Goal: Transaction & Acquisition: Purchase product/service

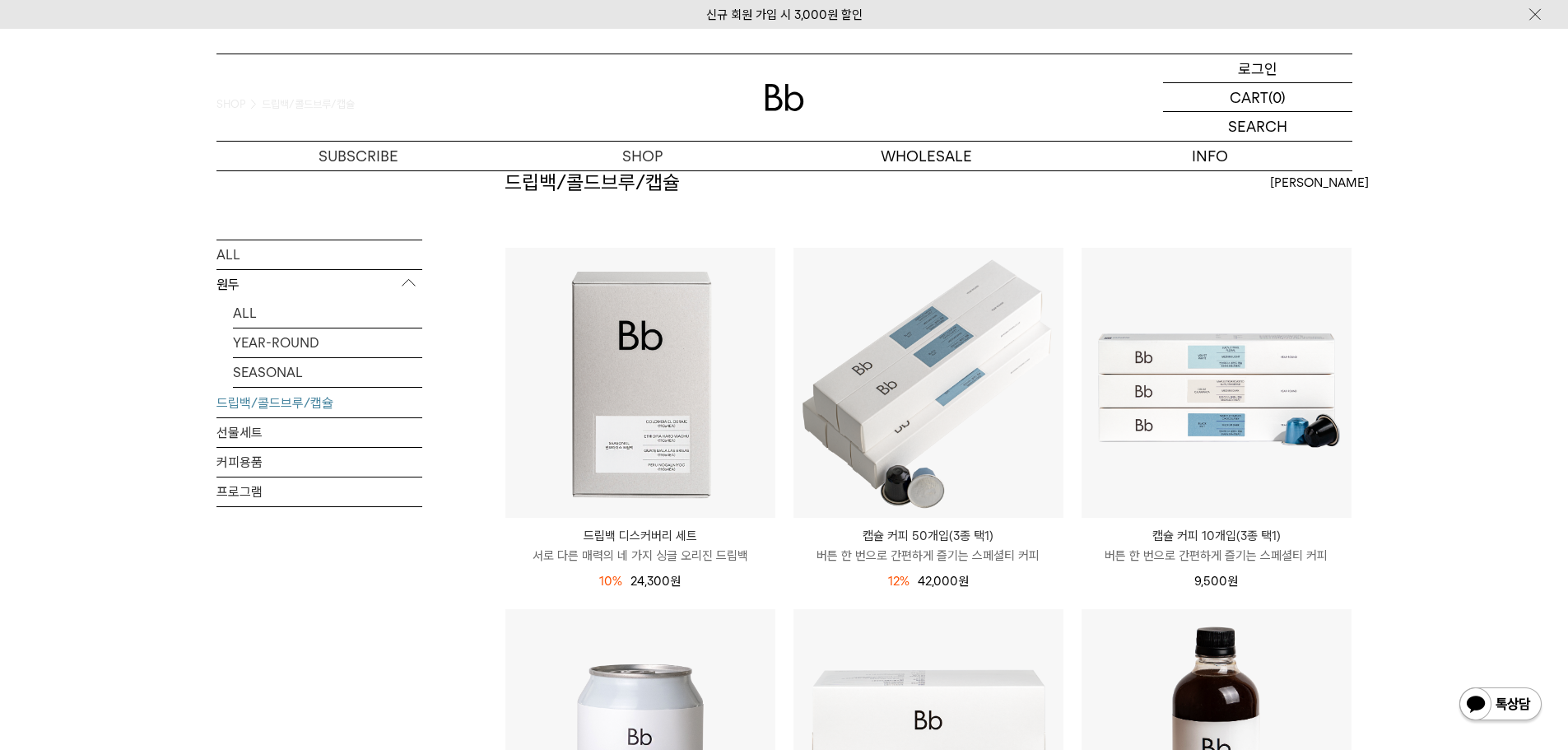
click at [1232, 65] on div "LOGIN 로그인" at bounding box center [1257, 68] width 190 height 28
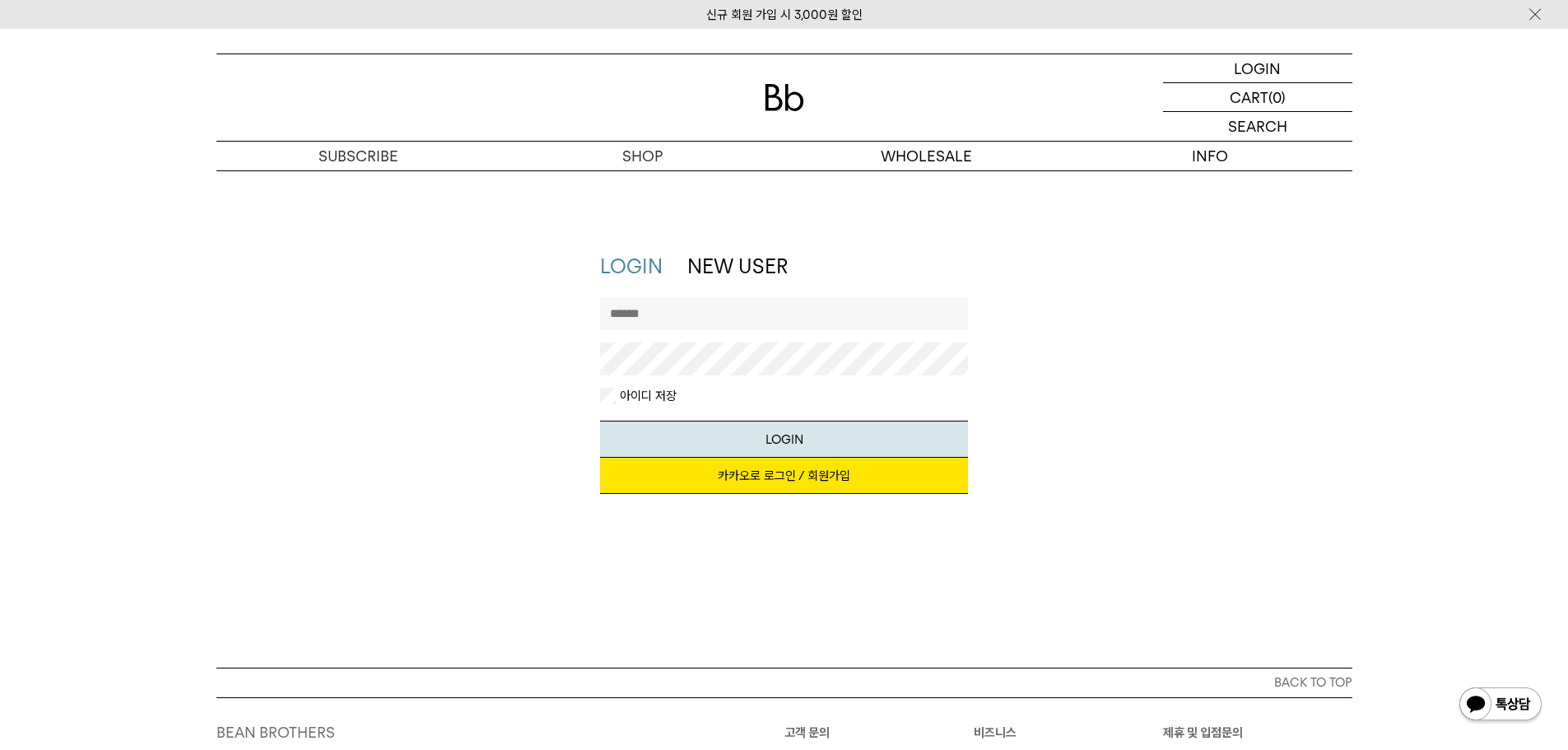
drag, startPoint x: 785, startPoint y: 311, endPoint x: 803, endPoint y: 316, distance: 18.7
click at [785, 311] on input "text" at bounding box center [784, 313] width 368 height 33
type input "**********"
click at [786, 321] on input "**********" at bounding box center [784, 313] width 368 height 33
drag, startPoint x: 795, startPoint y: 312, endPoint x: 85, endPoint y: 386, distance: 713.8
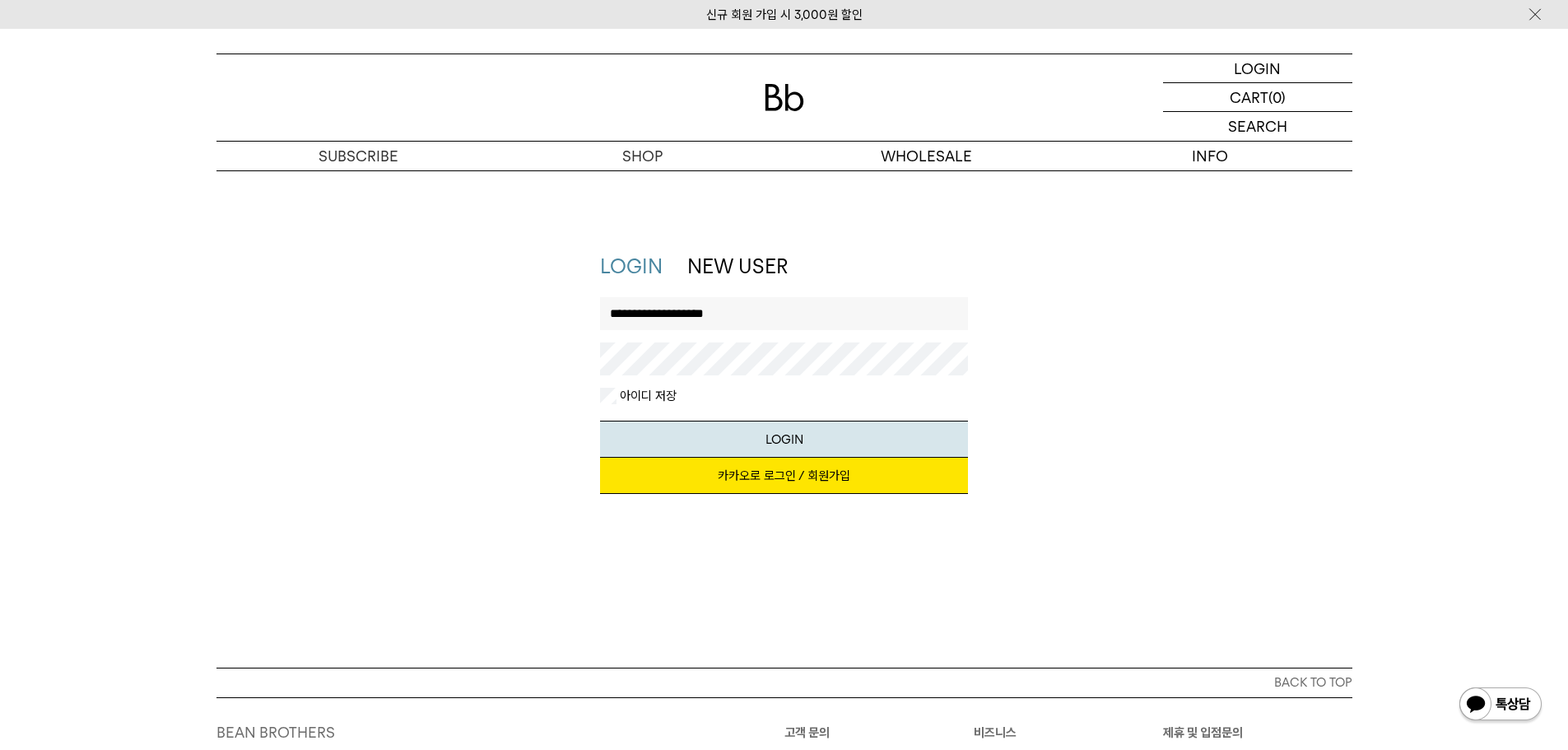
click at [81, 385] on div "**********" at bounding box center [784, 381] width 1568 height 258
click at [799, 307] on input "text" at bounding box center [784, 313] width 368 height 33
drag, startPoint x: 651, startPoint y: 308, endPoint x: -15, endPoint y: 368, distance: 668.7
click at [0, 368] on html "신규 회원 가입 시 3,000원 할인 LOGIN 로그인 LOGIN 로그인 CART 장바구니 (0) SEARCH 검색 검색폼 ** 추천상품" at bounding box center [784, 490] width 1568 height 981
type input "**********"
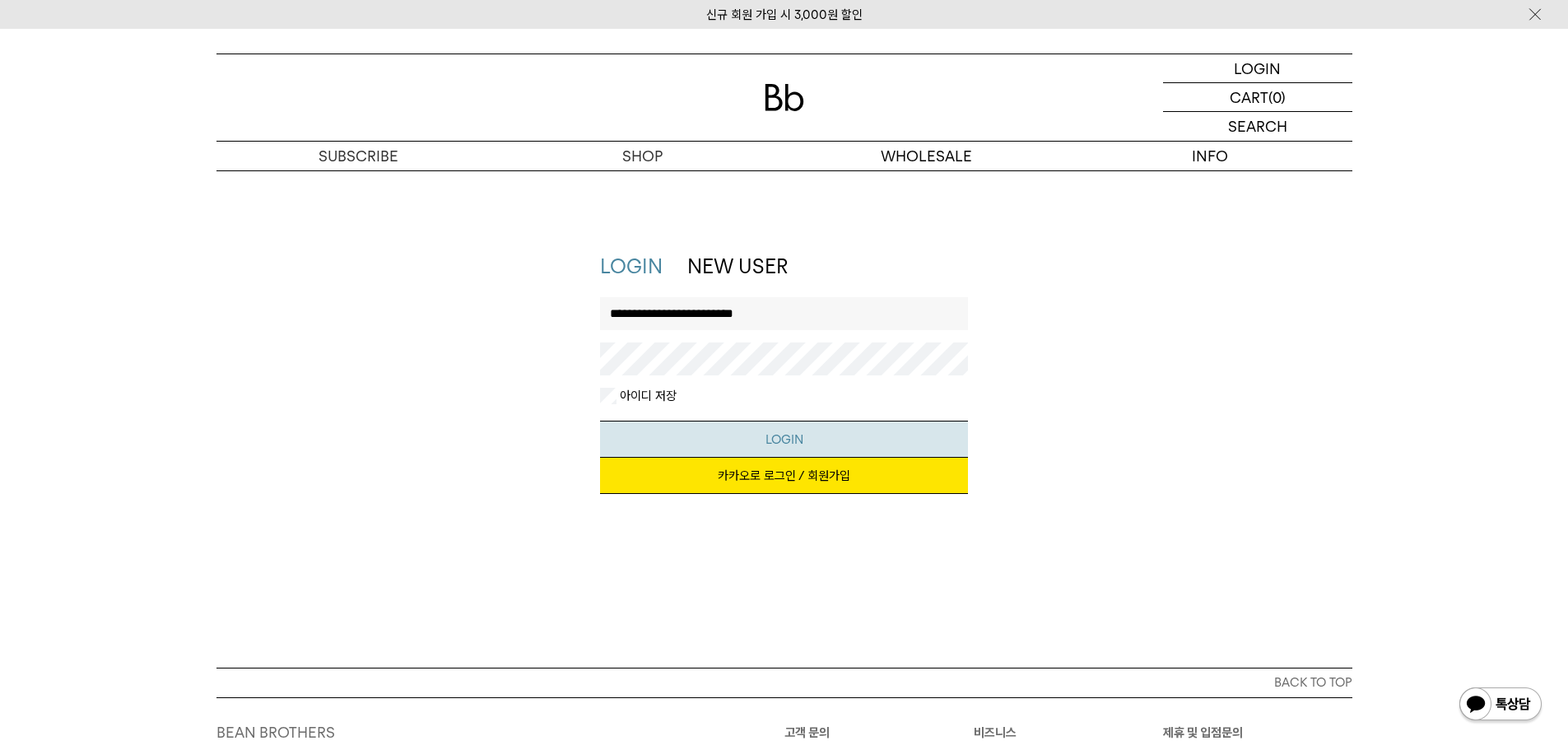
click at [914, 447] on button "LOGIN" at bounding box center [784, 439] width 368 height 37
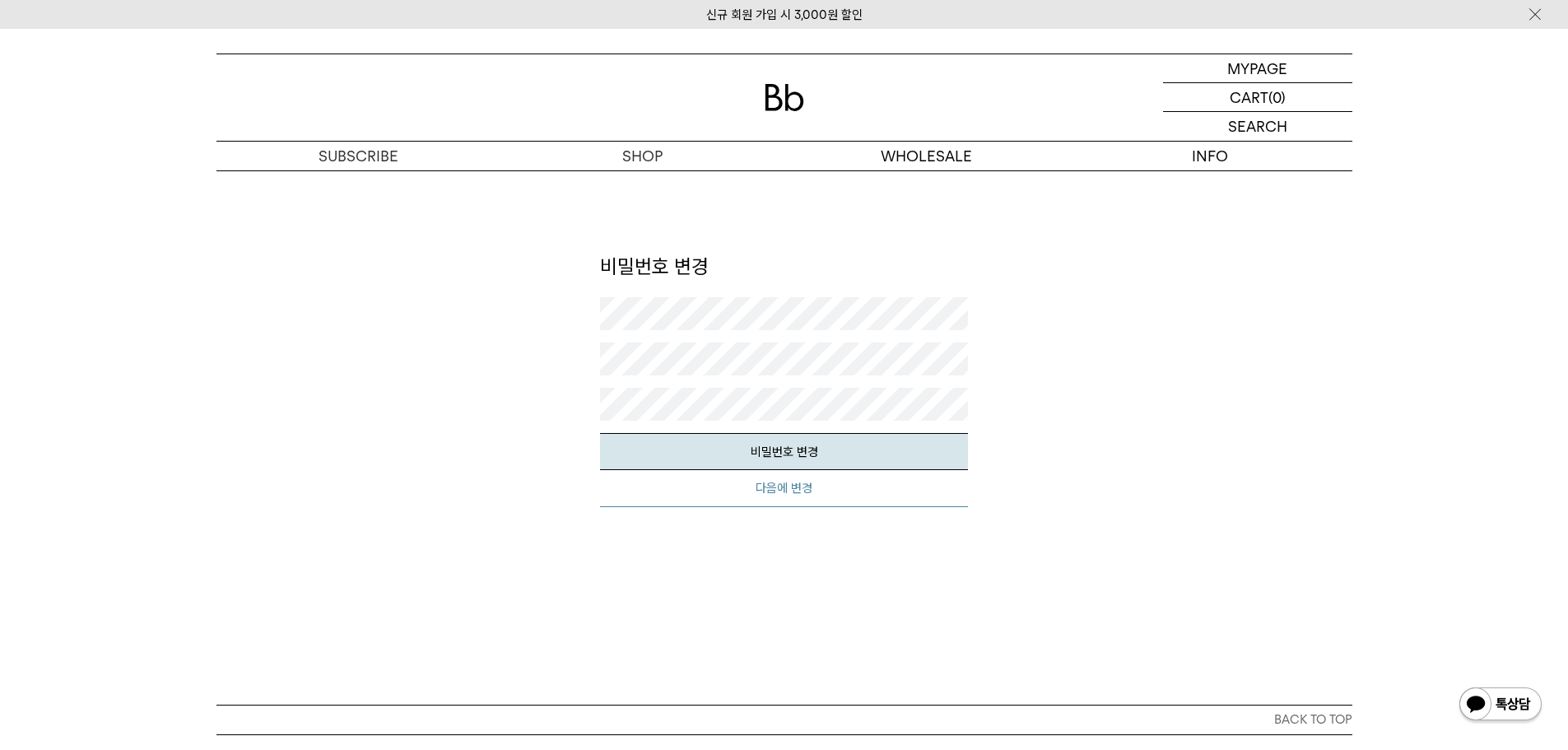
click at [840, 498] on button "다음에 변경" at bounding box center [784, 488] width 368 height 37
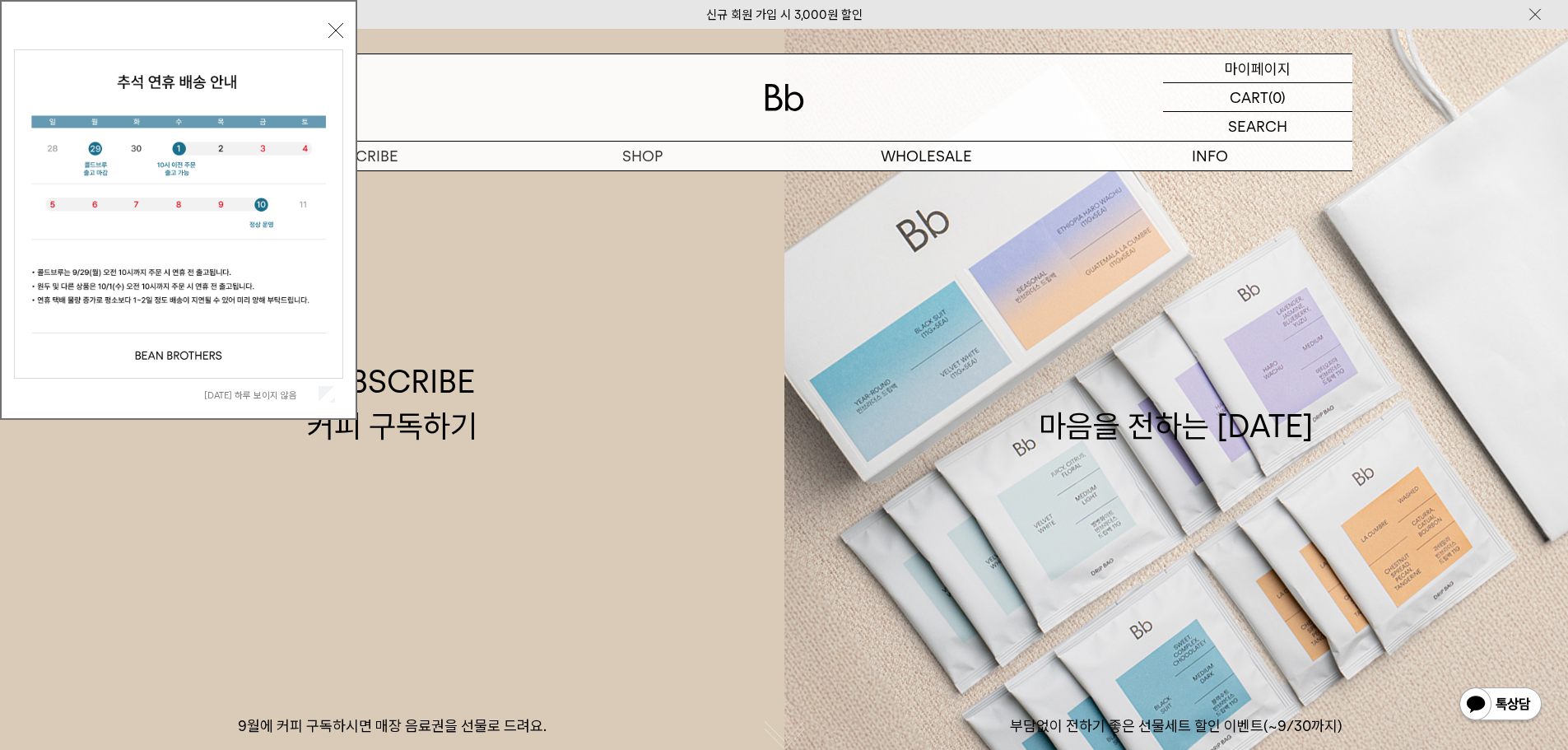
click at [1296, 66] on div "MYPAGE 마이페이지" at bounding box center [1257, 68] width 190 height 28
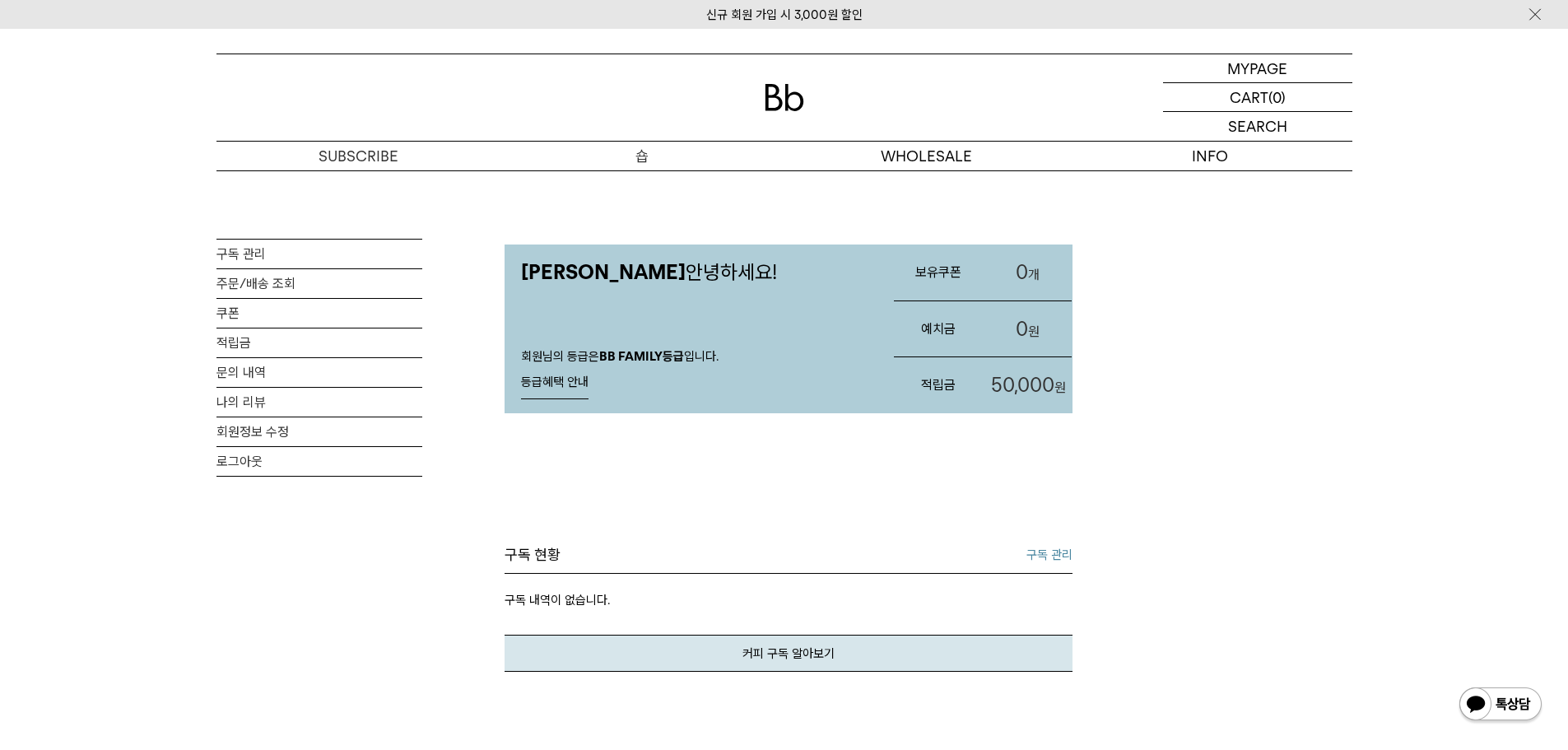
click at [672, 160] on p "숍" at bounding box center [642, 156] width 284 height 29
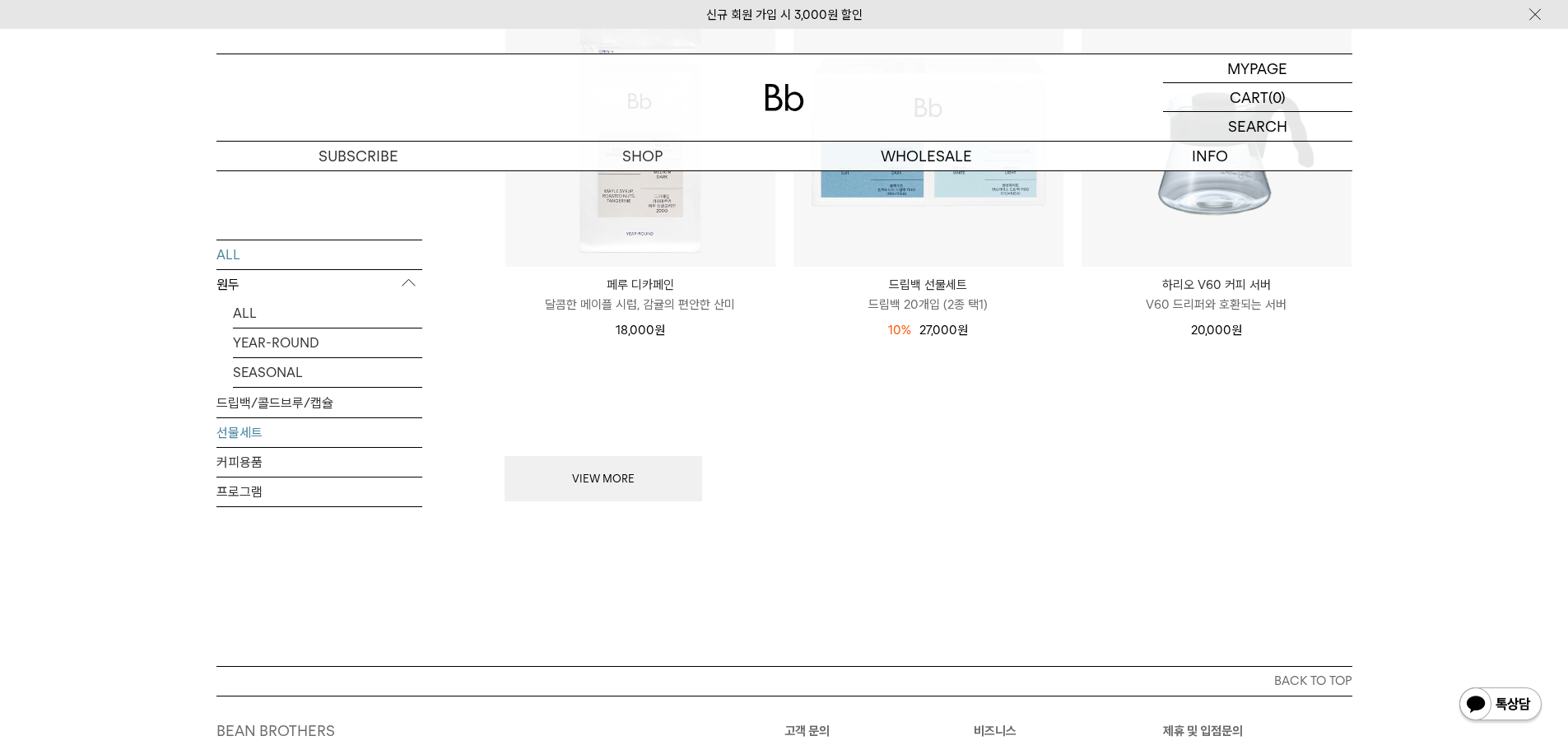
scroll to position [2140, 0]
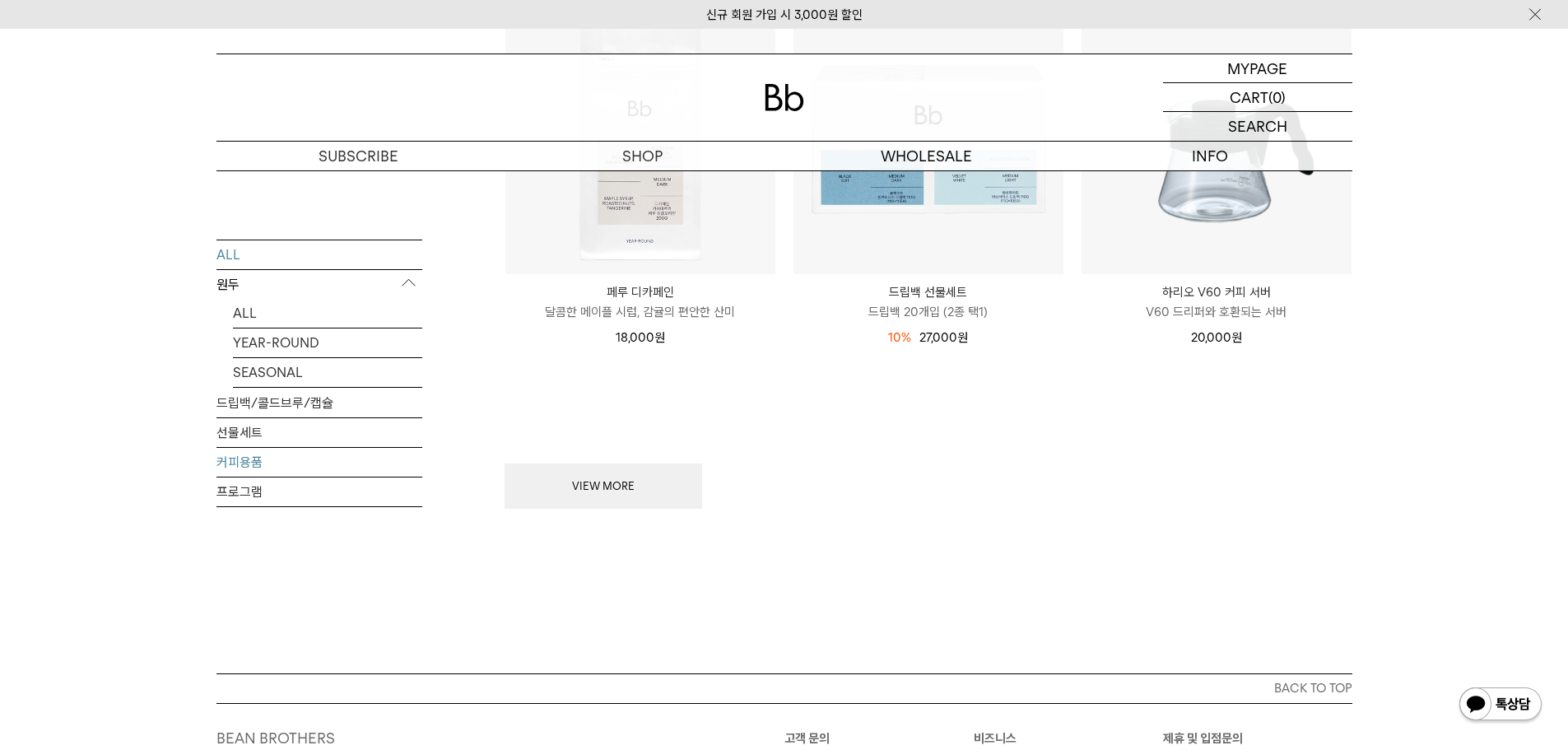
click at [240, 459] on link "커피용품" at bounding box center [320, 461] width 206 height 29
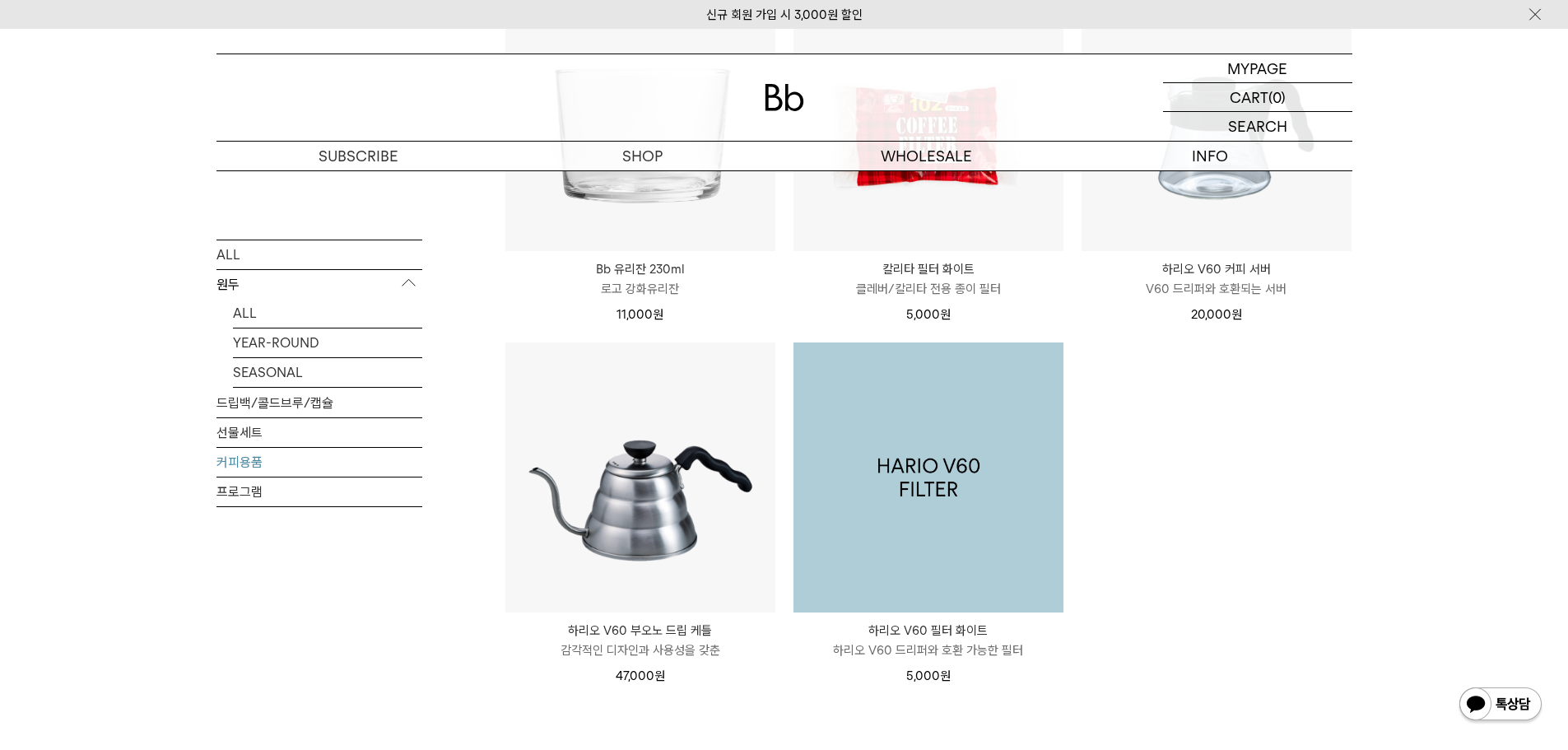
scroll to position [412, 0]
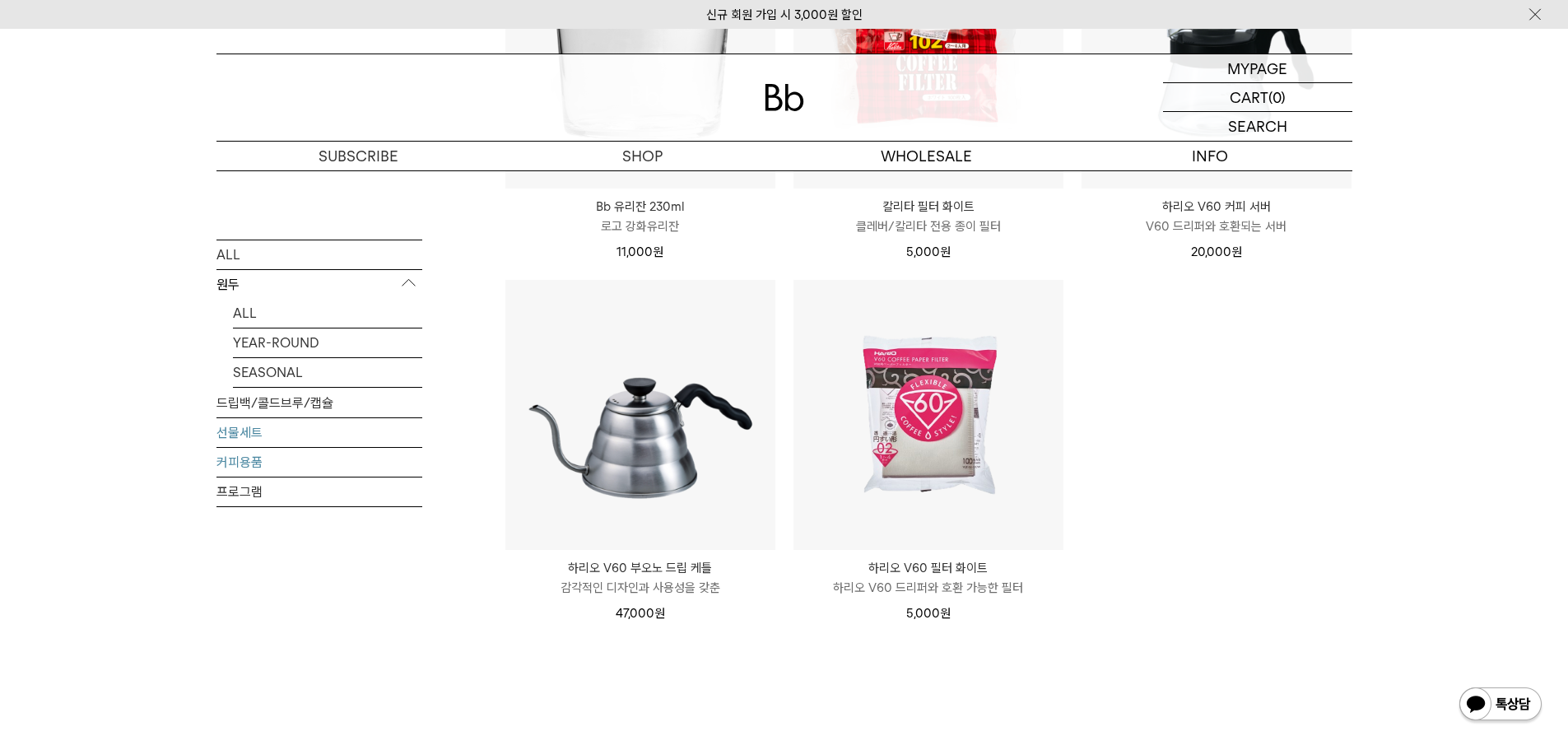
click at [272, 429] on link "선물세트" at bounding box center [320, 432] width 206 height 29
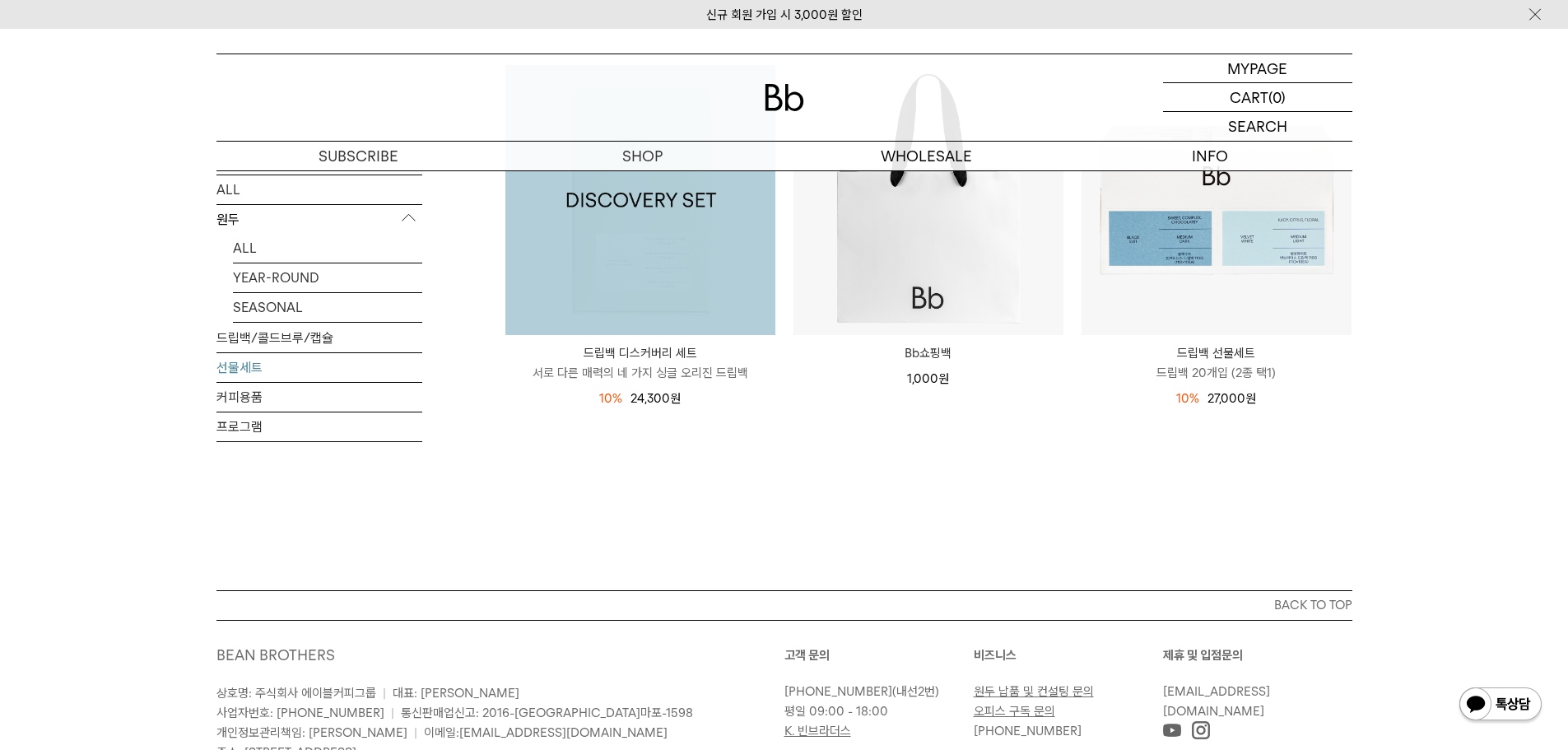
scroll to position [82, 0]
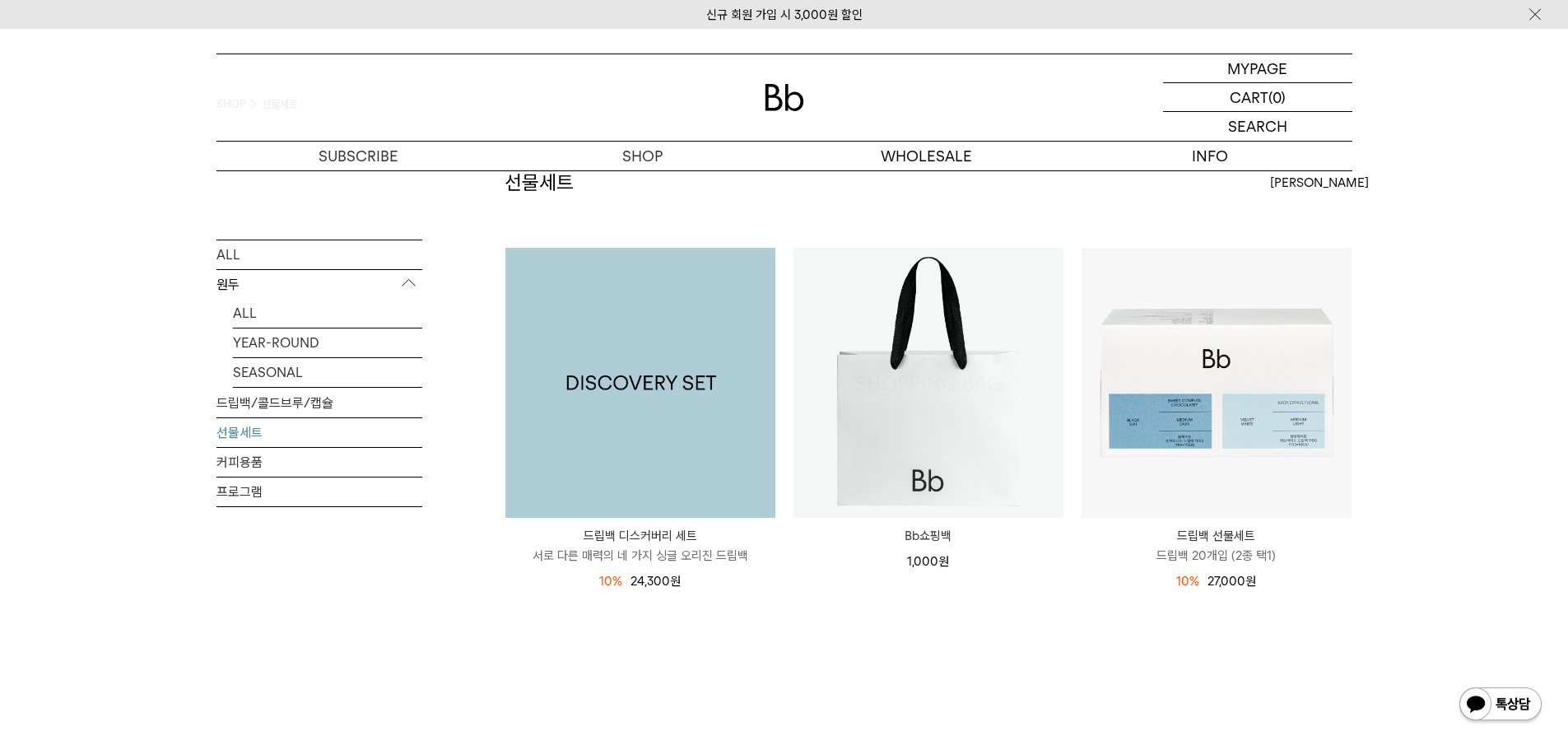
click at [676, 500] on img at bounding box center [641, 383] width 270 height 270
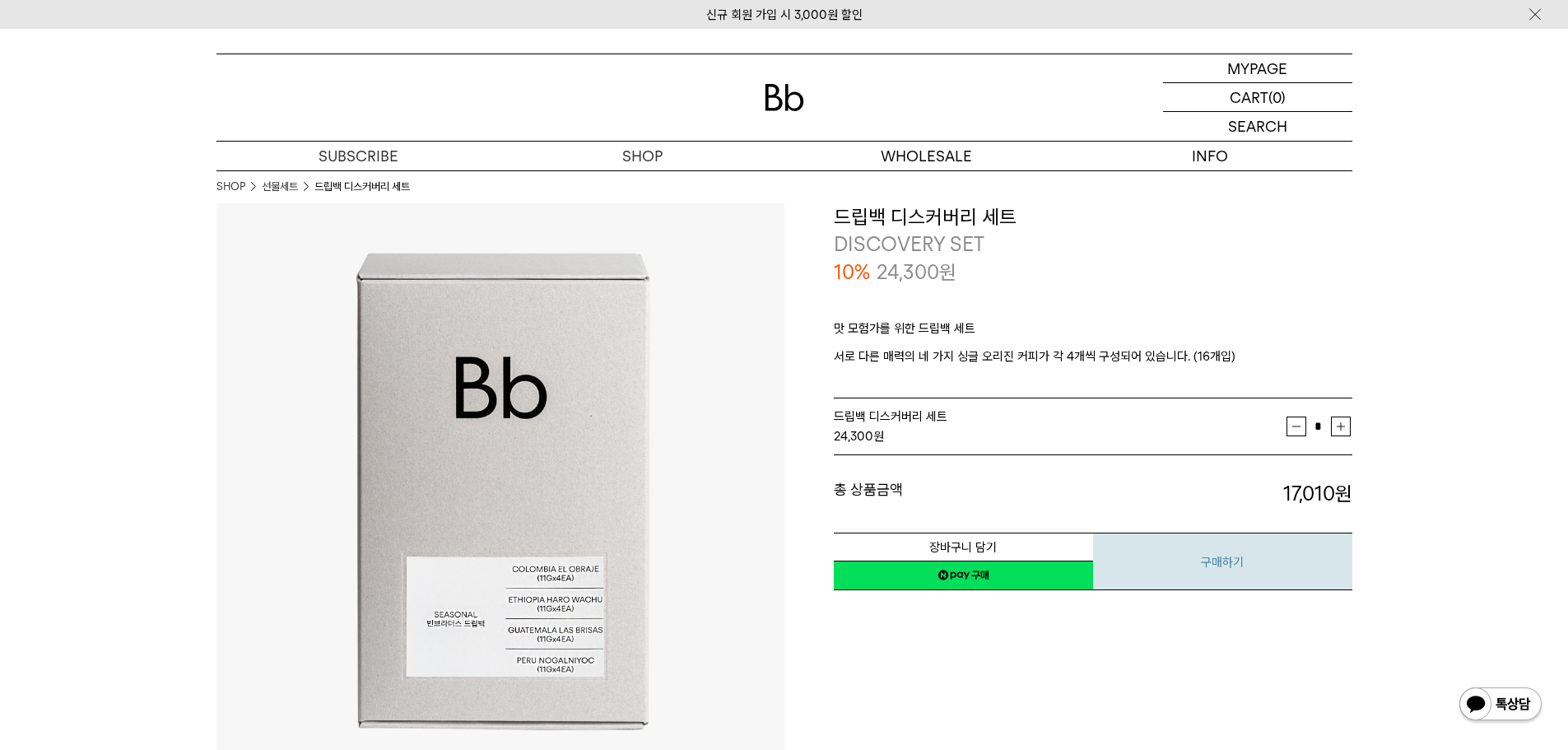
click at [1223, 557] on button "구매하기" at bounding box center [1222, 560] width 260 height 57
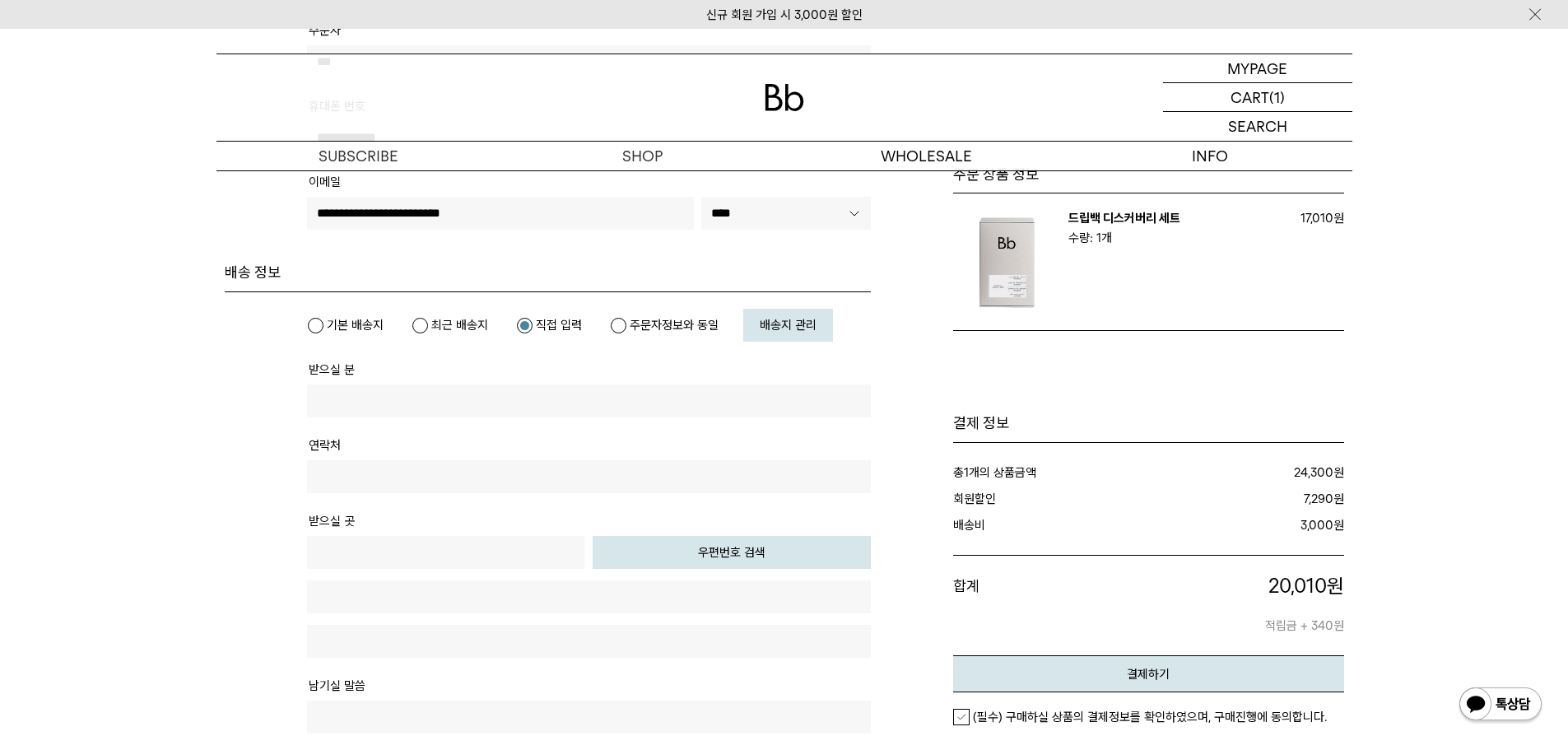
scroll to position [329, 0]
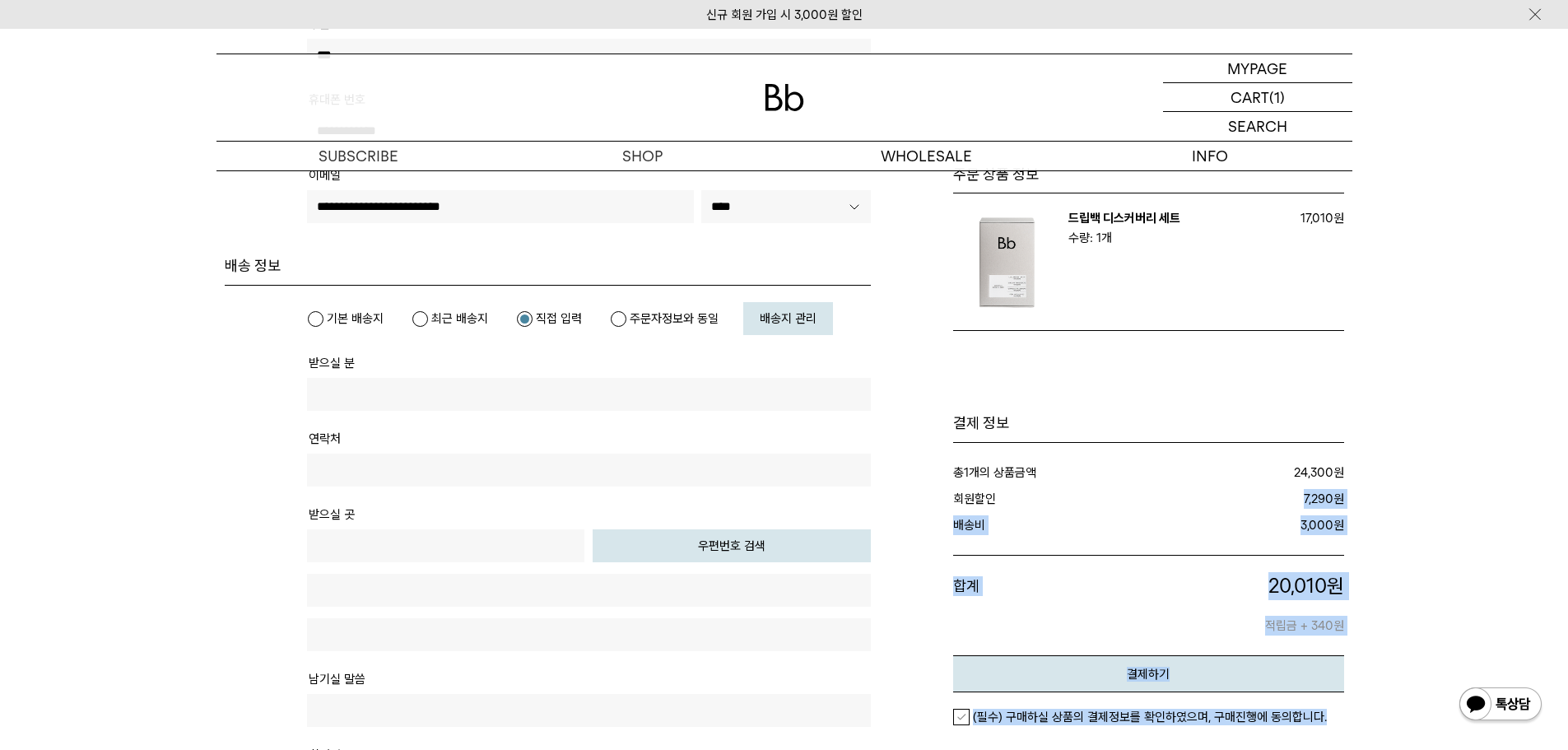
drag, startPoint x: 1279, startPoint y: 509, endPoint x: 1352, endPoint y: 509, distance: 73.0
click at [1352, 509] on div "주문서작성 / 결제 1. 장바구니 2. 주문하기 3. 주문 완료" at bounding box center [784, 673] width 1185 height 1663
click at [1355, 510] on div "주문서작성 / 결제 1. 장바구니 2. 주문하기 3. 주문 완료" at bounding box center [784, 673] width 1185 height 1663
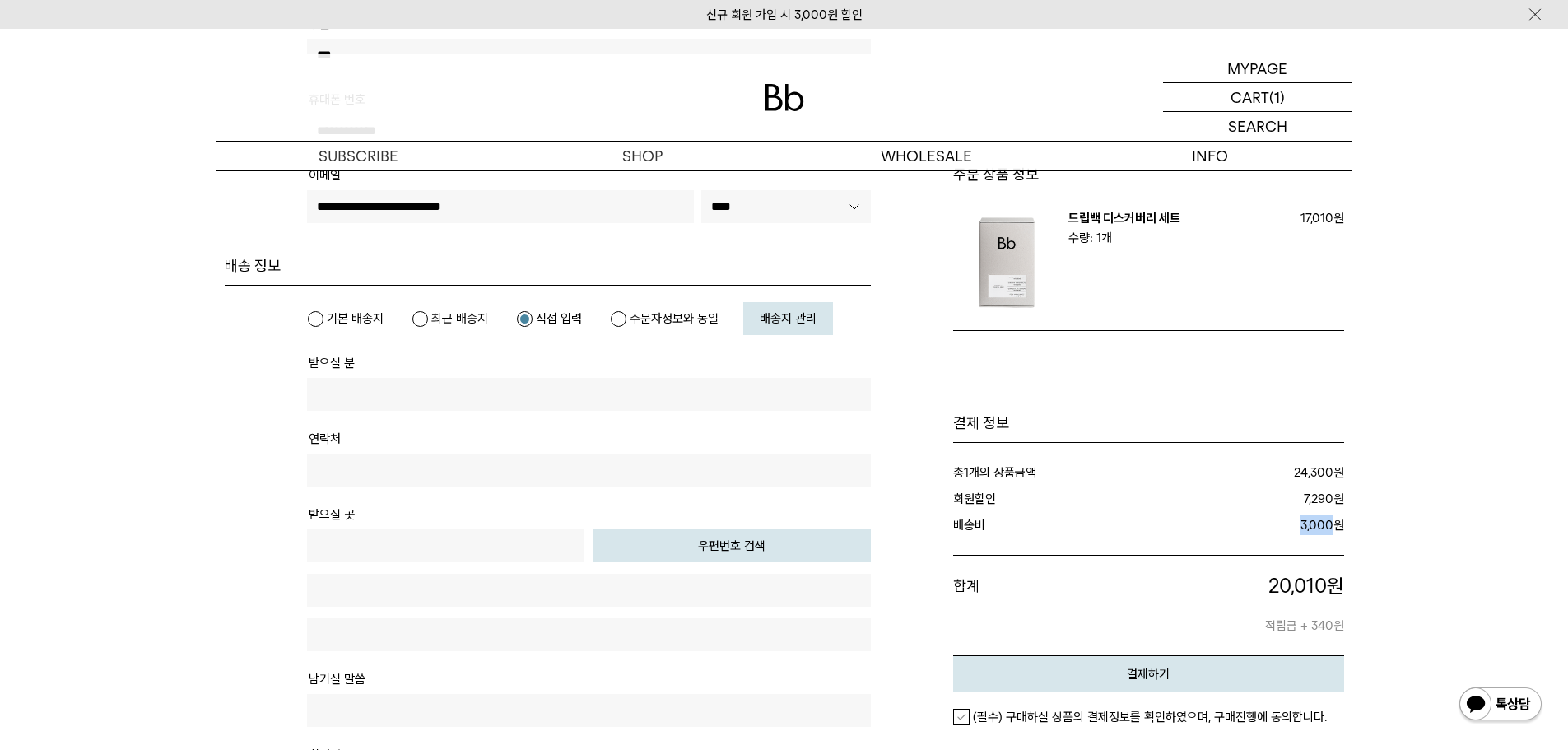
click at [1246, 535] on dl "배송비 3,000 원" at bounding box center [1148, 525] width 391 height 26
click at [1363, 557] on div "주문서작성 / 결제 1. 장바구니 2. 주문하기 3. 주문 완료" at bounding box center [784, 673] width 1185 height 1663
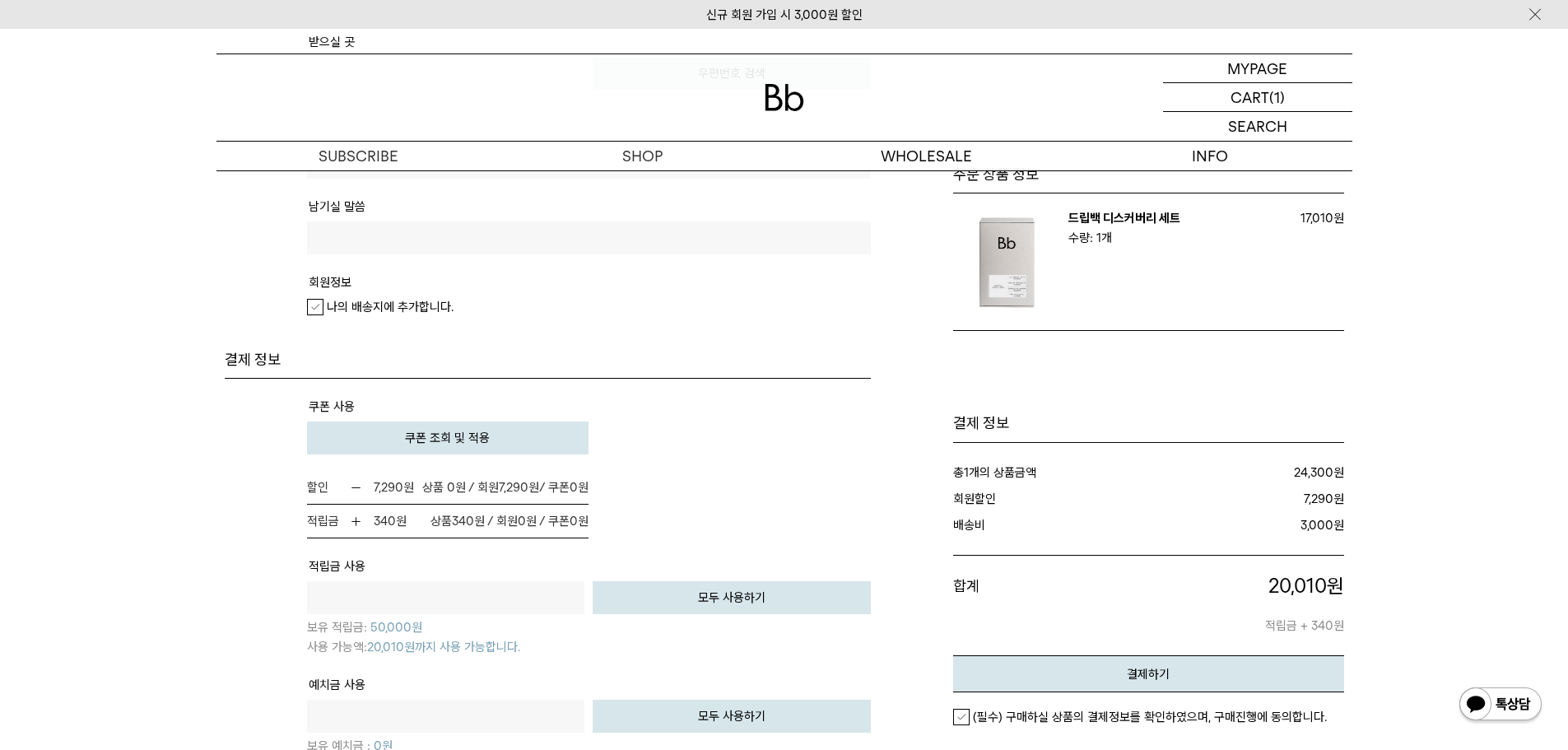
scroll to position [906, 0]
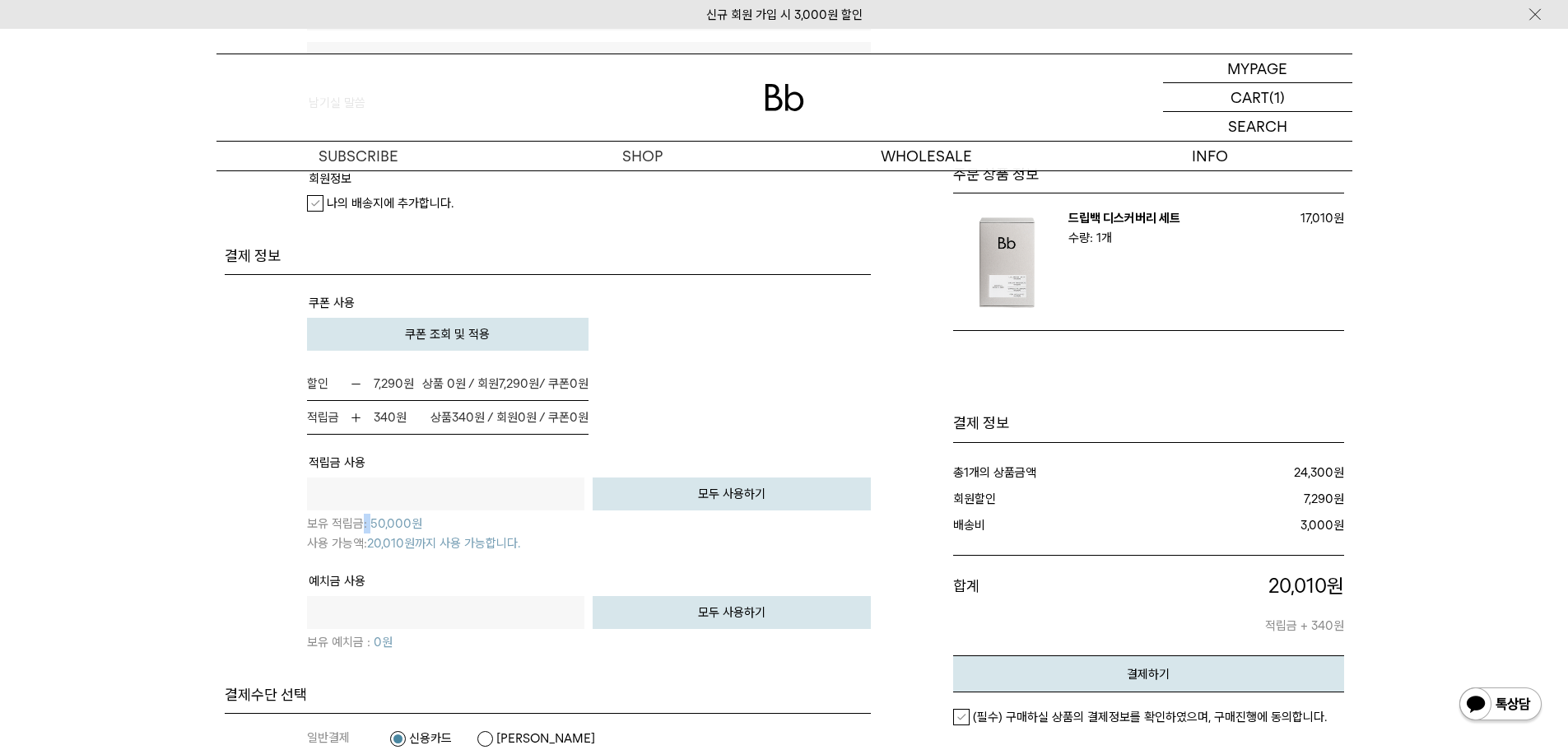
drag, startPoint x: 363, startPoint y: 529, endPoint x: 524, endPoint y: 529, distance: 161.0
click at [462, 529] on p "보유 적립금: 50,000 원" at bounding box center [589, 521] width 564 height 23
click at [524, 529] on p "보유 적립금: 50,000 원" at bounding box center [589, 521] width 564 height 23
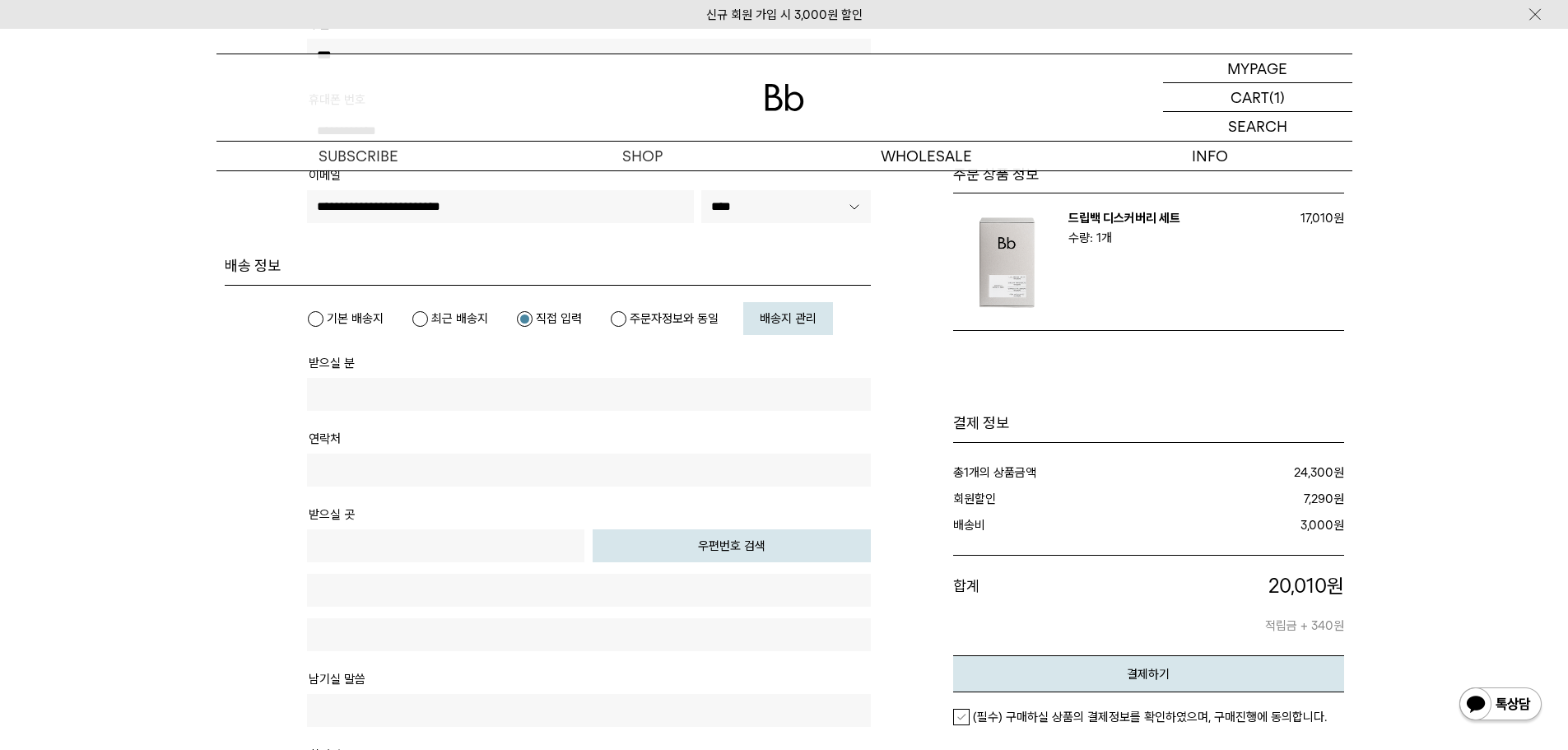
scroll to position [0, 0]
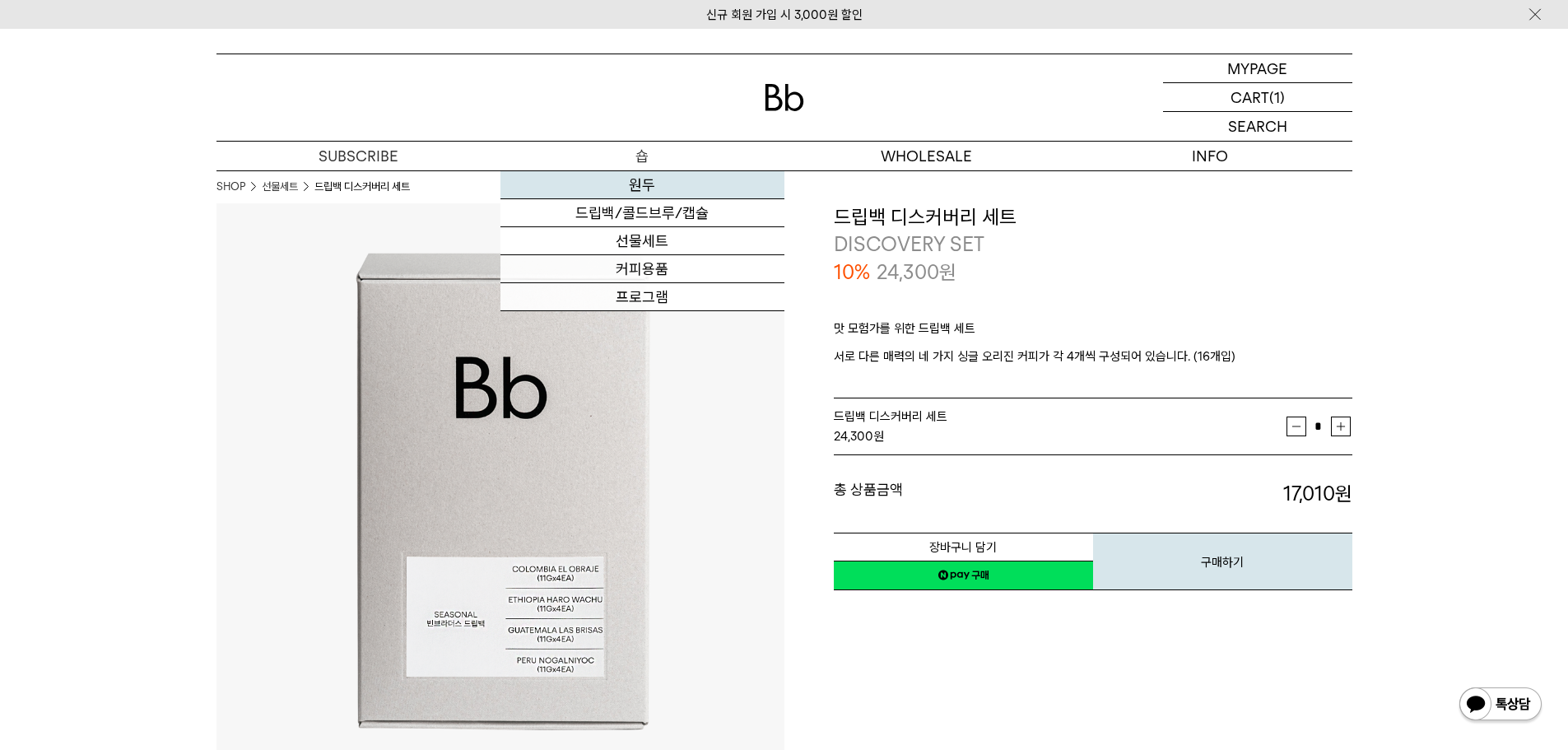
click at [641, 188] on link "원두" at bounding box center [642, 185] width 284 height 28
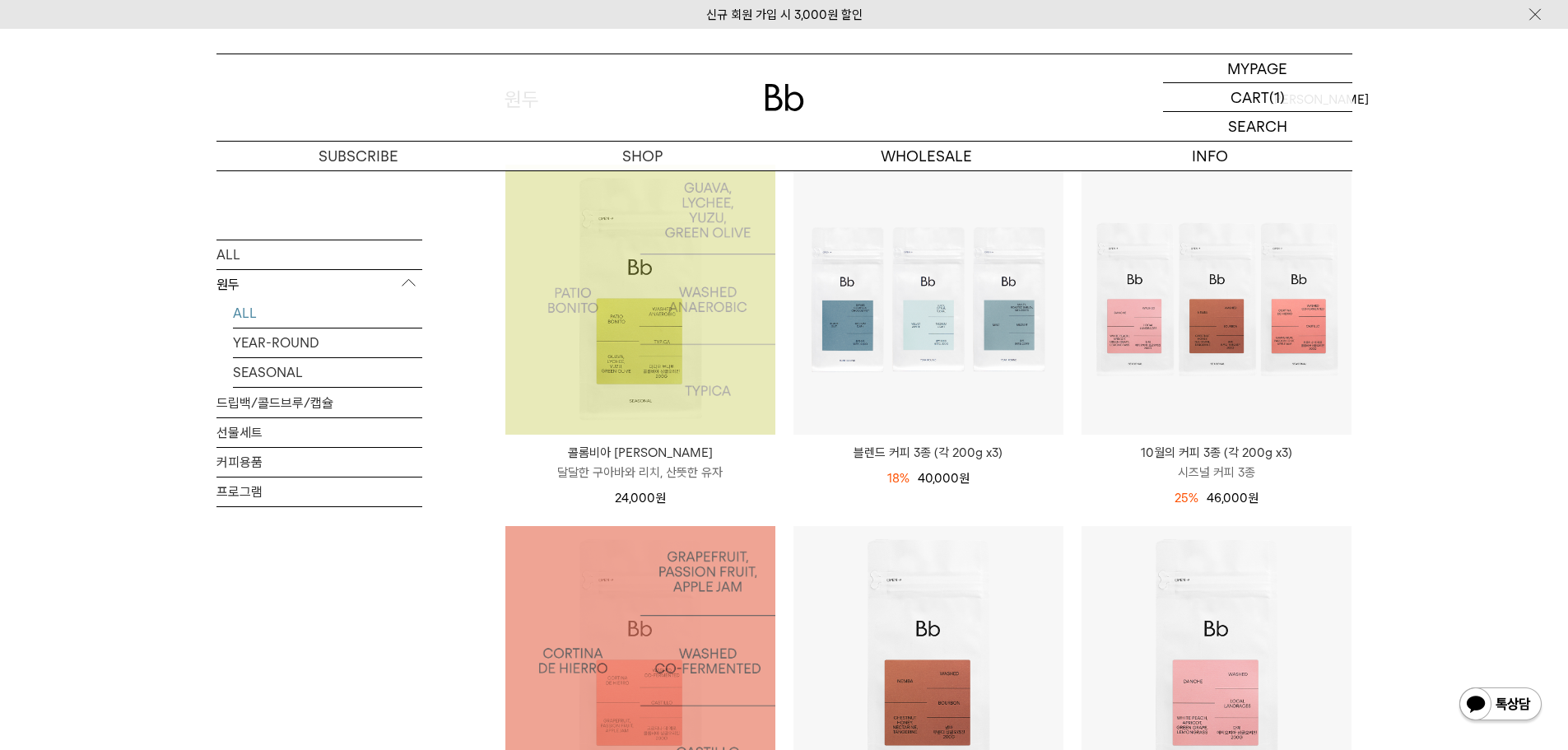
scroll to position [165, 0]
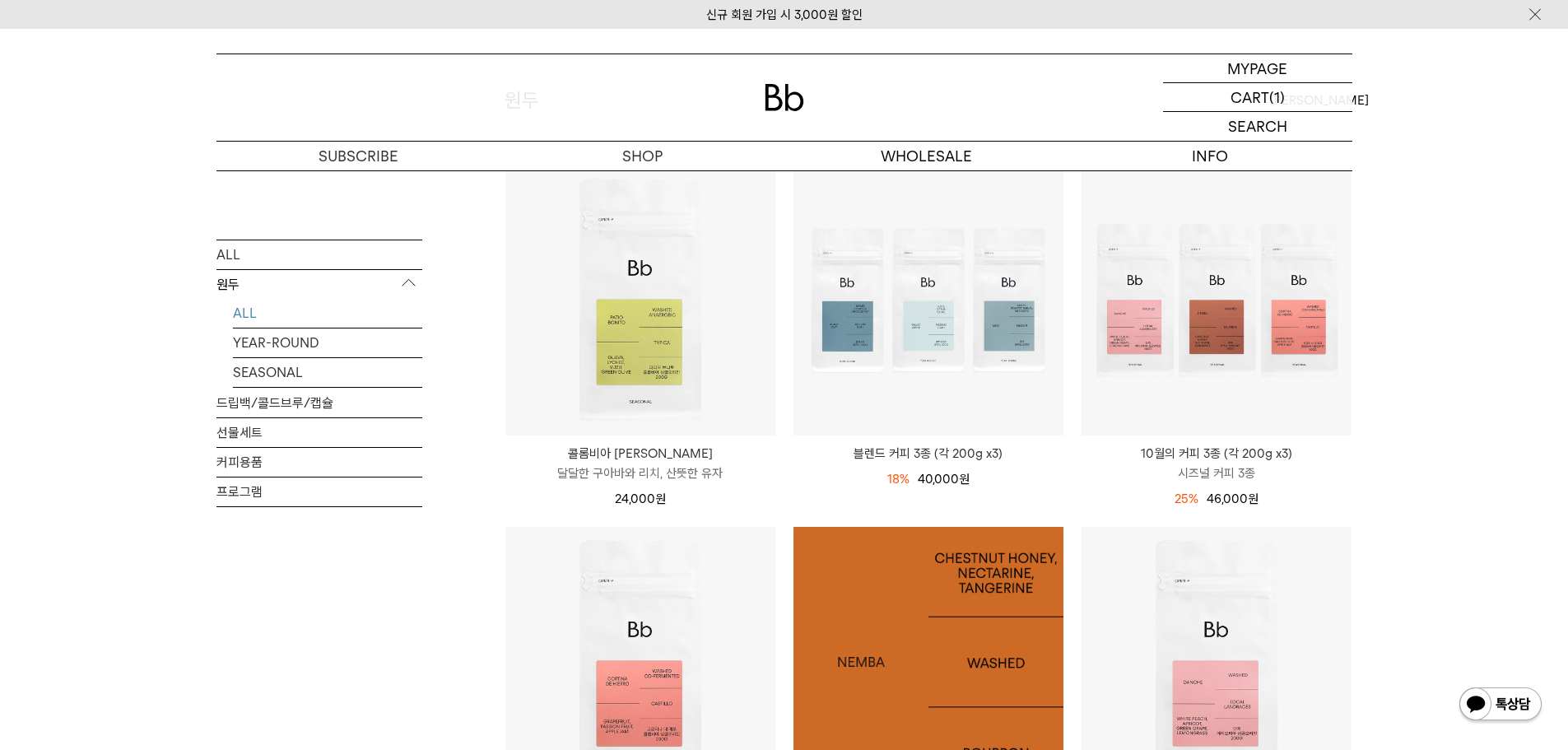
click at [1005, 675] on img at bounding box center [928, 662] width 270 height 270
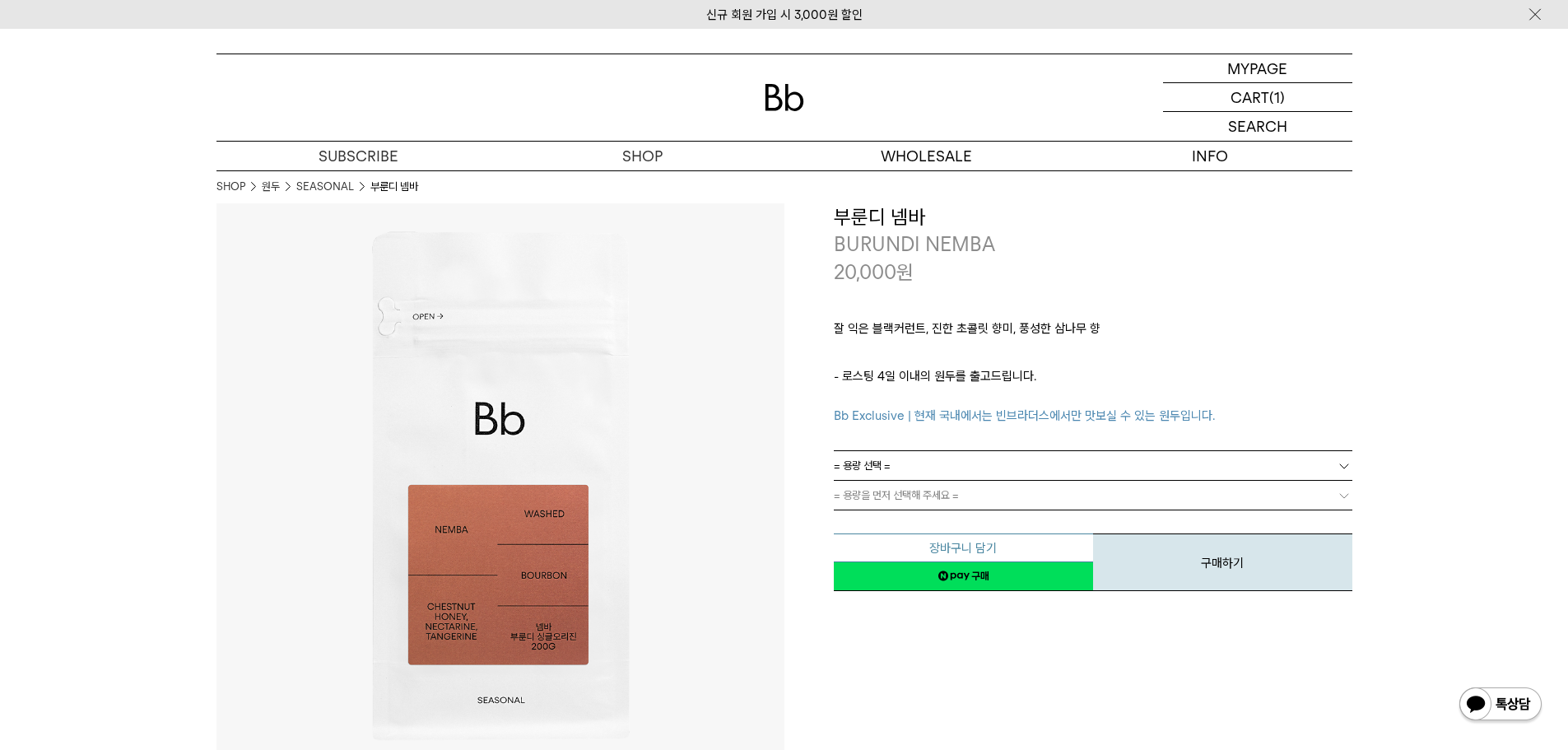
click at [942, 556] on button "장바구니 담기" at bounding box center [963, 548] width 260 height 29
click at [980, 489] on link "= 용량을 먼저 선택해 주세요 =" at bounding box center [1092, 495] width 518 height 29
click at [999, 464] on link "= 용량 선택 =" at bounding box center [1092, 466] width 518 height 29
click at [966, 496] on li "200g" at bounding box center [1101, 495] width 502 height 30
click at [982, 498] on link "= 분쇄도 선택 =" at bounding box center [1092, 495] width 518 height 29
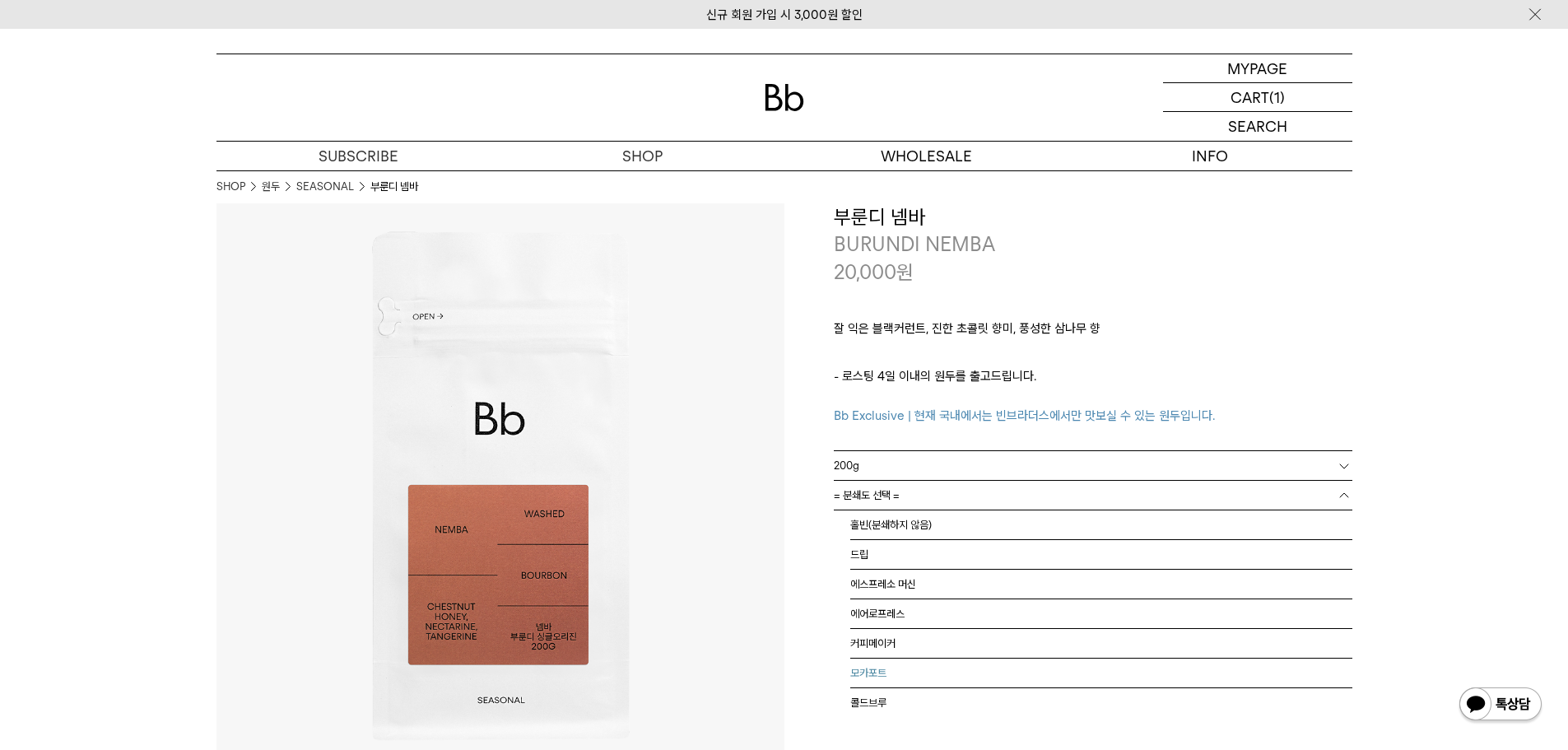
scroll to position [11, 0]
click at [934, 539] on li "드립" at bounding box center [1101, 544] width 502 height 30
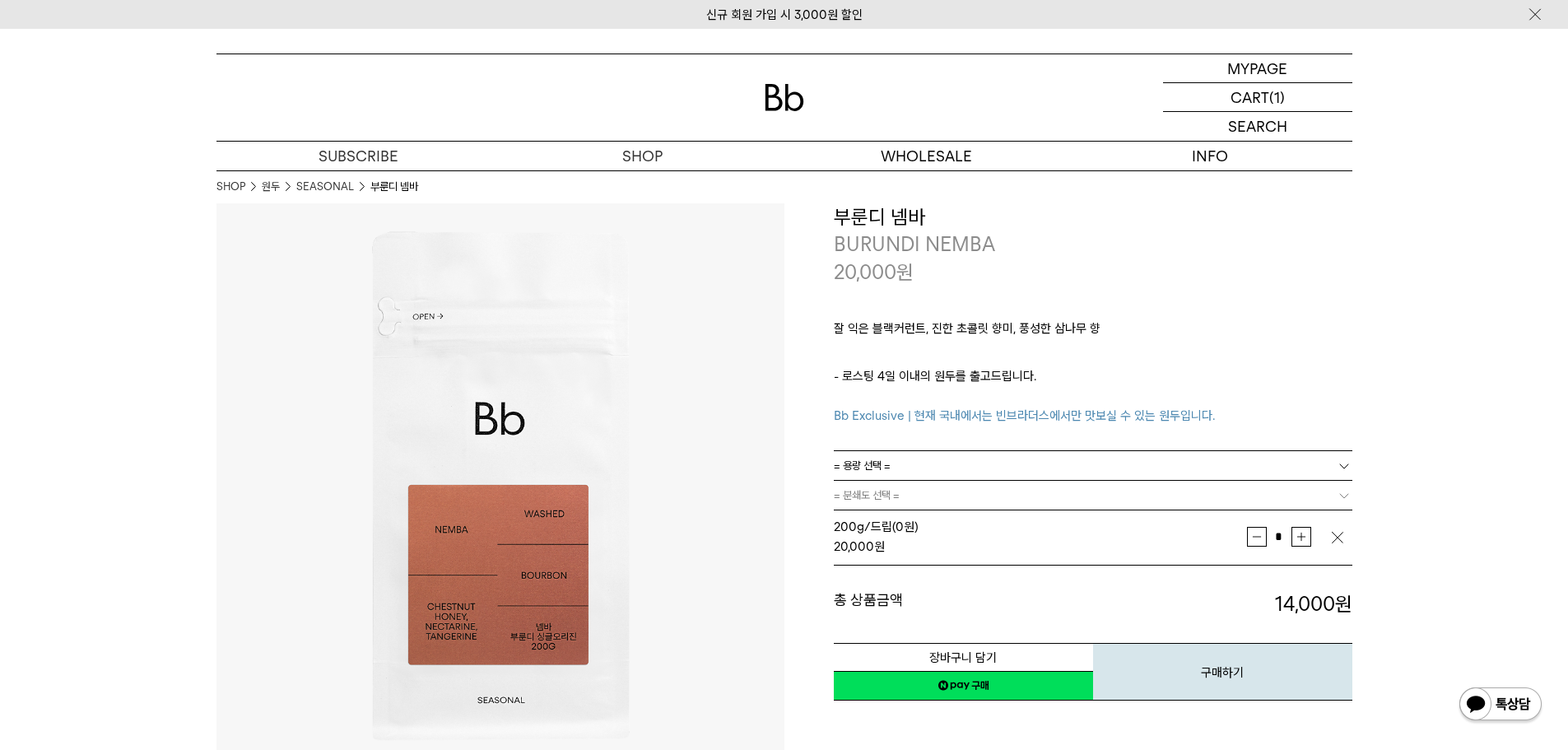
scroll to position [0, 0]
click at [1013, 659] on button "장바구니 담기" at bounding box center [963, 657] width 260 height 29
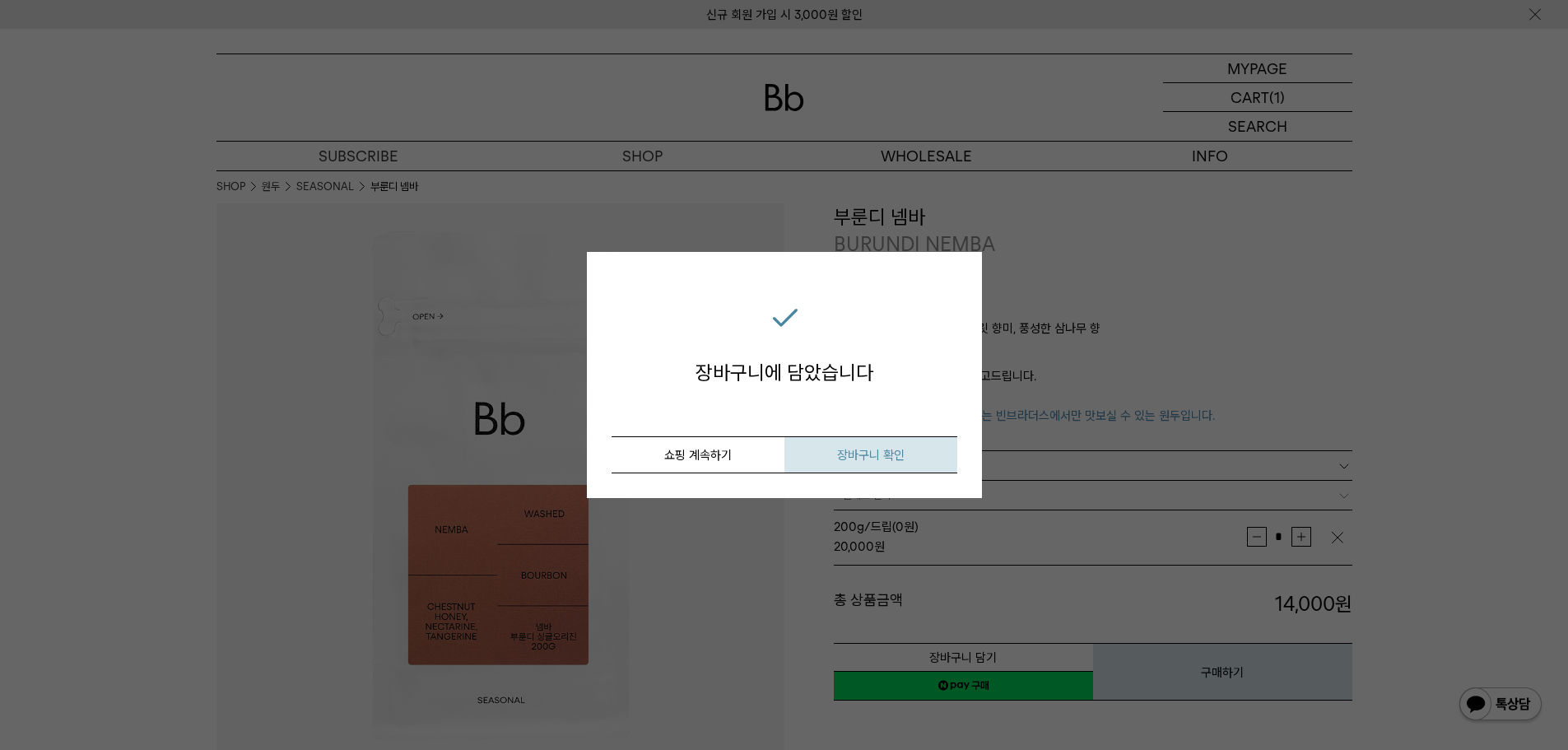
click at [862, 453] on span "장바구니 확인" at bounding box center [871, 455] width 67 height 15
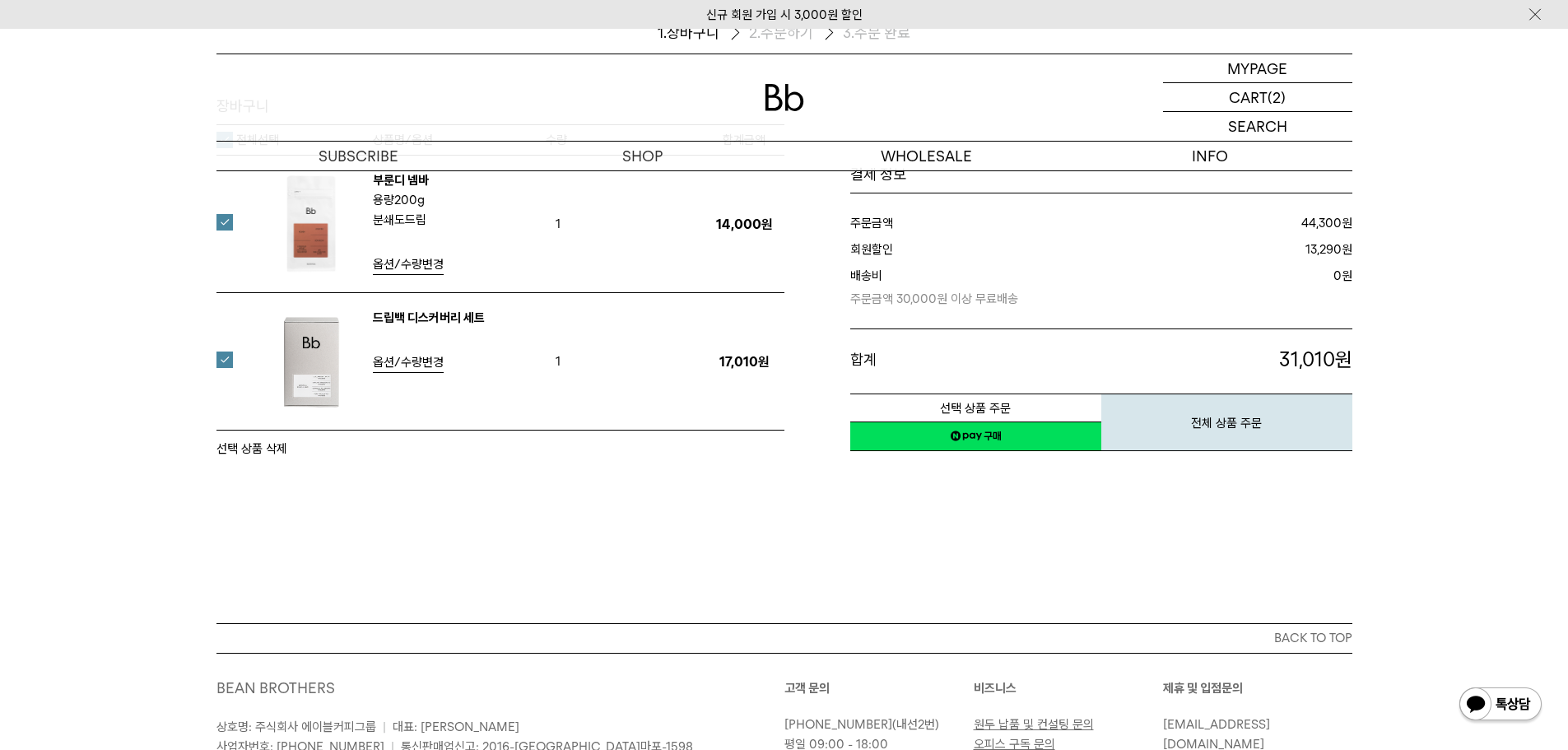
scroll to position [82, 0]
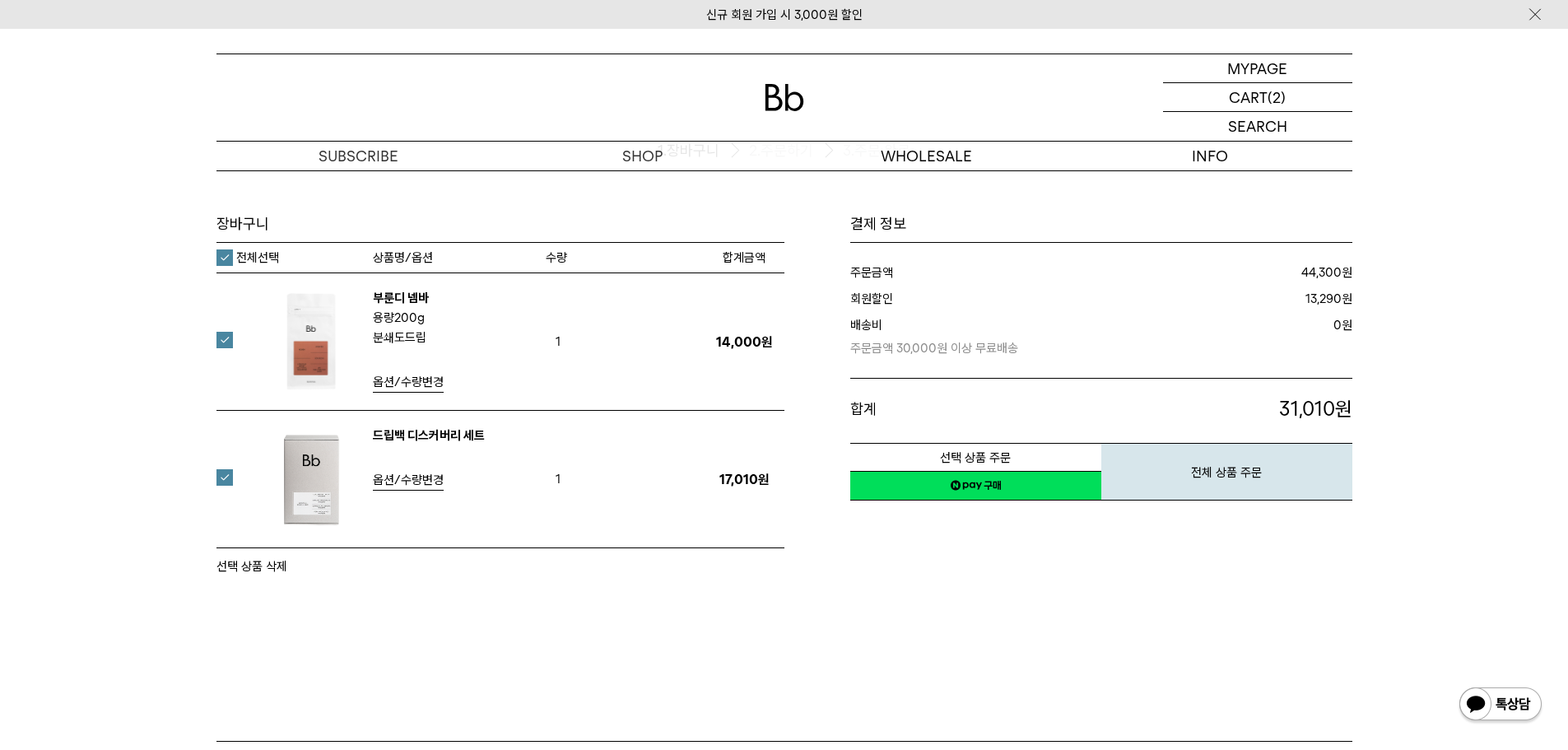
drag, startPoint x: 282, startPoint y: 563, endPoint x: 876, endPoint y: 61, distance: 777.7
click at [282, 562] on button "선택 상품 삭제" at bounding box center [252, 567] width 71 height 20
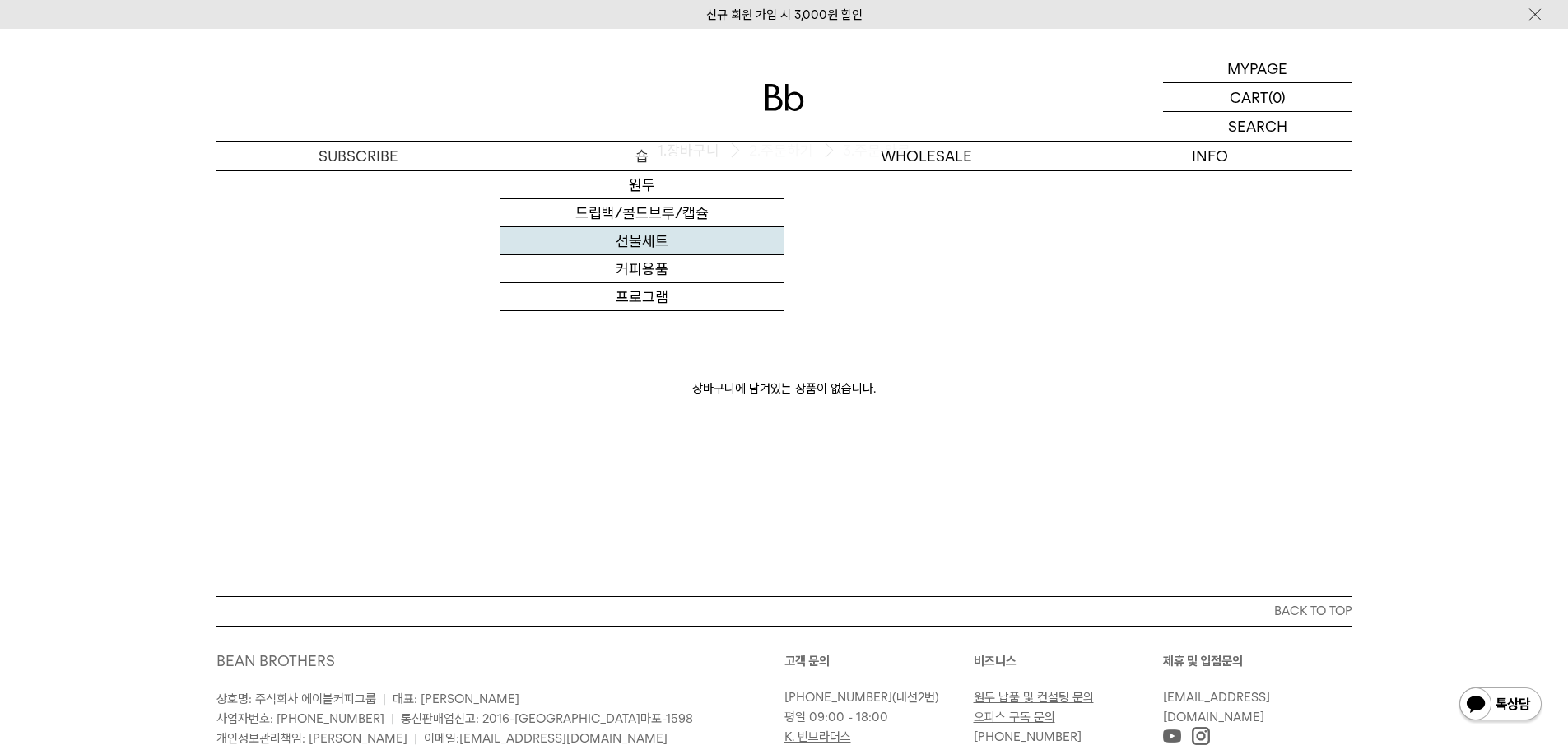
click at [653, 234] on link "선물세트" at bounding box center [642, 241] width 284 height 28
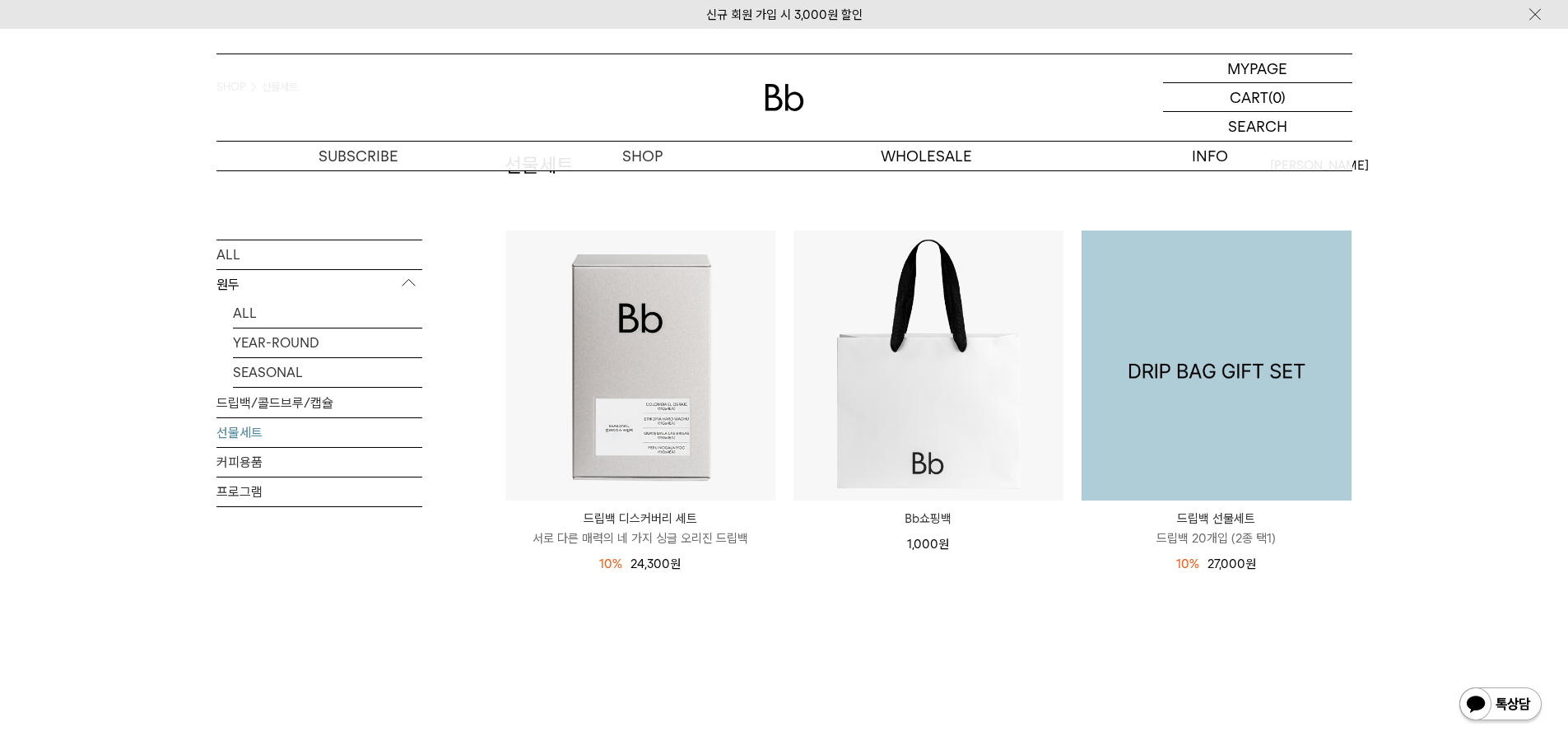
scroll to position [82, 0]
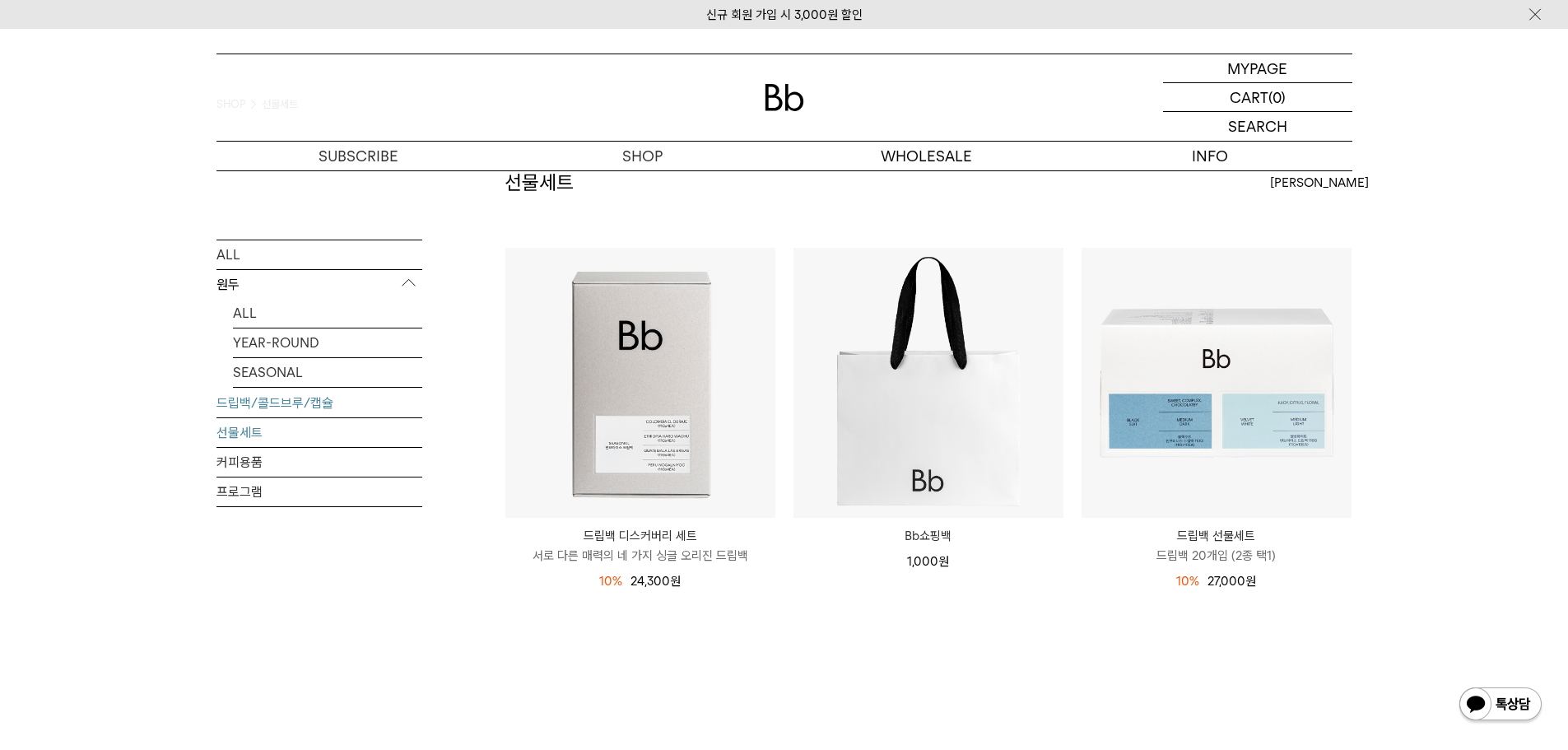
click at [304, 399] on link "드립백/콜드브루/캡슐" at bounding box center [320, 402] width 206 height 29
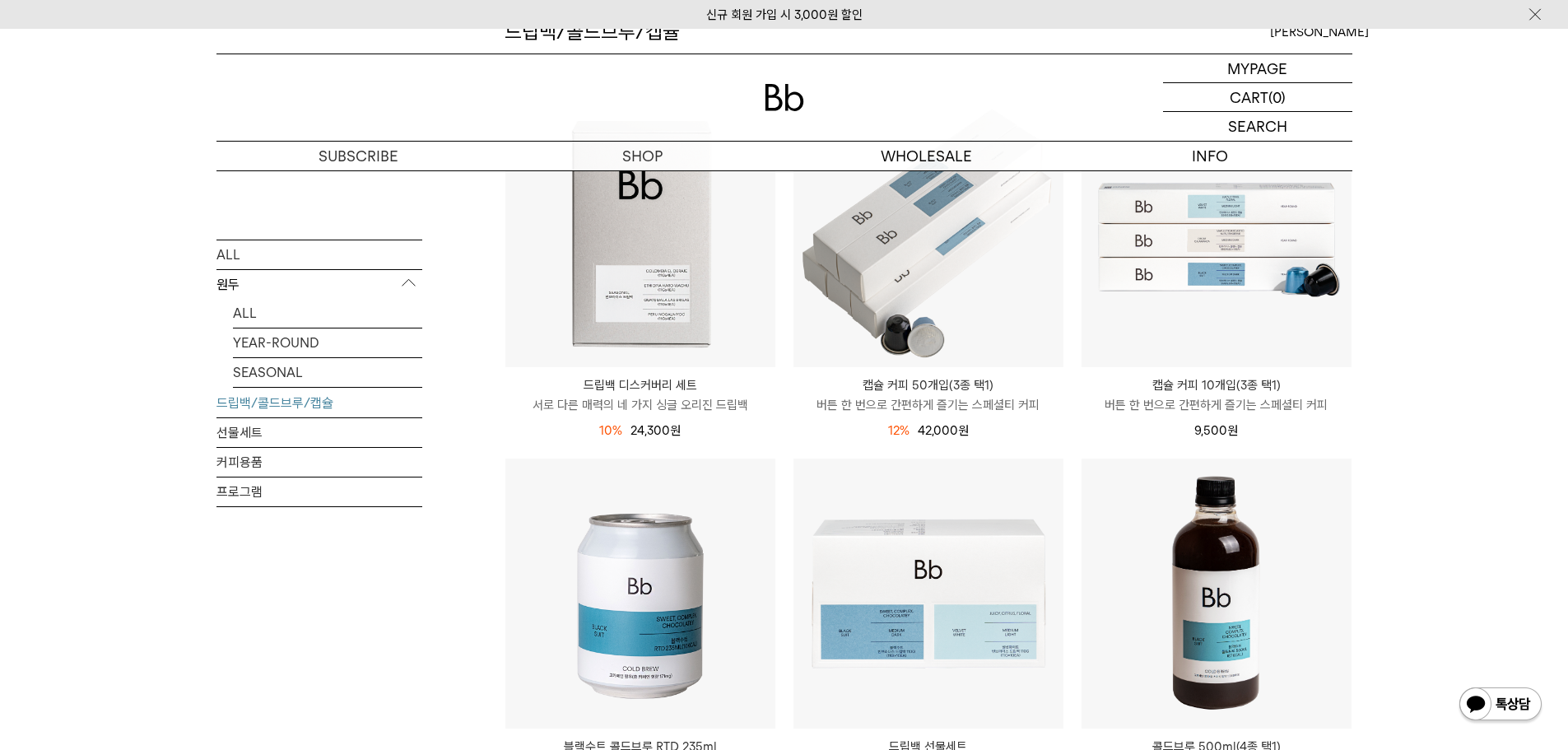
scroll to position [165, 0]
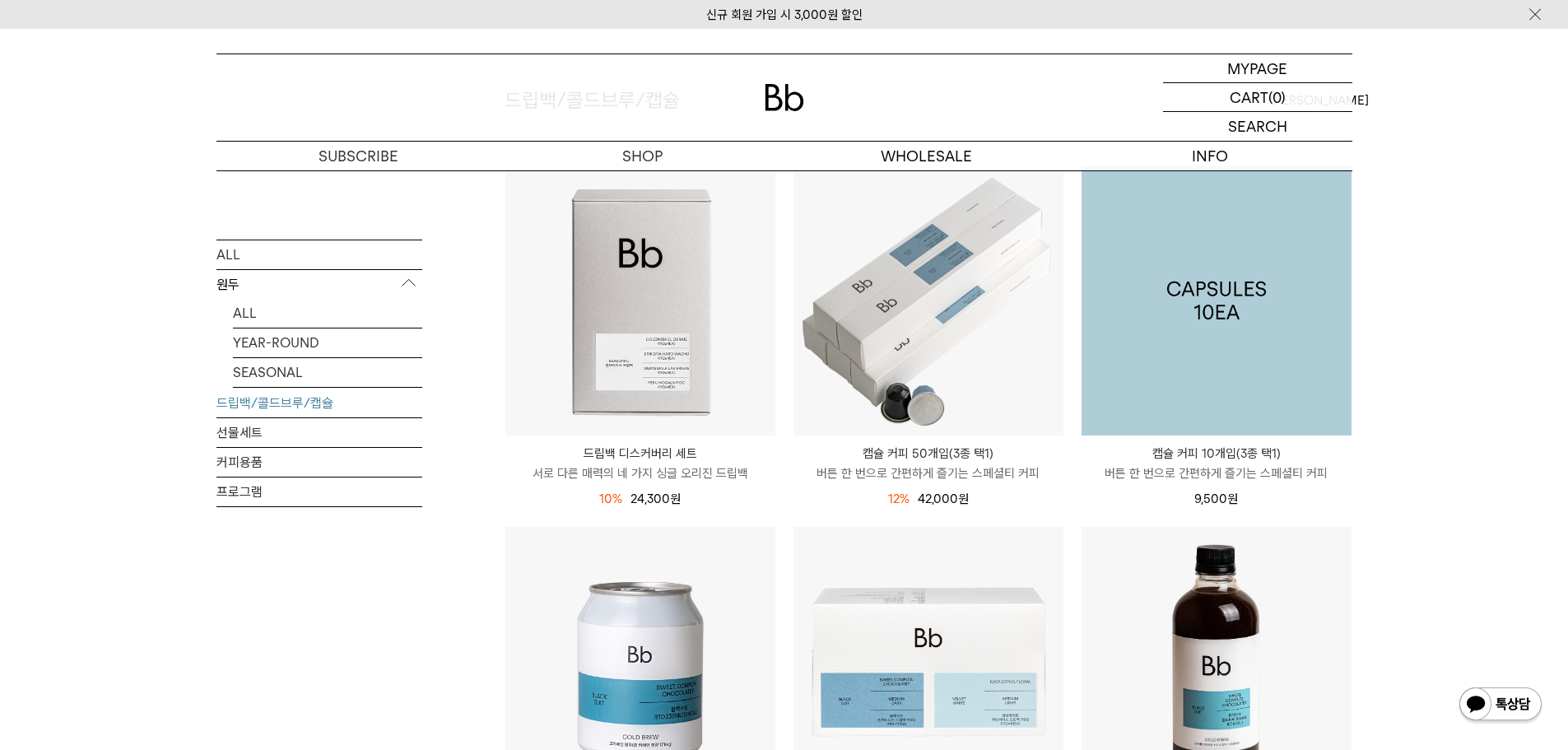
click at [1188, 406] on img at bounding box center [1216, 301] width 270 height 270
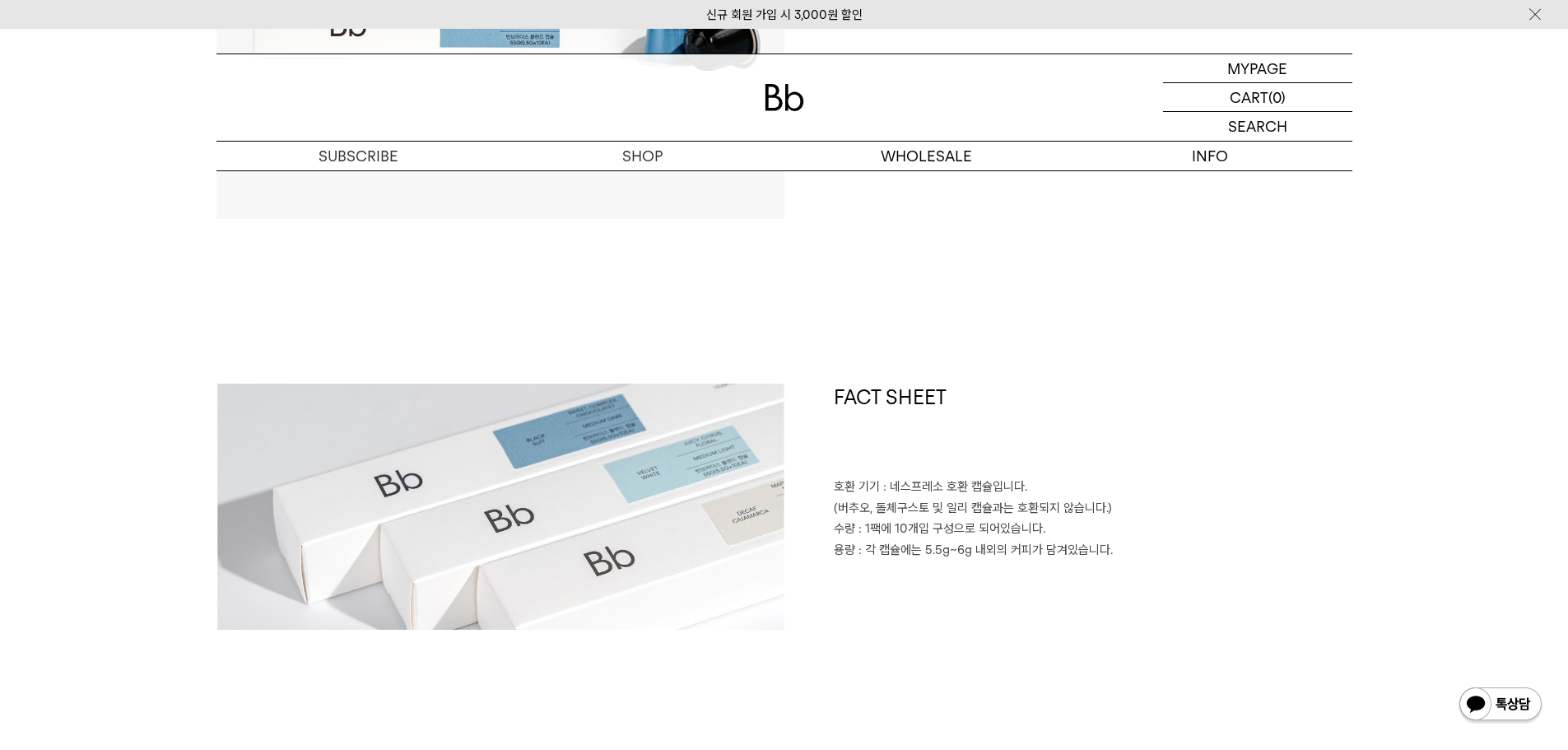
scroll to position [576, 0]
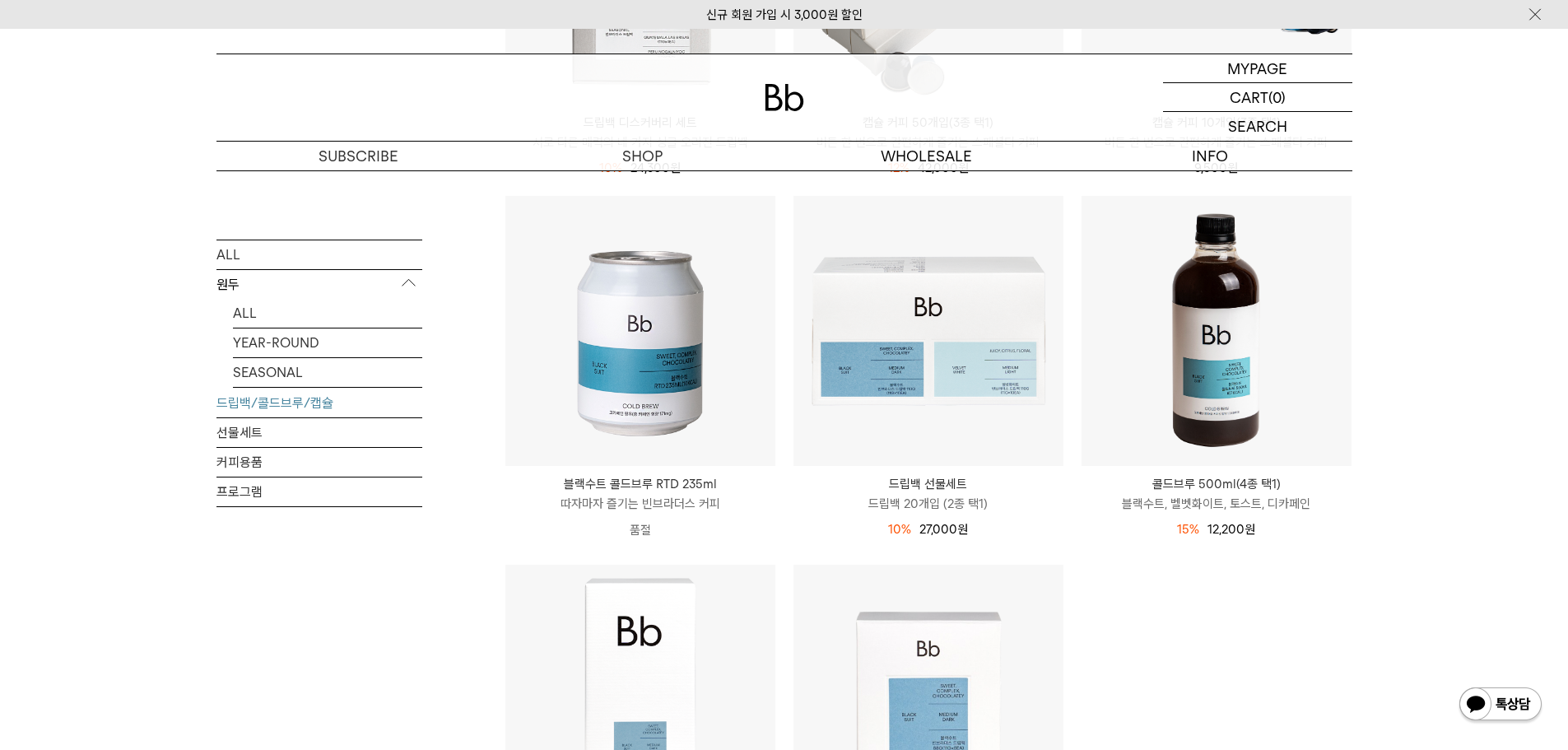
scroll to position [494, 0]
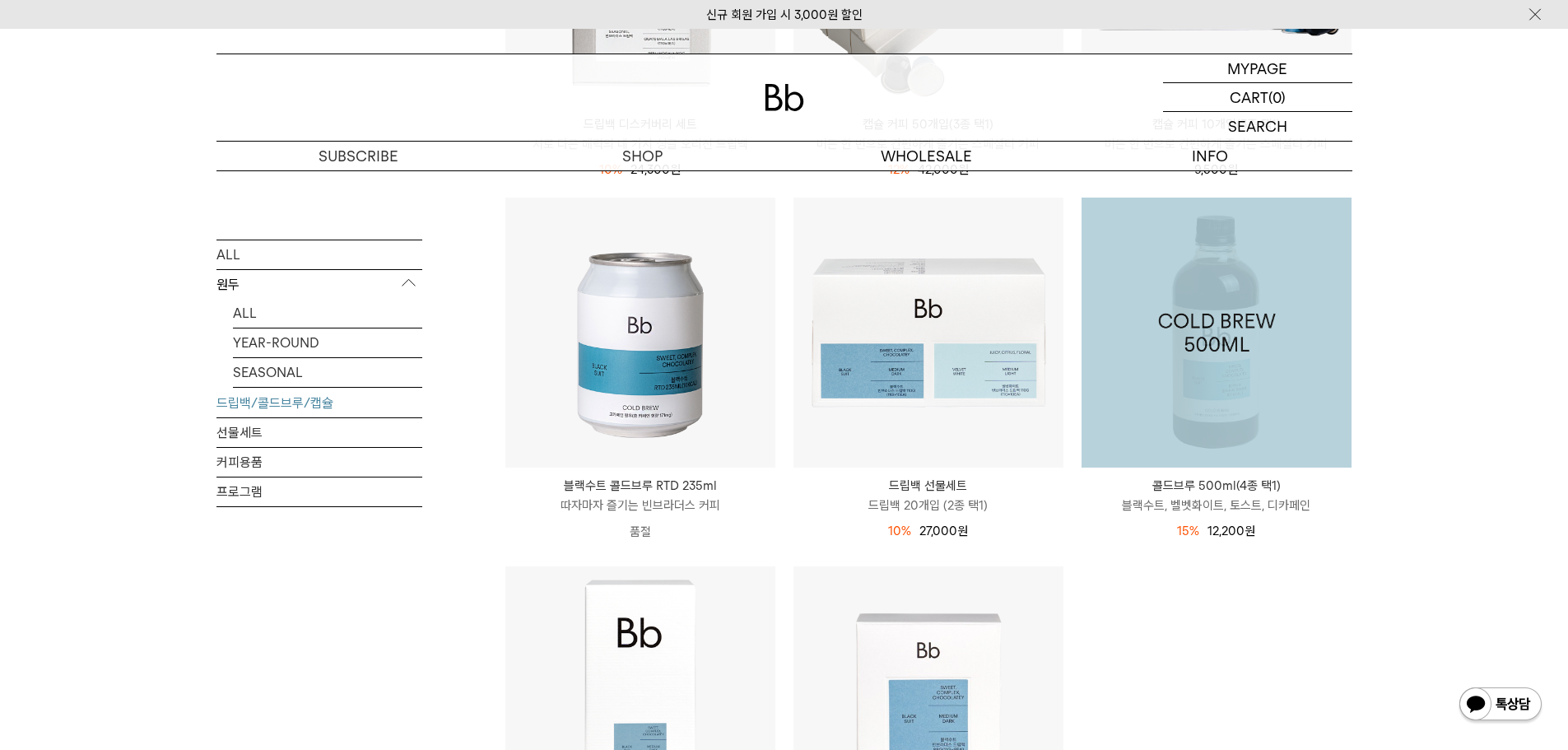
click at [1277, 417] on img at bounding box center [1216, 333] width 270 height 270
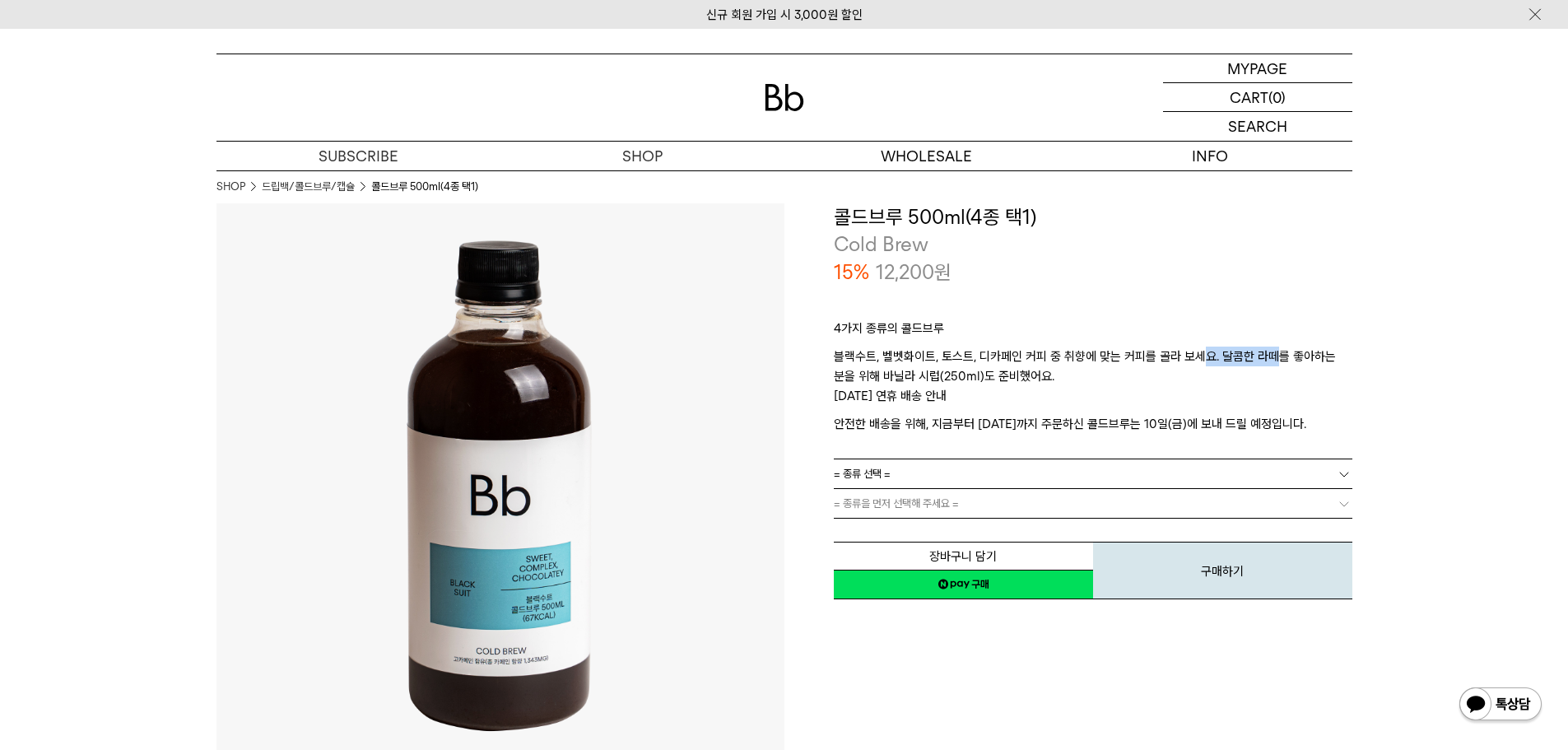
drag, startPoint x: 1202, startPoint y: 353, endPoint x: 1278, endPoint y: 361, distance: 76.4
click at [1278, 361] on p "블랙수트, 벨벳화이트, 토스트, 디카페인 커피 중 취향에 맞는 커피를 골라 보세요. 달콤한 라떼를 좋아하는 분을 위해 바닐라 시럽(250ml)…" at bounding box center [1092, 365] width 518 height 39
click at [1300, 373] on p "블랙수트, 벨벳화이트, 토스트, 디카페인 커피 중 취향에 맞는 커피를 골라 보세요. 달콤한 라떼를 좋아하는 분을 위해 바닐라 시럽(250ml)…" at bounding box center [1092, 365] width 518 height 39
click at [1060, 470] on link "= 종류 선택 =" at bounding box center [1092, 474] width 518 height 29
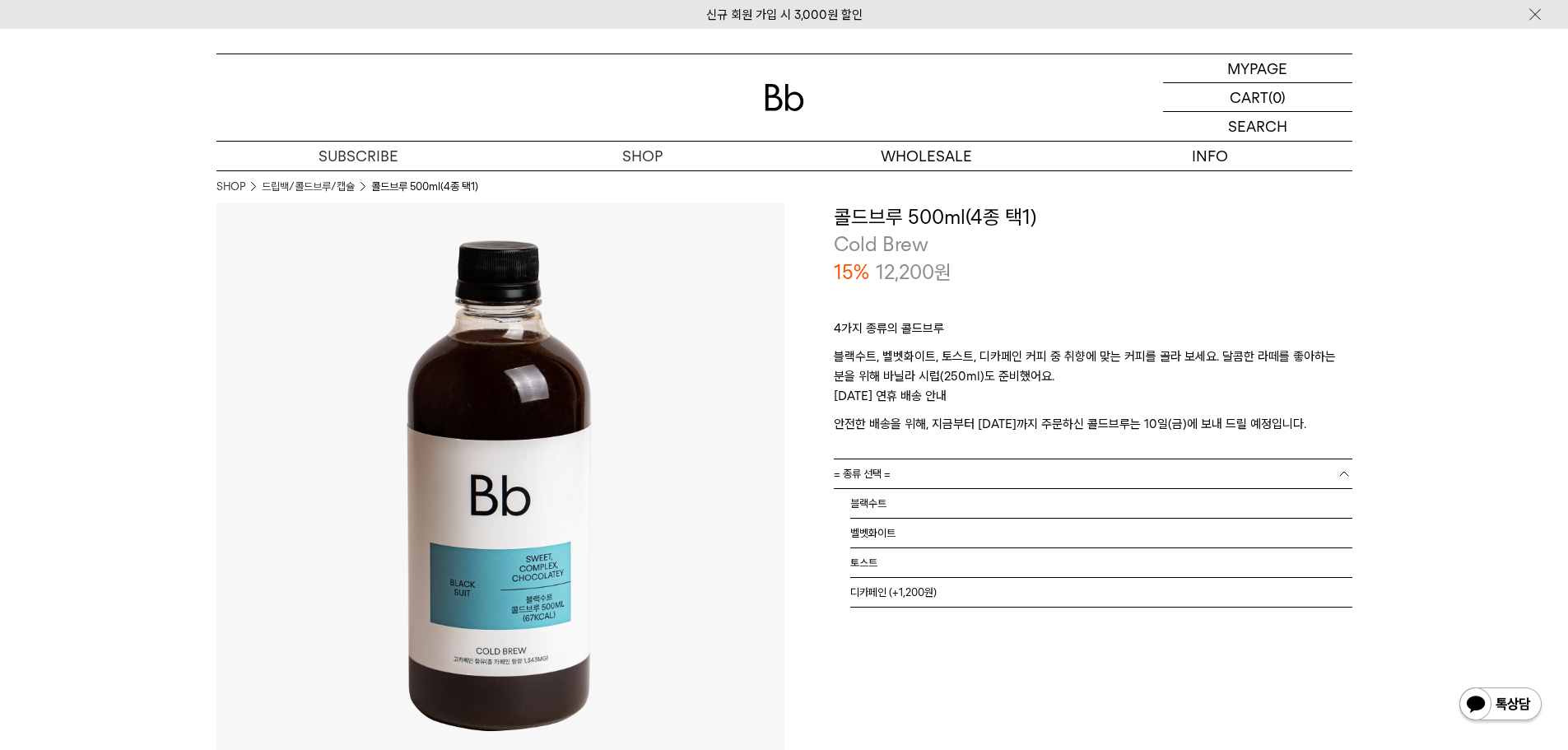
drag, startPoint x: 1059, startPoint y: 730, endPoint x: 1056, endPoint y: 700, distance: 30.1
click at [1062, 729] on div "**********" at bounding box center [1068, 487] width 568 height 568
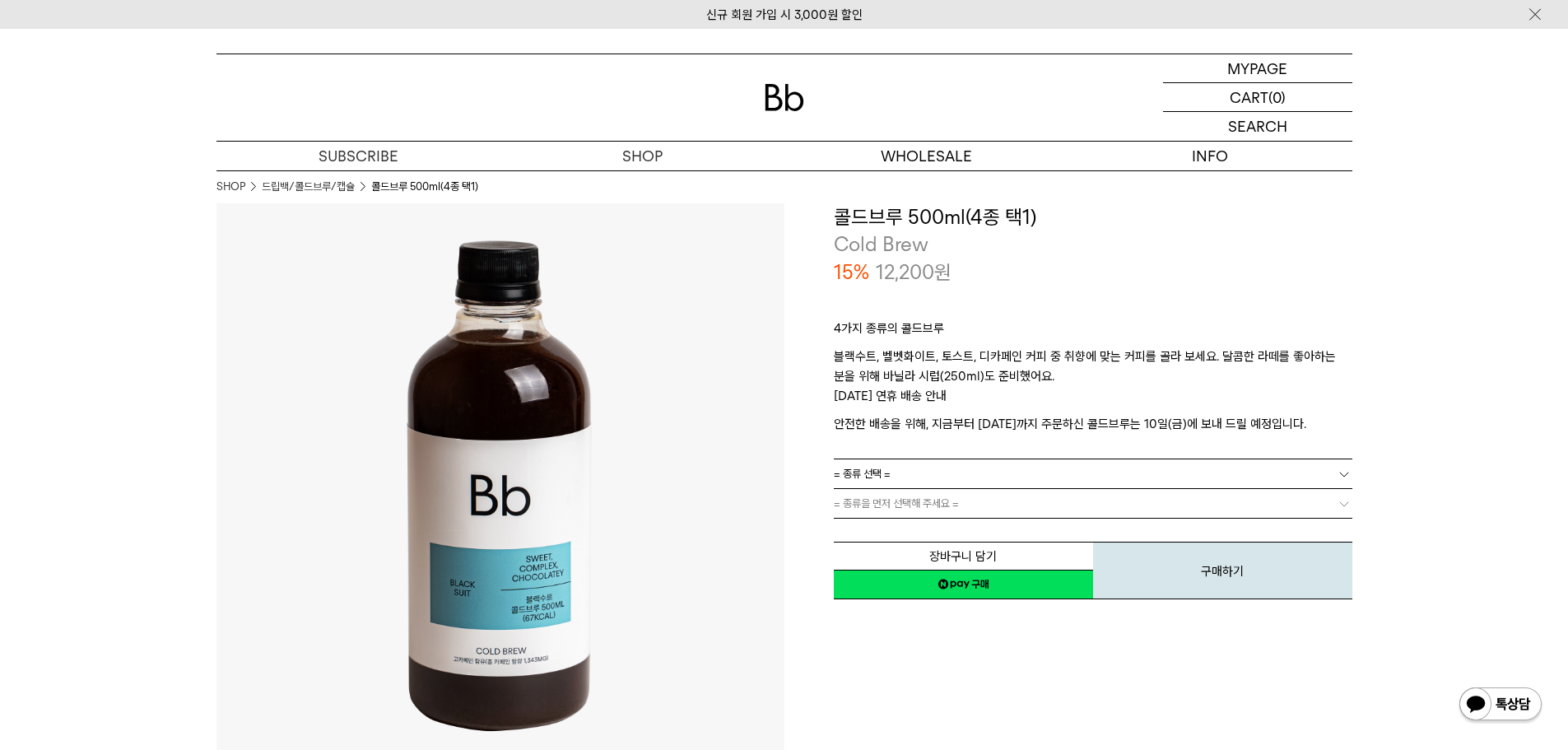
click at [1032, 499] on link "= 종류을 먼저 선택해 주세요 =" at bounding box center [1092, 504] width 518 height 29
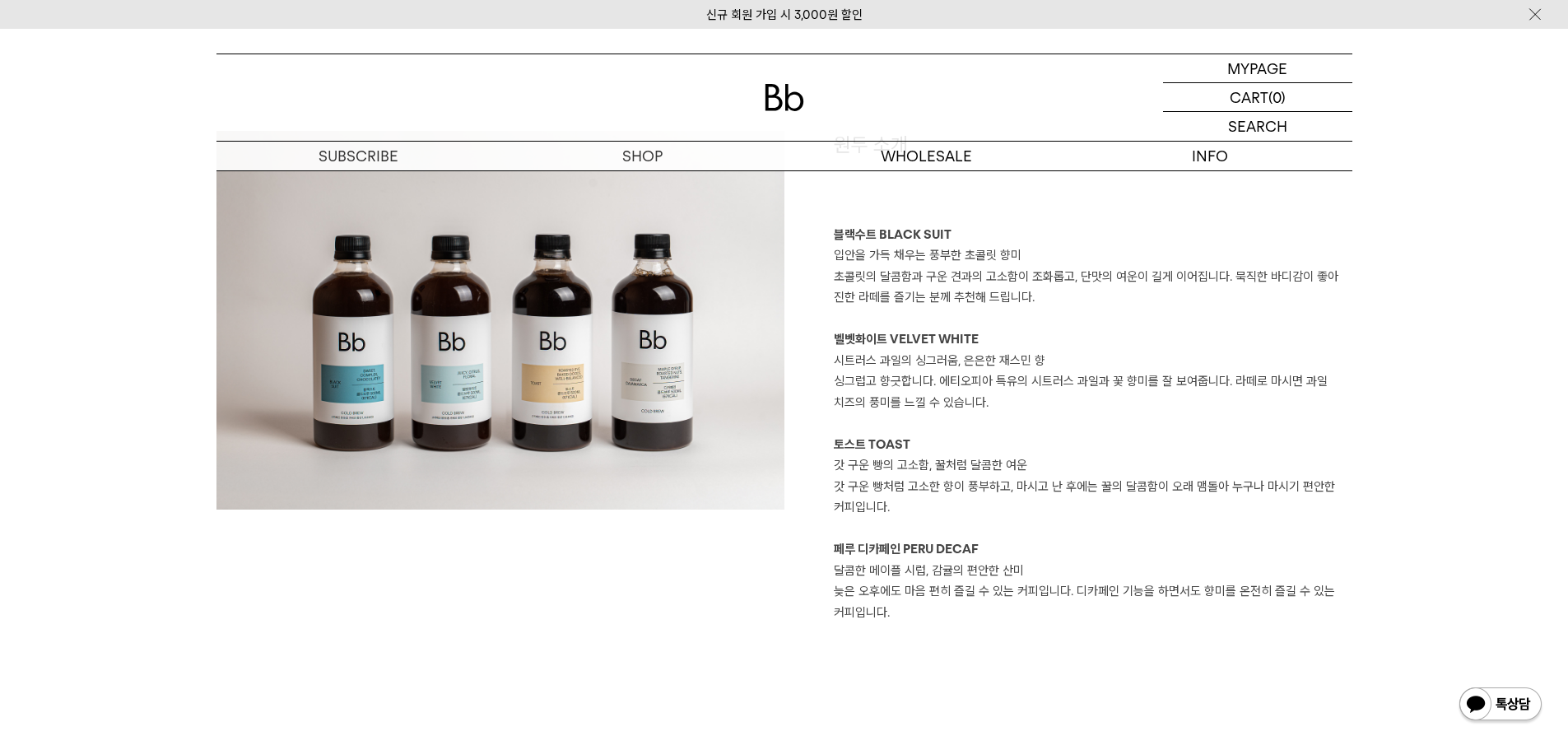
scroll to position [1482, 0]
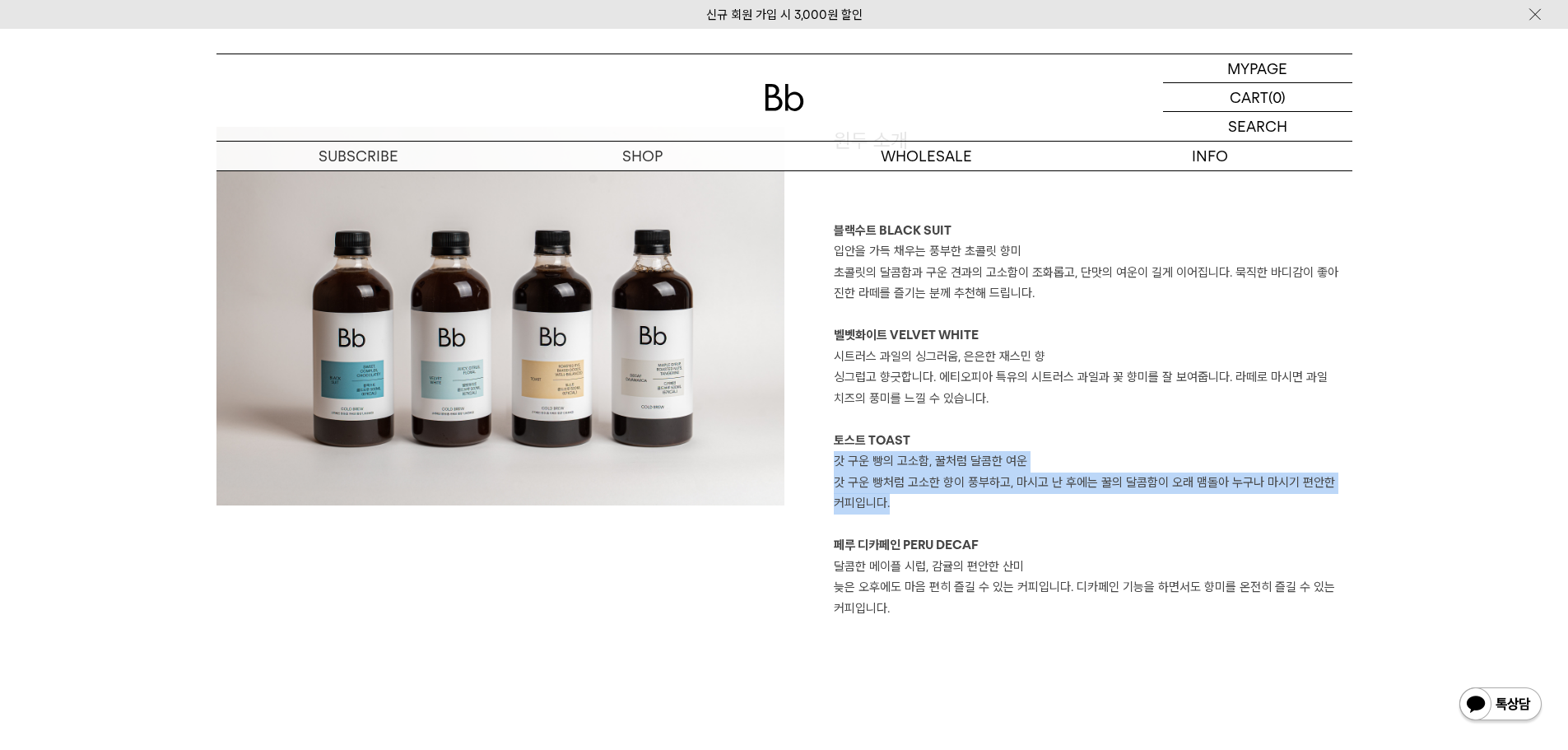
drag, startPoint x: 837, startPoint y: 464, endPoint x: 1094, endPoint y: 499, distance: 259.4
click at [1094, 499] on div "원두 소개 블랙수트 BLACK SUIT 입안을 가득 채우는 풍부한 초콜릿 향미 초콜릿의 달콤함과 구운 견과의 고소함이 조화롭고, 단맛의 여운이…" at bounding box center [1068, 373] width 568 height 492
click at [1094, 503] on p "갓 구운 빵처럼 고소한 향이 풍부하고, 마시고 난 후에는 꿀의 달콤함이 오래 맴돌아 누구나 마시기 편안한 커피입니다." at bounding box center [1092, 493] width 518 height 42
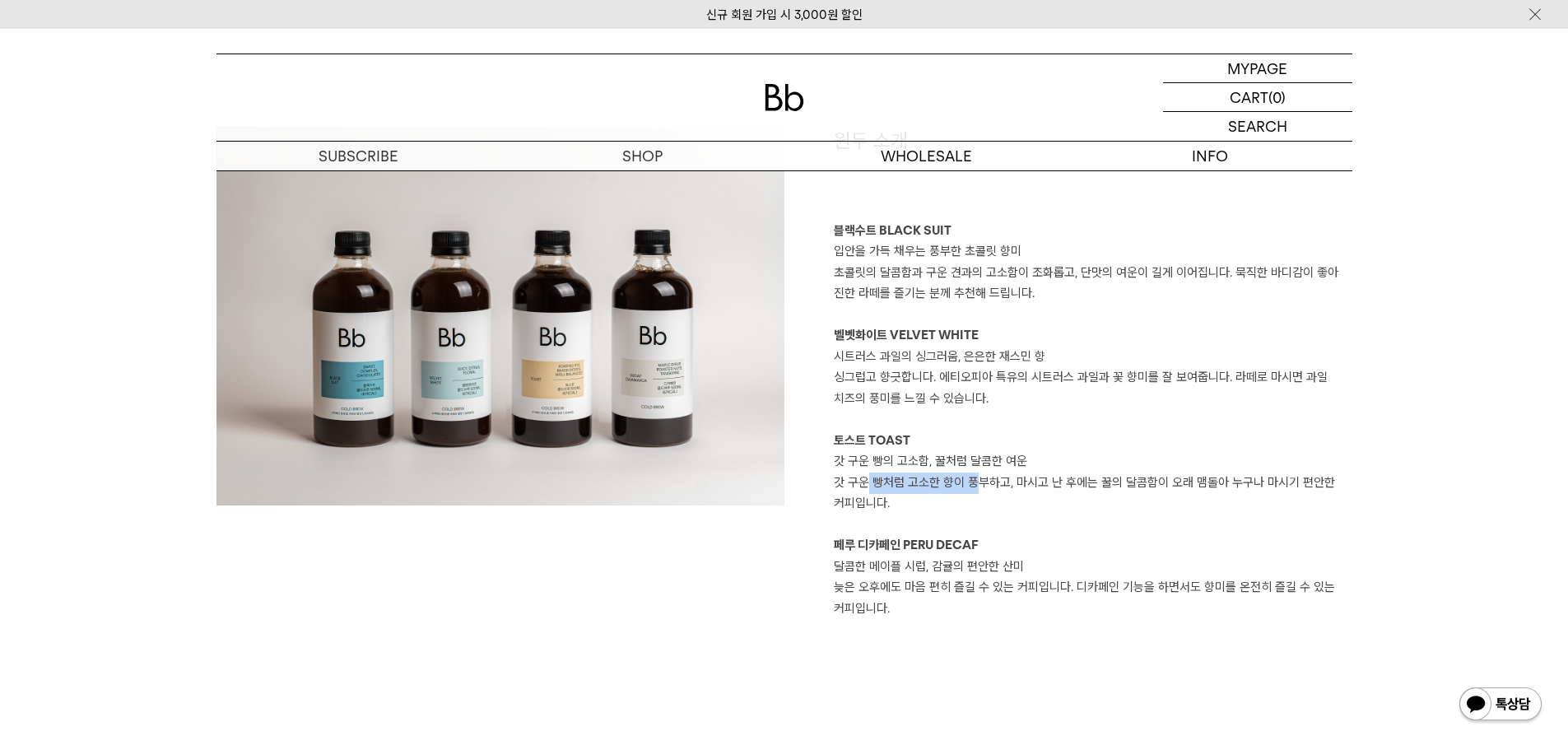
drag, startPoint x: 919, startPoint y: 487, endPoint x: 1176, endPoint y: 489, distance: 257.0
click at [1121, 489] on p "갓 구운 빵처럼 고소한 향이 풍부하고, 마시고 난 후에는 꿀의 달콤함이 오래 맴돌아 누구나 마시기 편안한 커피입니다." at bounding box center [1092, 493] width 518 height 42
click at [1176, 489] on p "갓 구운 빵처럼 고소한 향이 풍부하고, 마시고 난 후에는 꿀의 달콤함이 오래 맴돌아 누구나 마시기 편안한 커피입니다." at bounding box center [1092, 493] width 518 height 42
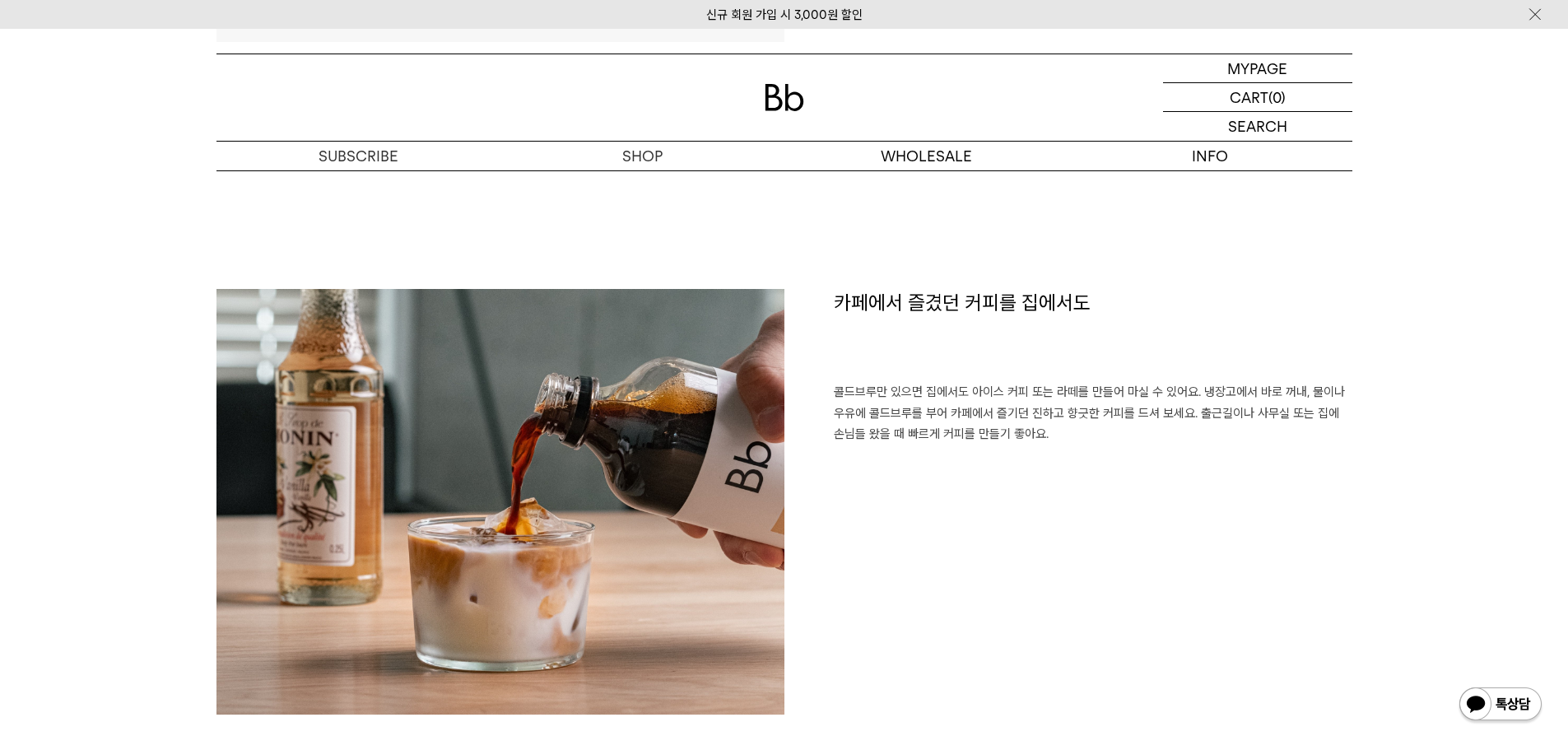
scroll to position [0, 0]
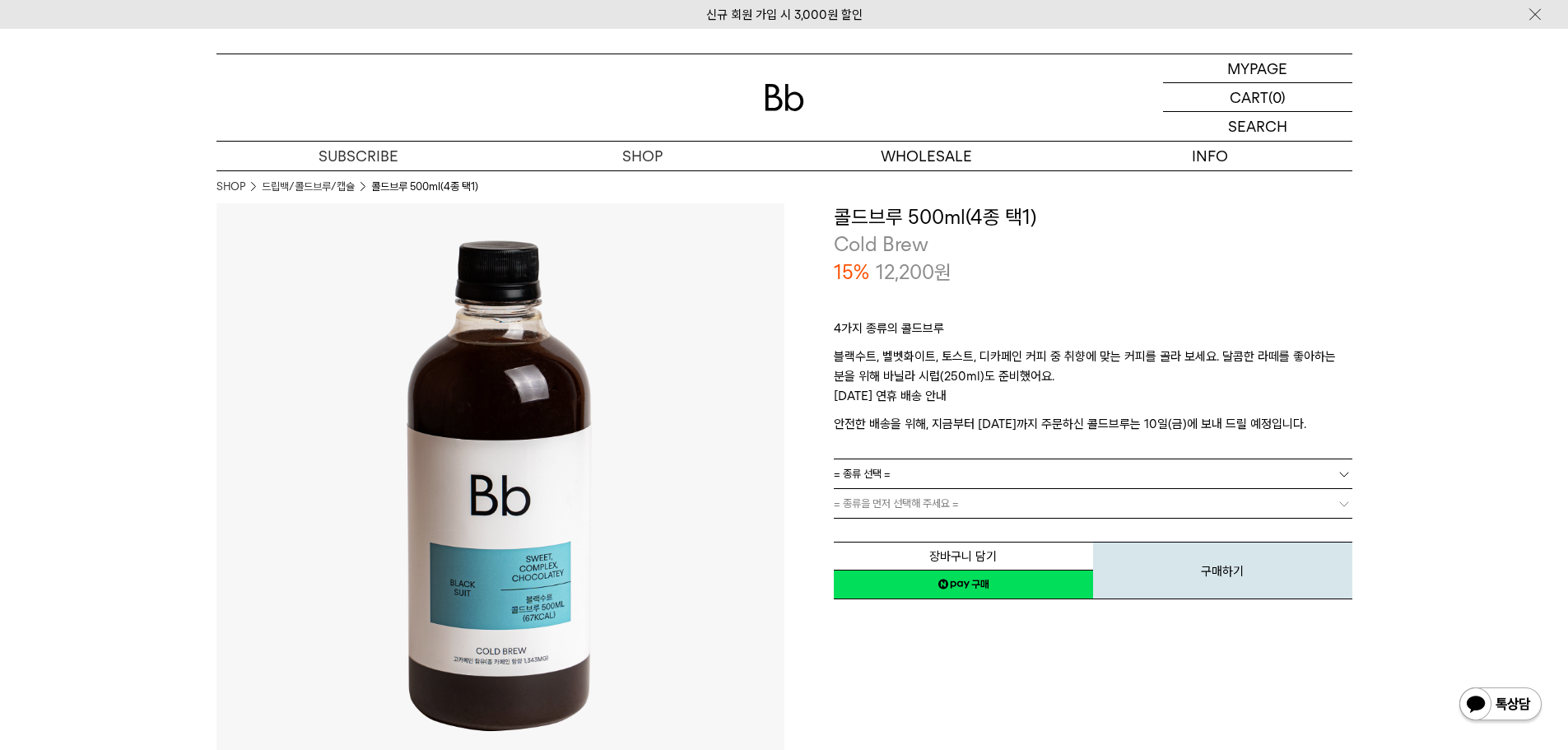
drag, startPoint x: 1354, startPoint y: 532, endPoint x: 1361, endPoint y: 182, distance: 350.1
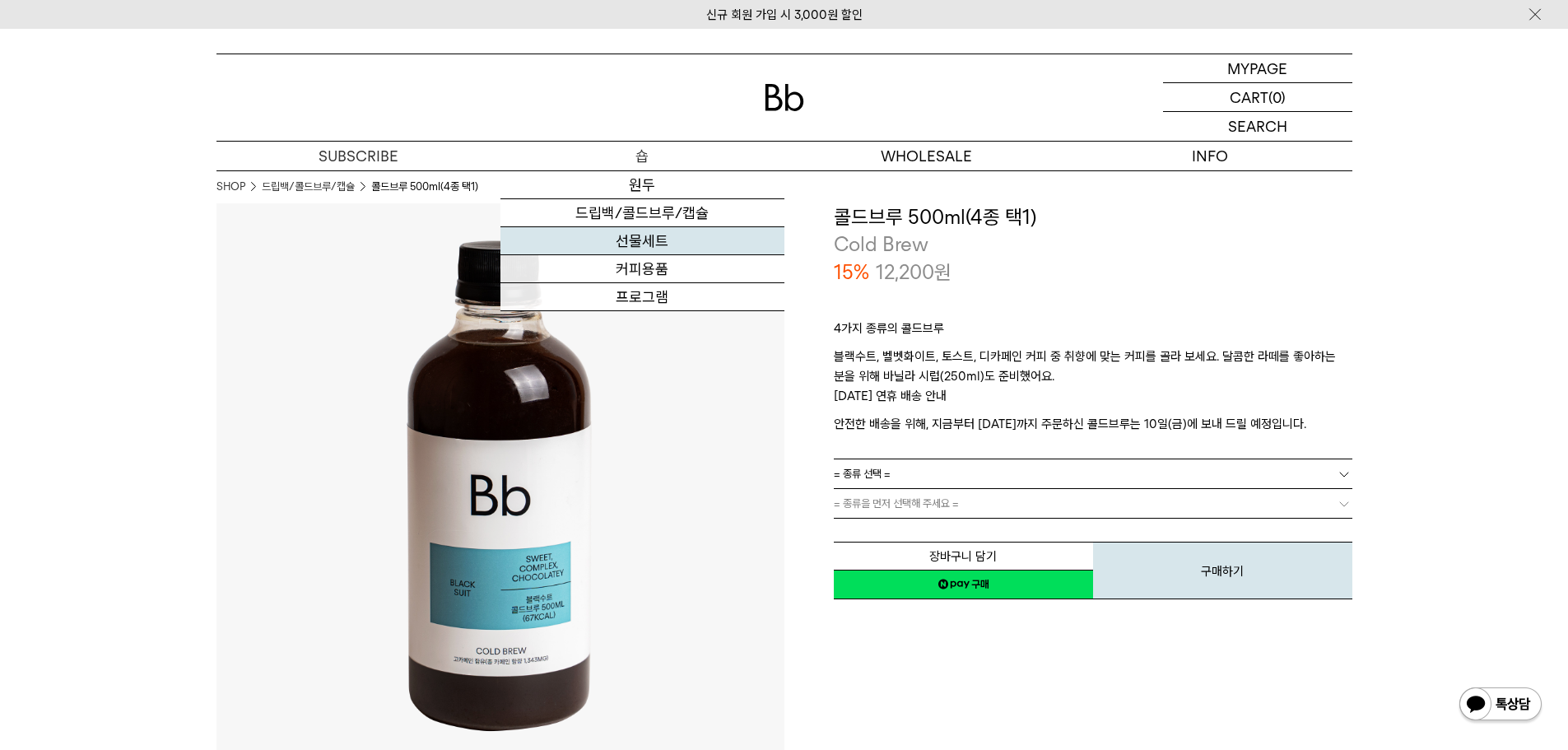
click at [676, 231] on link "선물세트" at bounding box center [642, 241] width 284 height 28
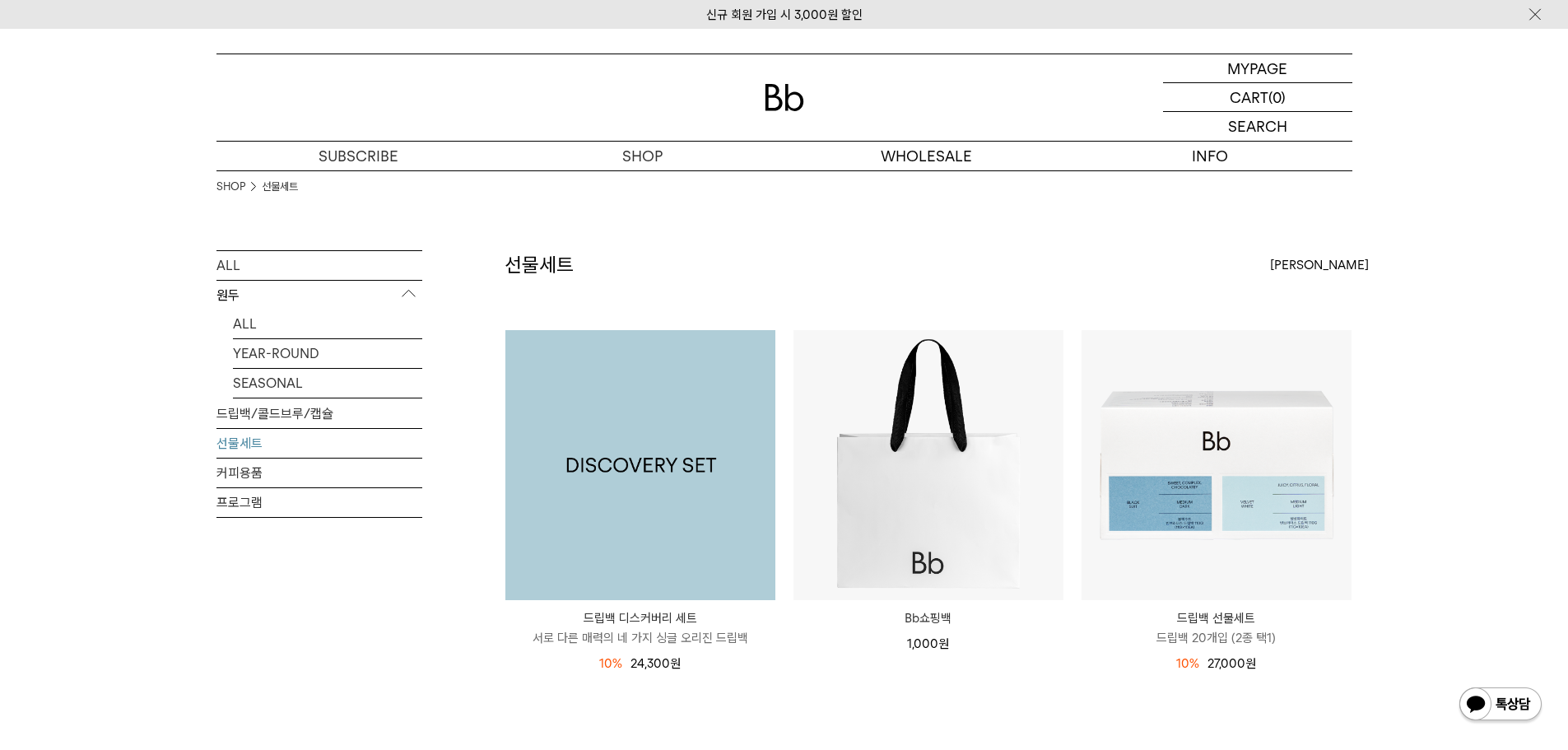
click at [646, 556] on img at bounding box center [641, 465] width 270 height 270
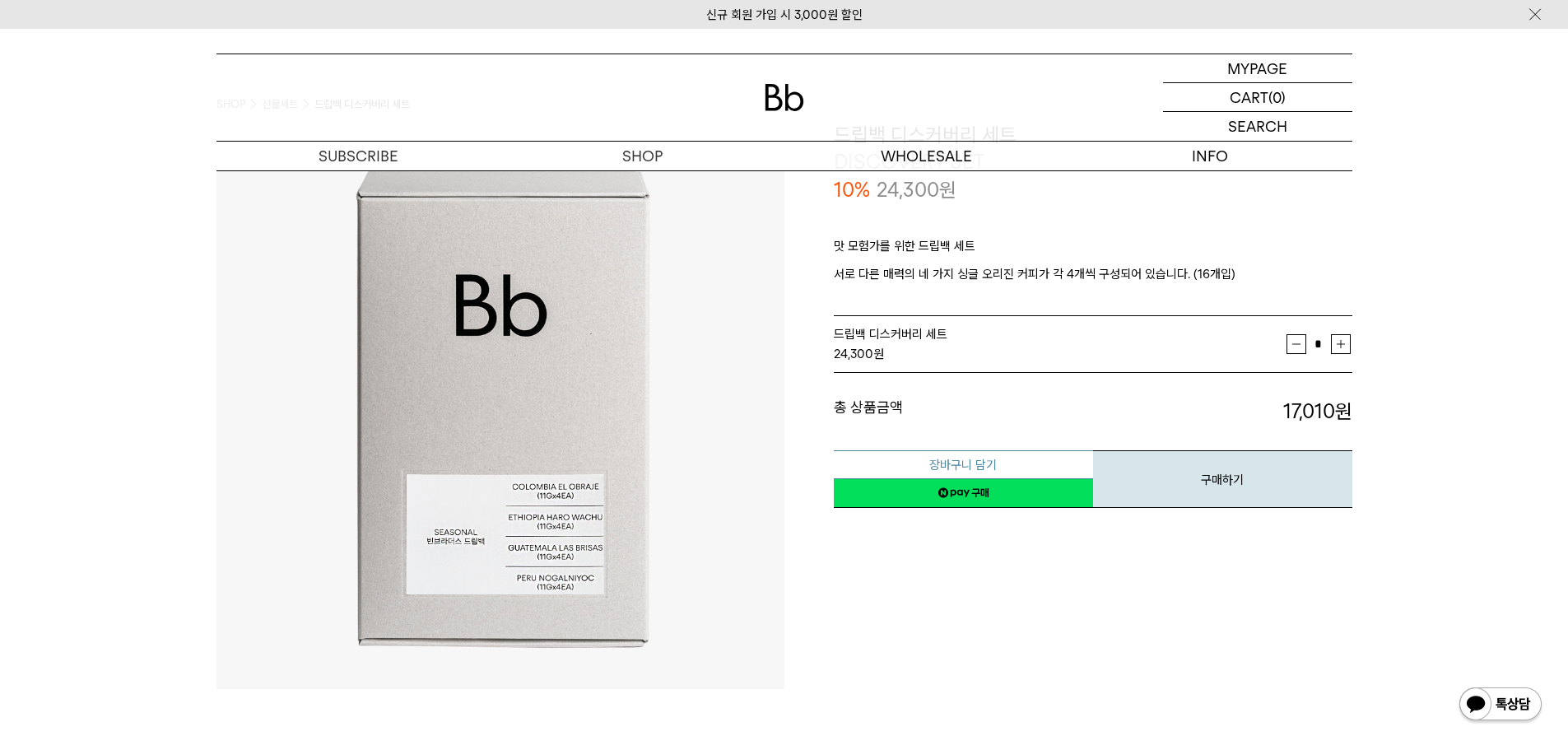
click at [1041, 468] on button "장바구니 담기" at bounding box center [963, 465] width 260 height 29
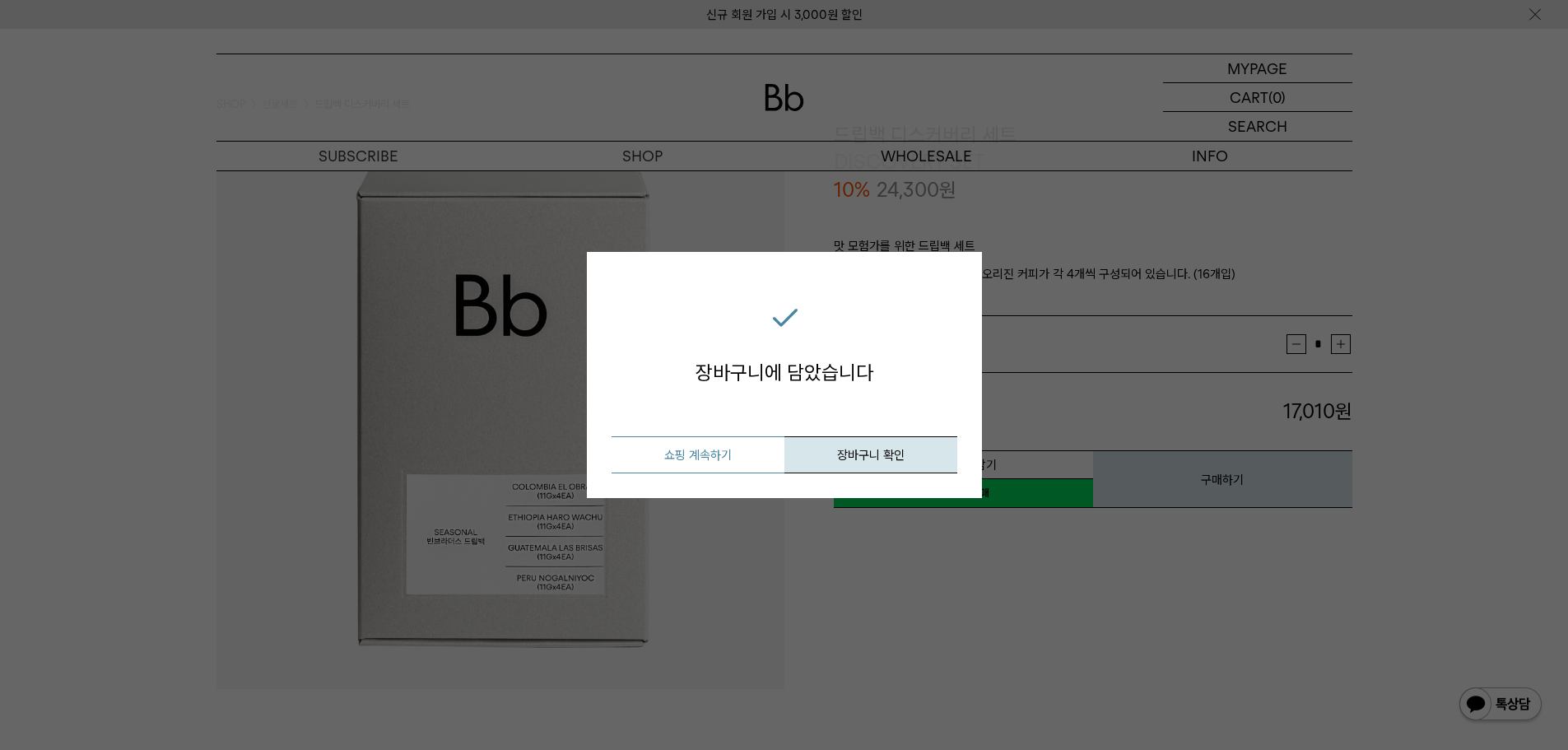
click at [748, 467] on button "쇼핑 계속하기" at bounding box center [698, 455] width 173 height 37
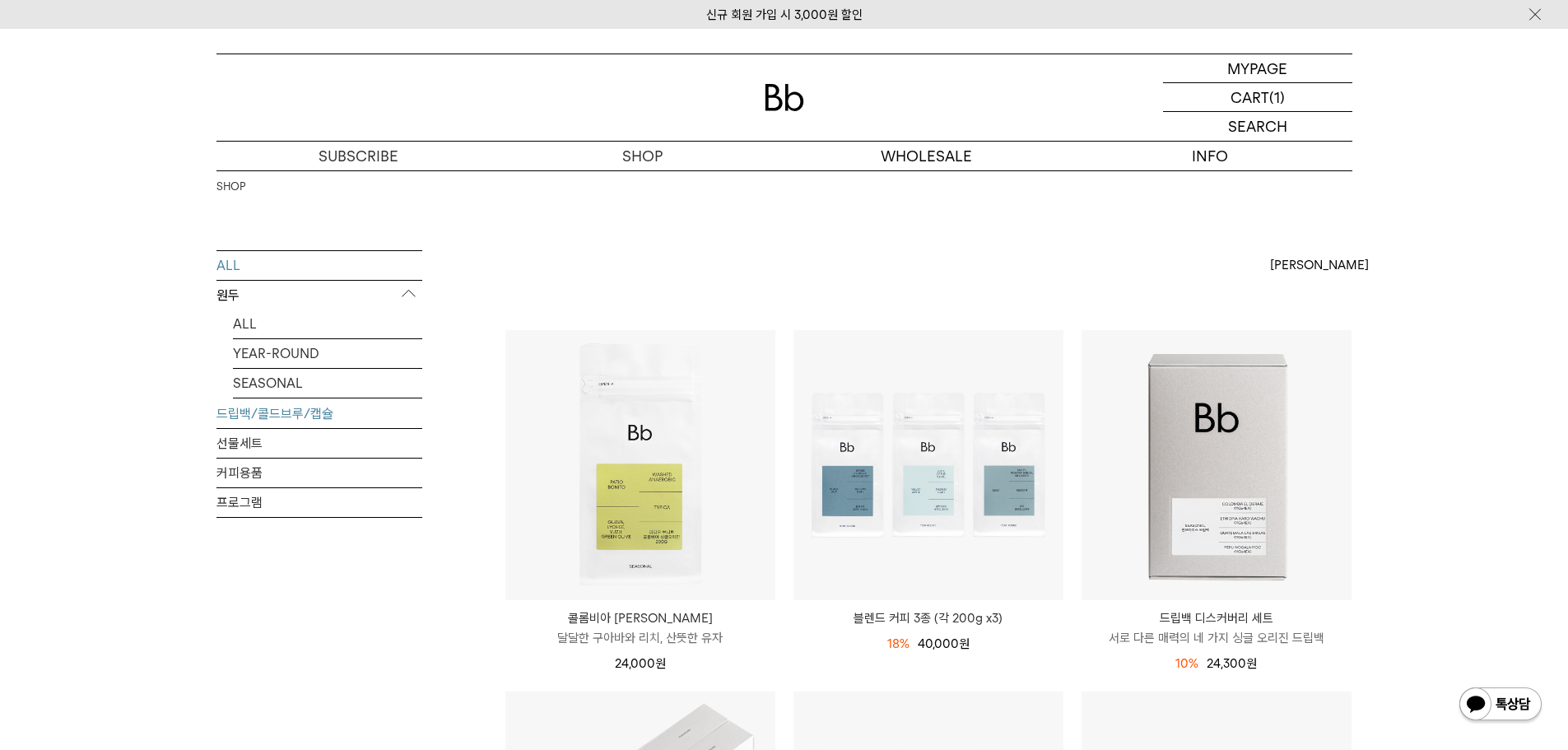
click at [298, 411] on link "드립백/콜드브루/캡슐" at bounding box center [320, 414] width 206 height 29
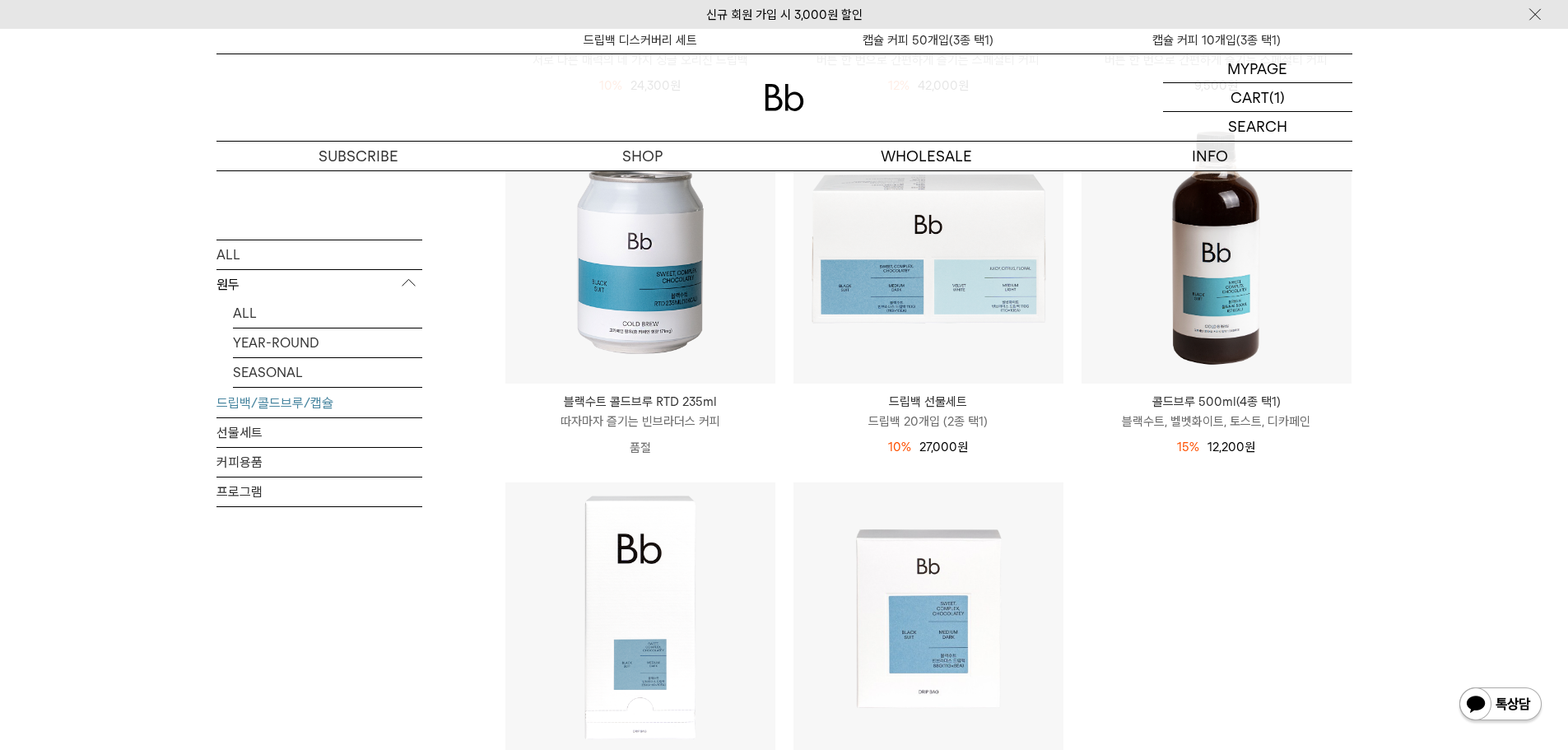
scroll to position [576, 0]
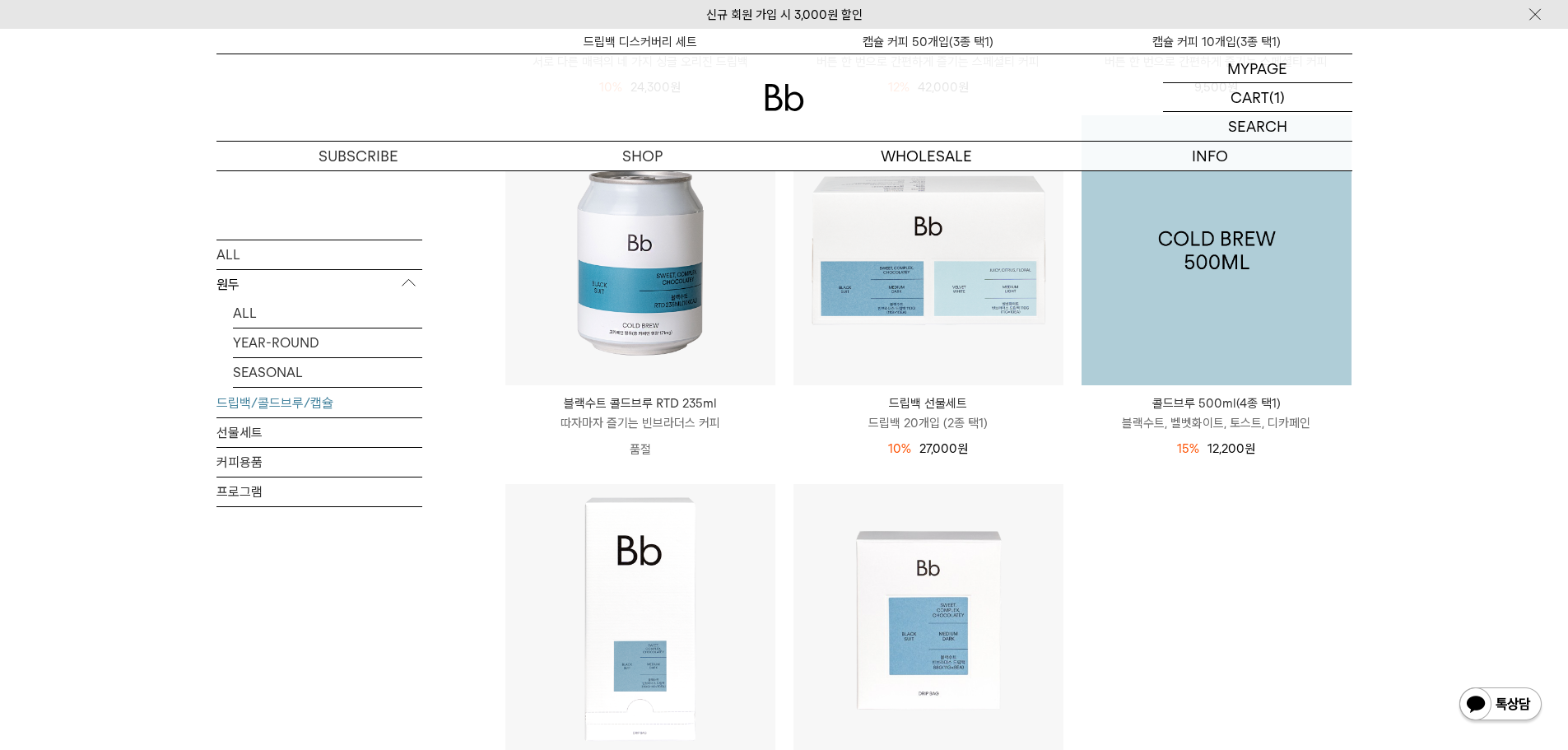
click at [1226, 323] on img at bounding box center [1216, 250] width 270 height 270
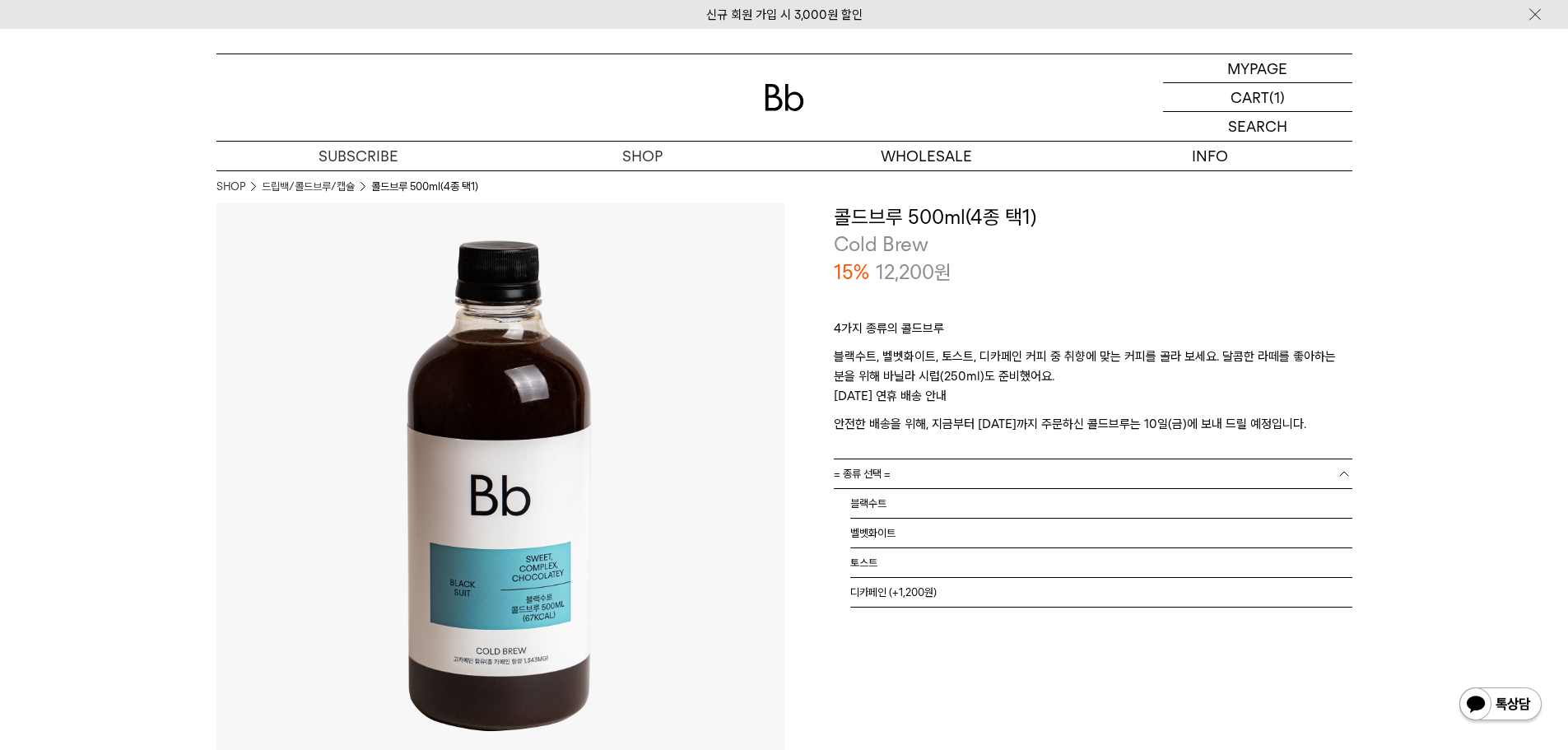
click at [1072, 463] on link "= 종류 선택 =" at bounding box center [1092, 474] width 518 height 29
click at [974, 568] on li "토스트" at bounding box center [1101, 563] width 502 height 30
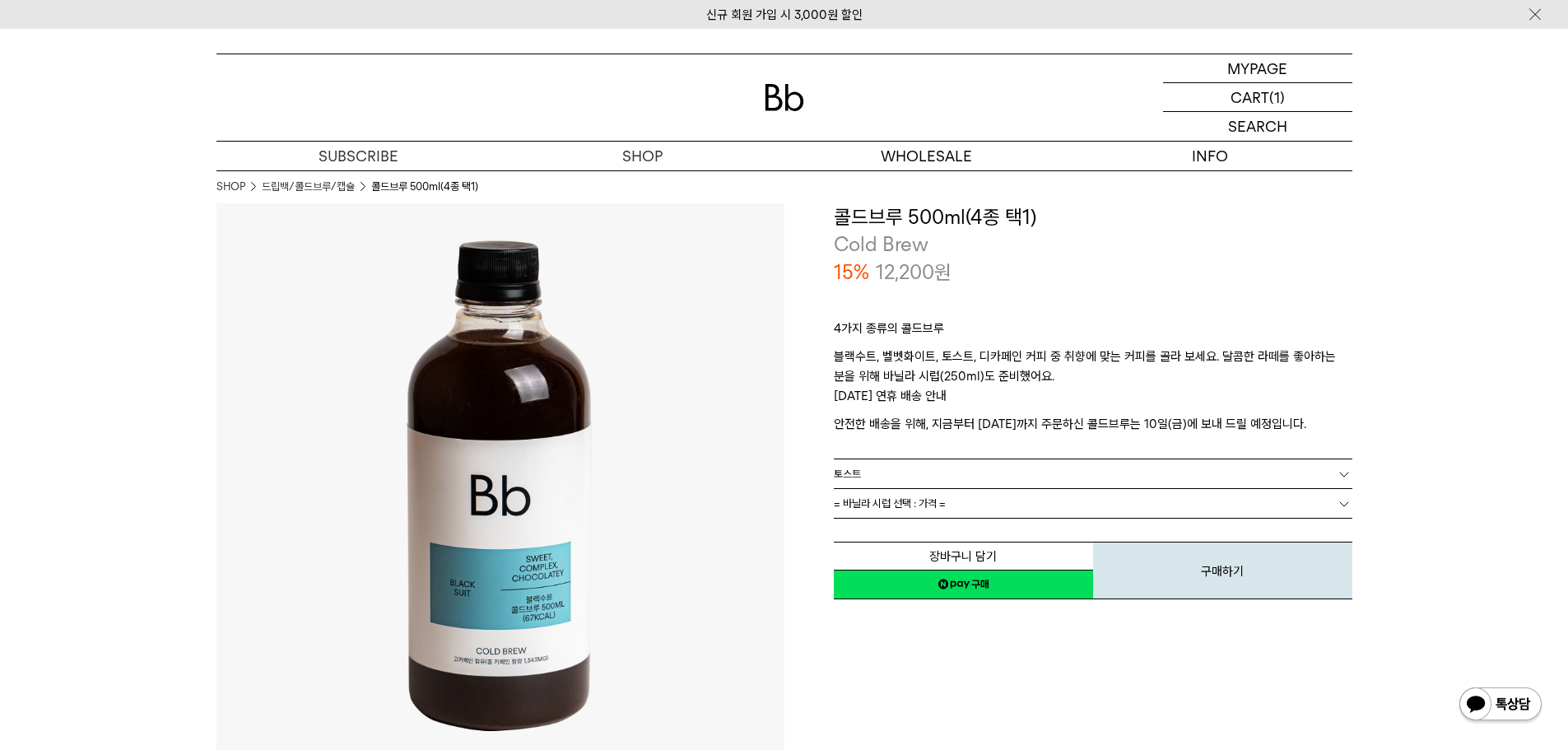
click at [1016, 510] on link "= 바닐라 시럽 선택 : 가격 =" at bounding box center [1092, 504] width 518 height 29
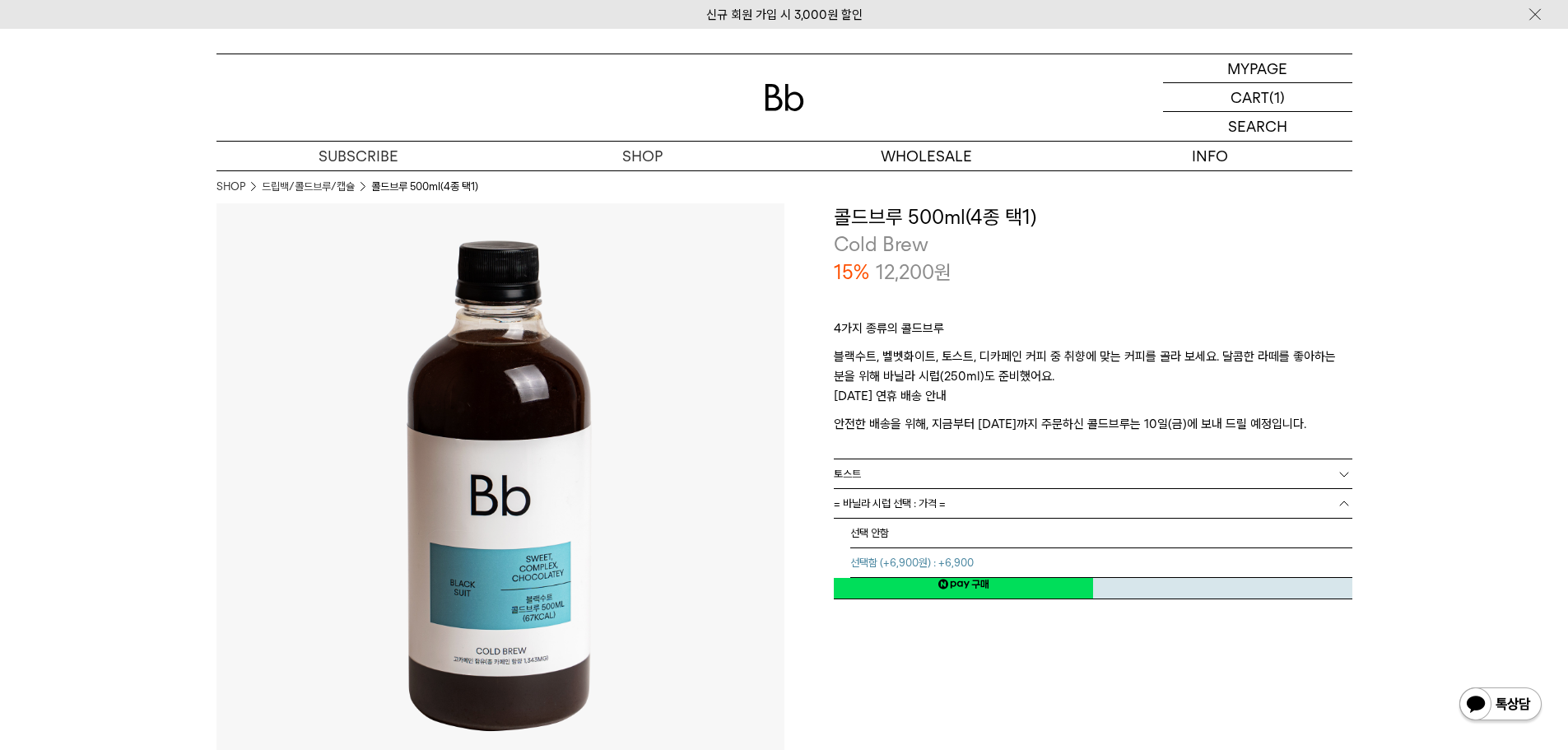
click at [987, 560] on li "선택함 (+6,900원) : +6,900" at bounding box center [1101, 563] width 502 height 30
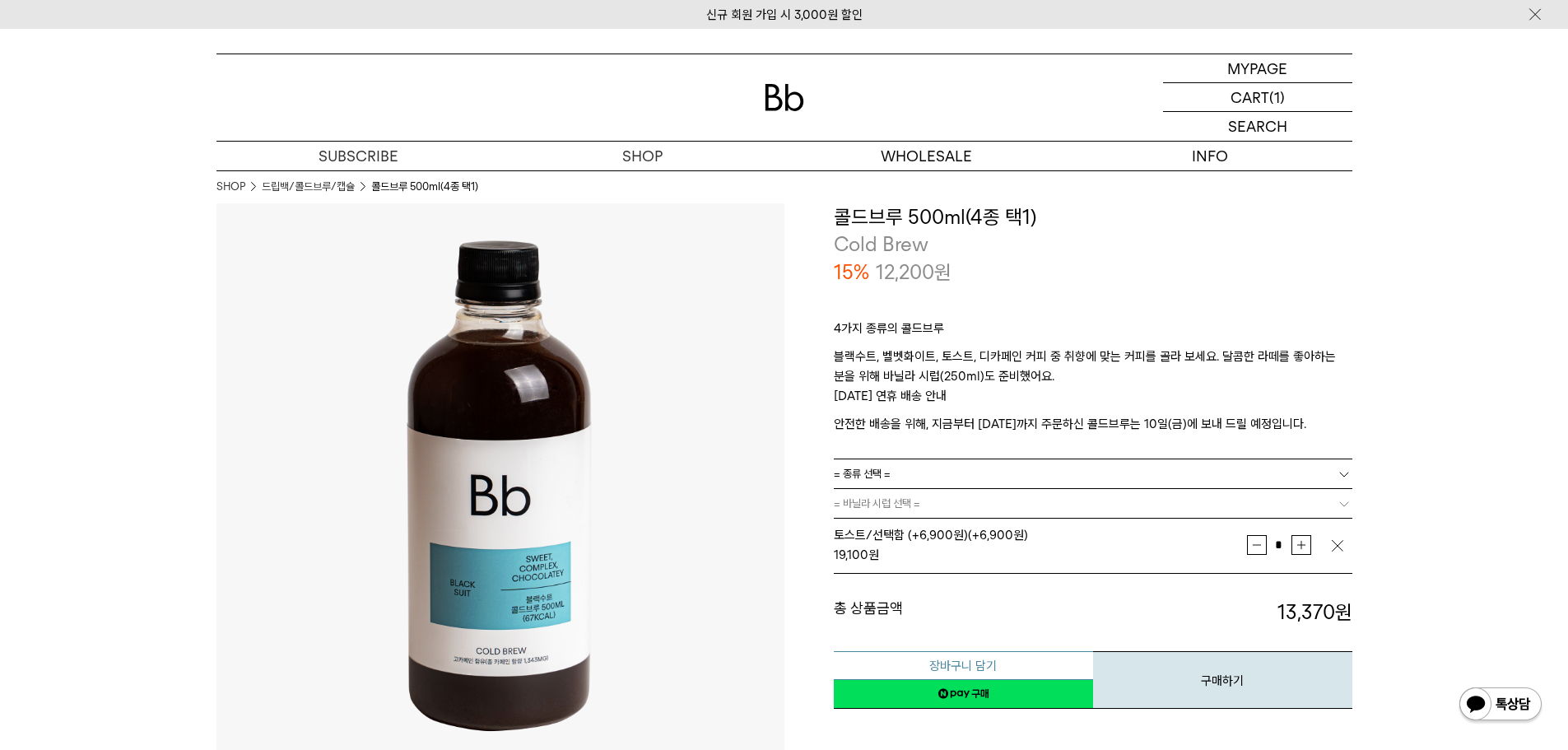
click at [1007, 660] on button "장바구니 담기" at bounding box center [963, 665] width 260 height 29
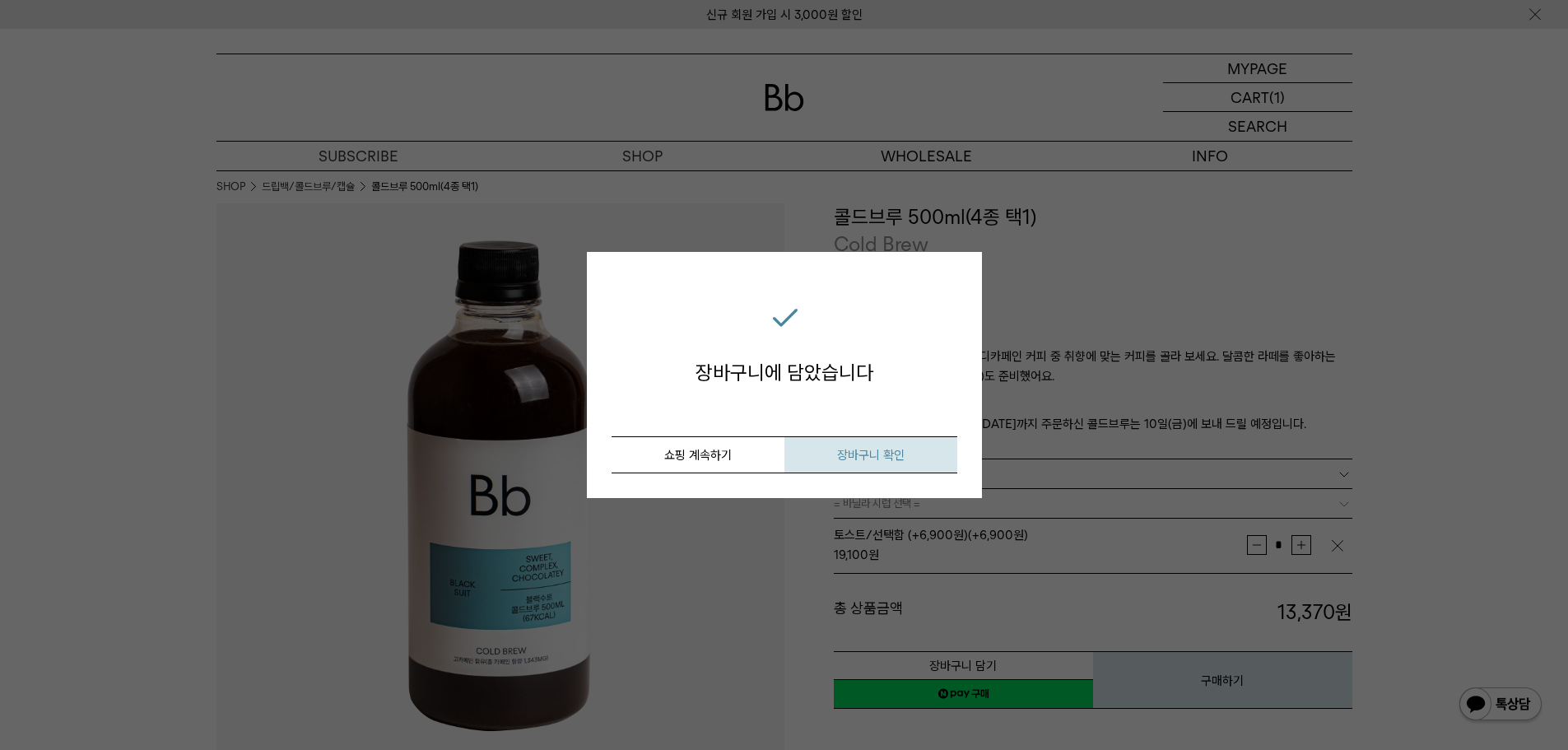
click at [898, 457] on span "장바구니 확인" at bounding box center [871, 455] width 67 height 15
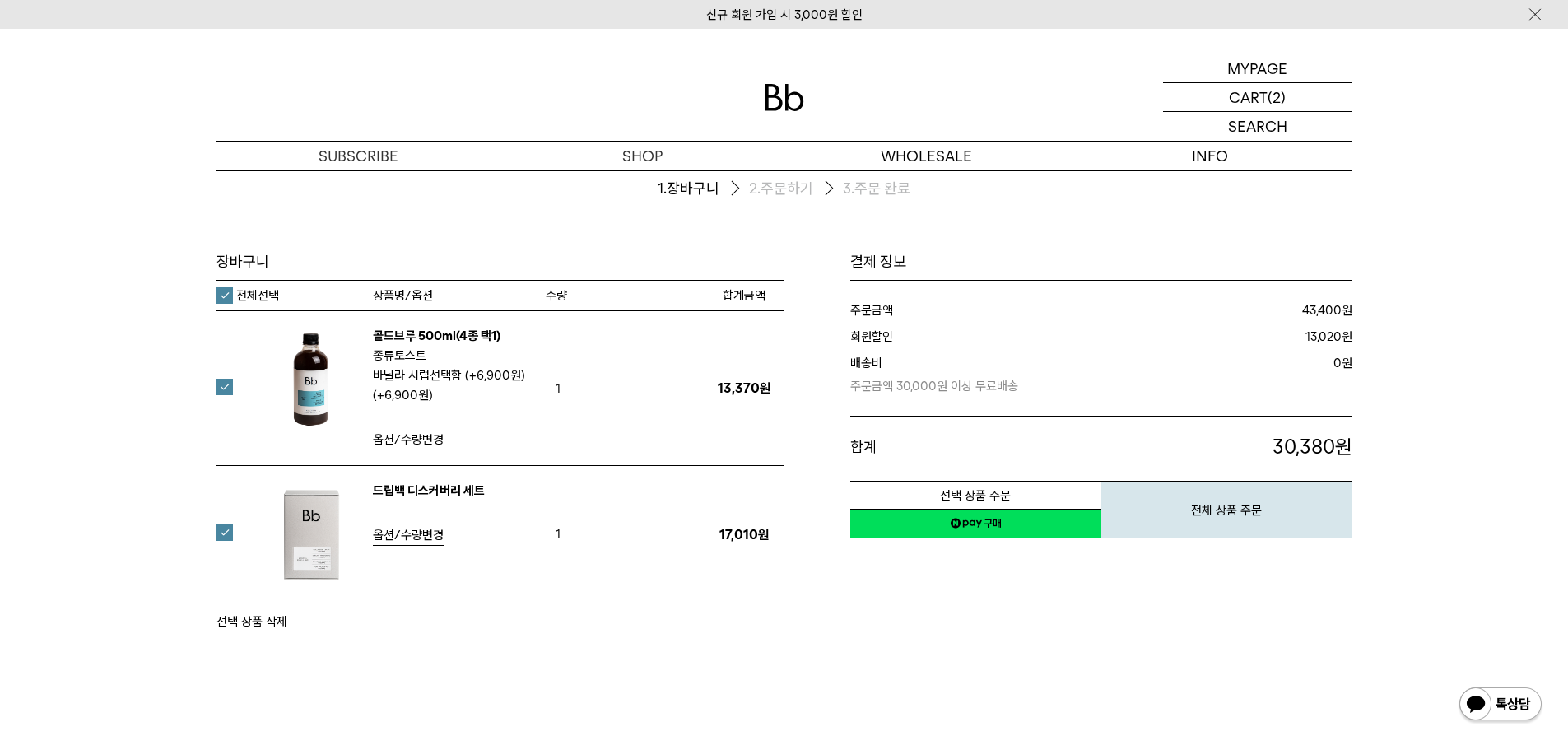
scroll to position [82, 0]
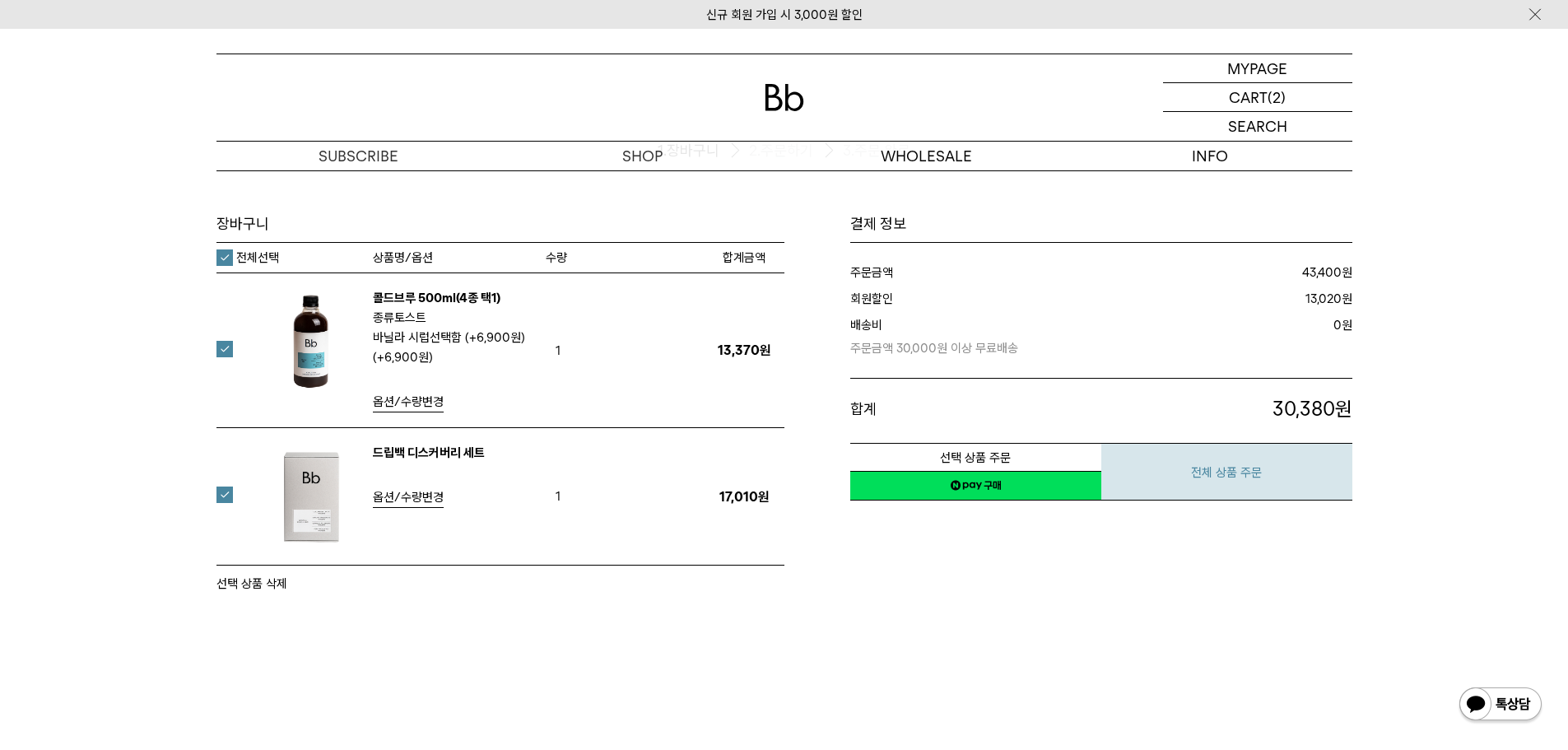
click at [1253, 467] on button "전체 상품 주문" at bounding box center [1226, 471] width 251 height 57
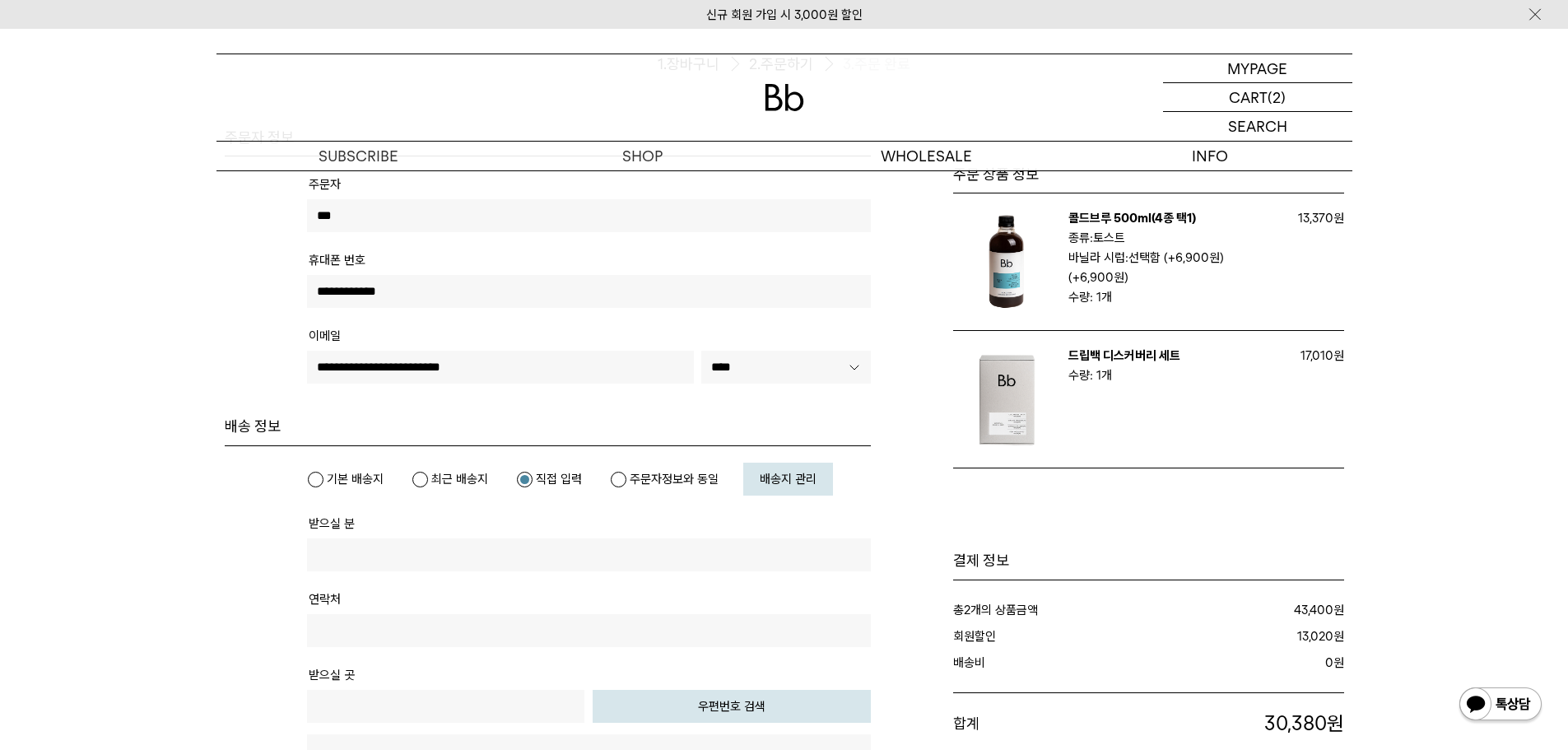
scroll to position [247, 0]
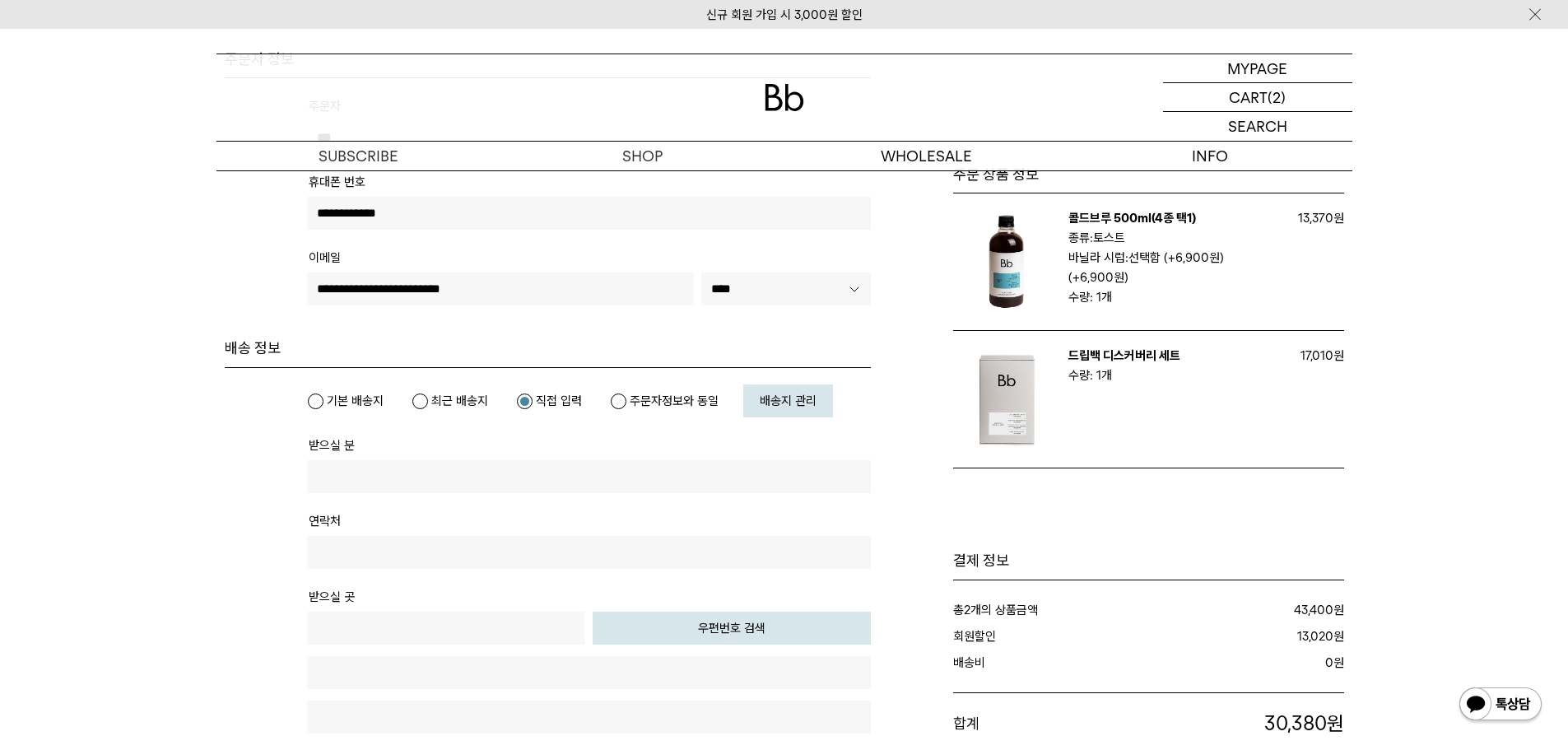
click at [405, 463] on input "text" at bounding box center [589, 477] width 564 height 33
type input "*"
type input "***"
click at [338, 573] on tr "연락처" at bounding box center [589, 547] width 564 height 76
click at [352, 557] on input "text" at bounding box center [589, 552] width 564 height 33
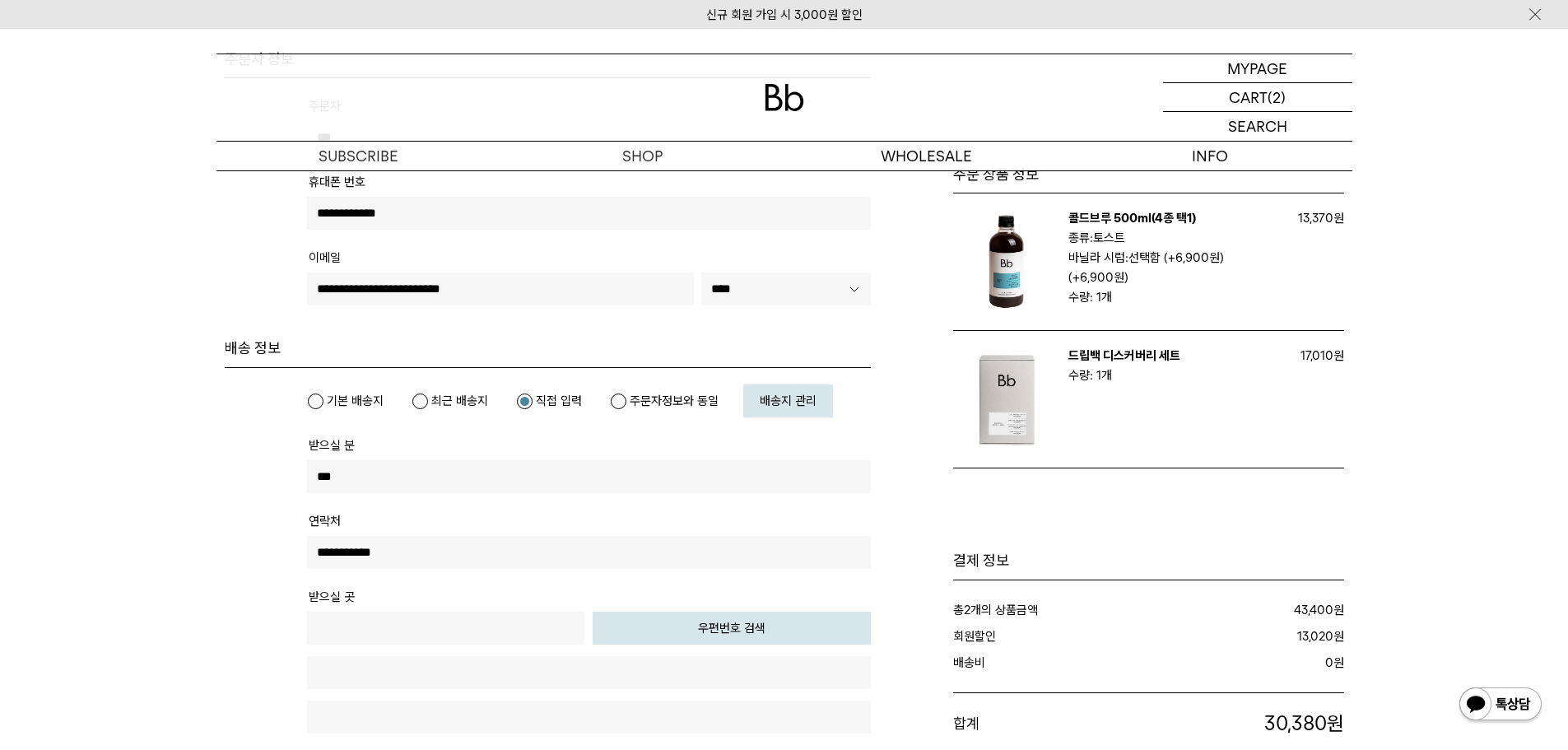
type input "**********"
click at [733, 640] on button "우편번호 검색" at bounding box center [731, 628] width 278 height 33
type input "*****"
type input "**********"
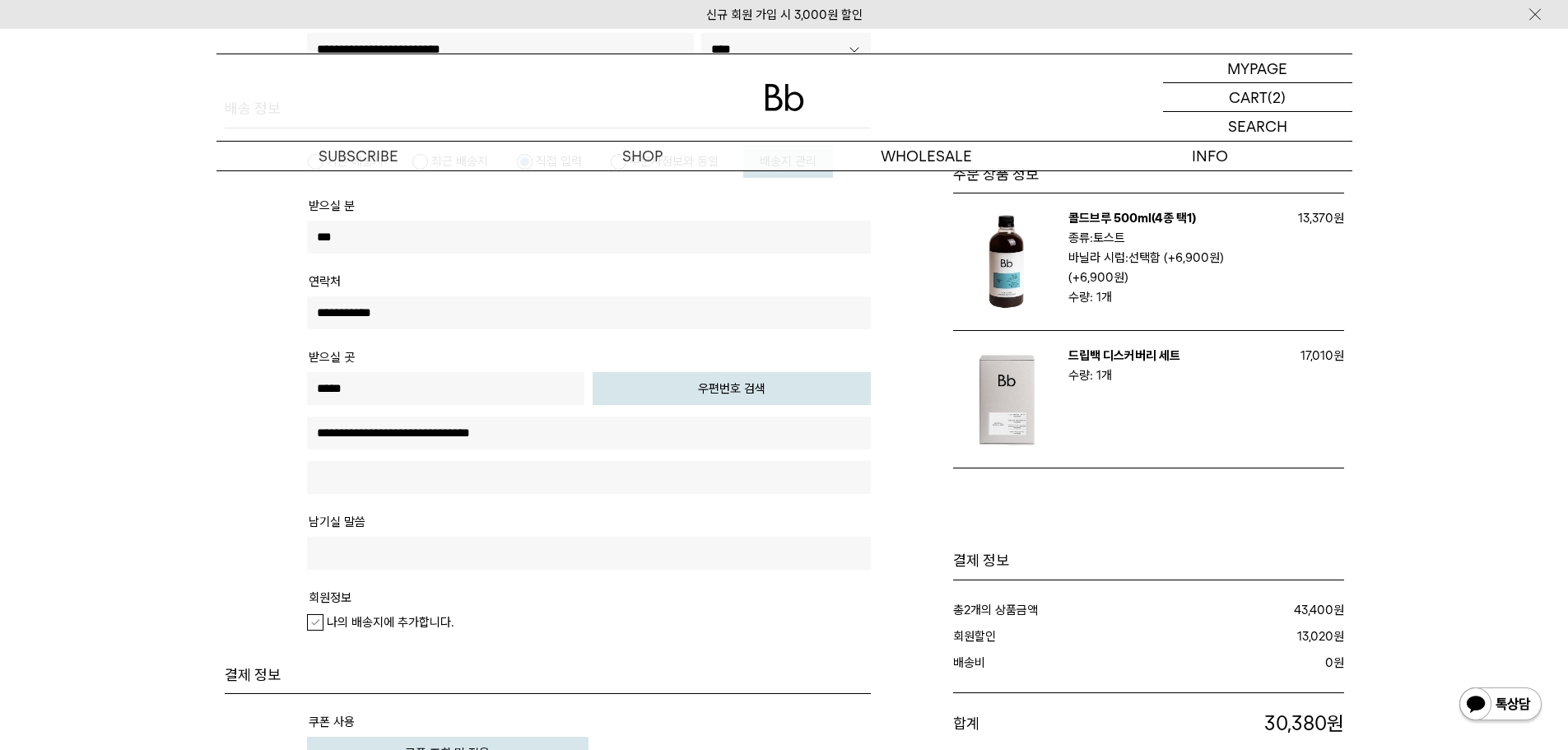
scroll to position [494, 0]
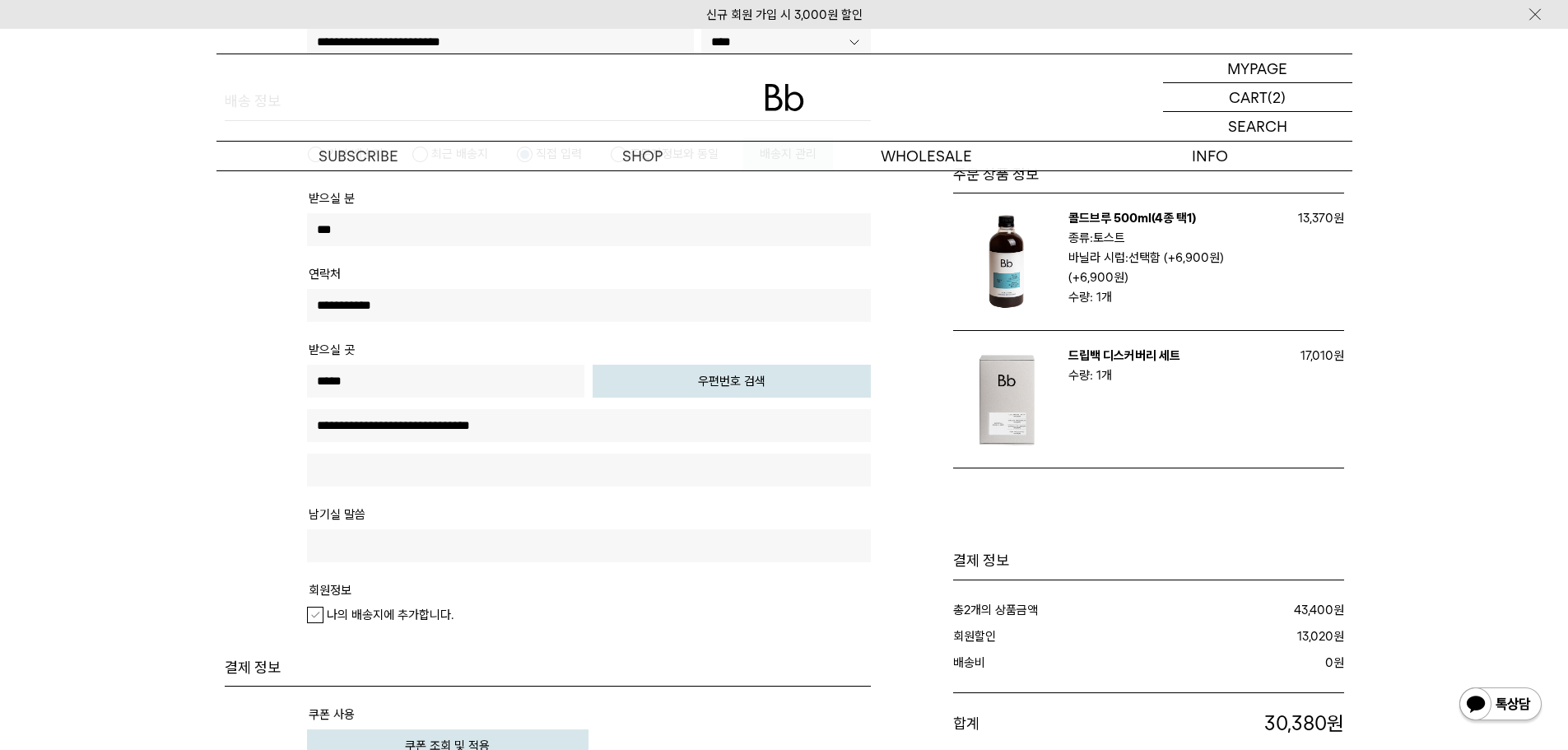
click at [531, 478] on input "text" at bounding box center [589, 470] width 564 height 33
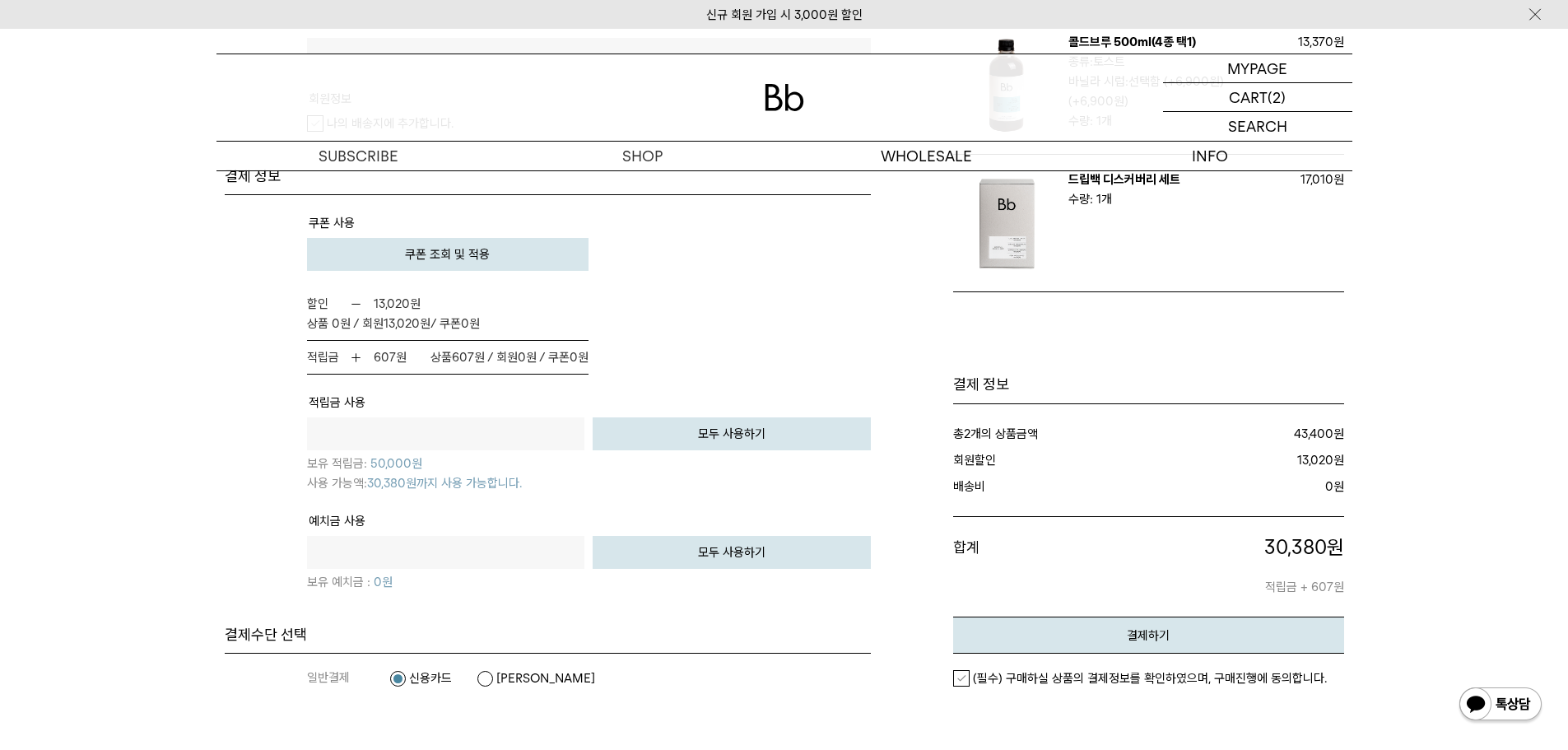
scroll to position [988, 0]
type input "********"
click at [845, 432] on button "모두 사용하기" at bounding box center [731, 431] width 278 height 33
type input "*****"
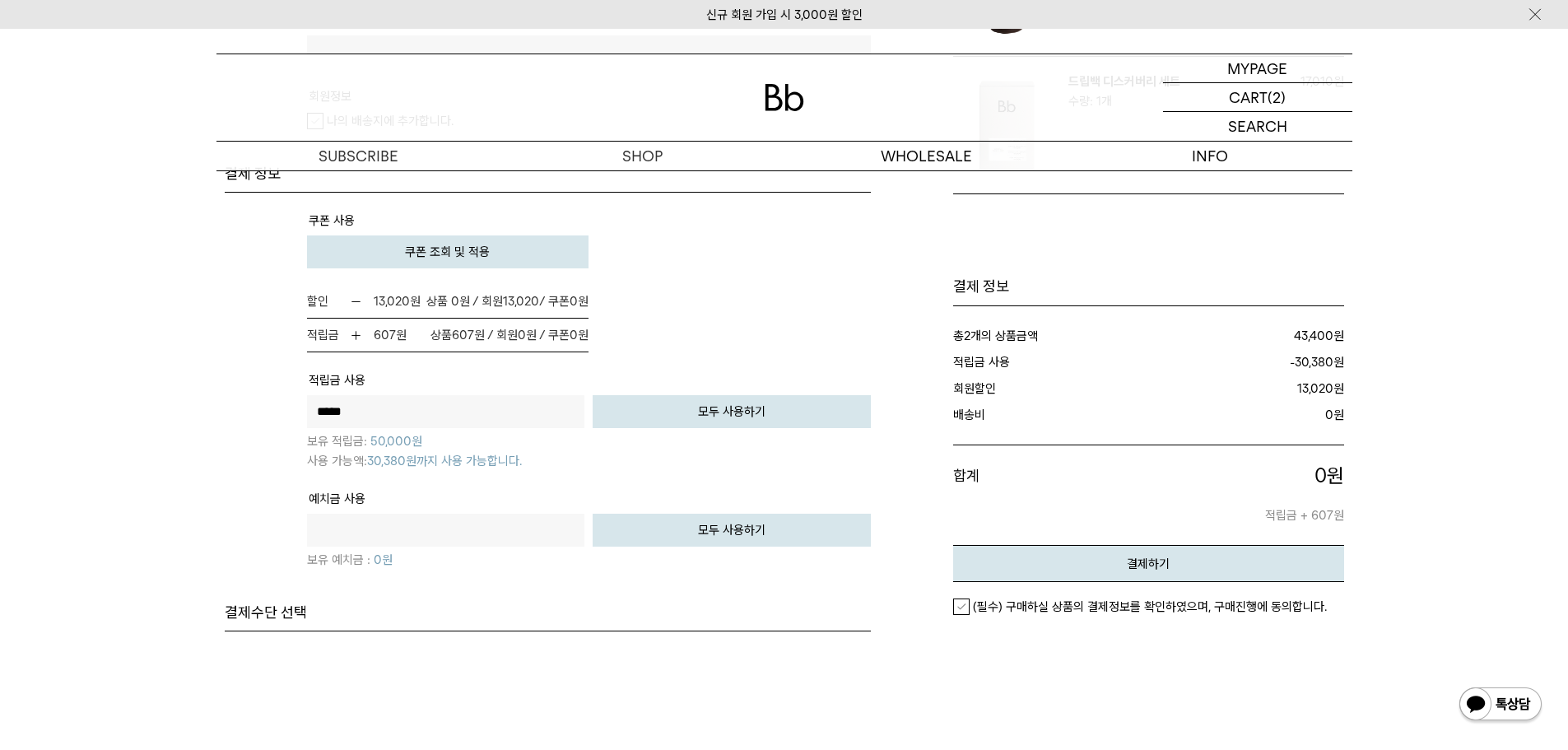
click at [1143, 606] on em "(필수) 구매하실 상품의 결제정보를 확인하였으며, 구매진행에 동의합니다." at bounding box center [1150, 607] width 354 height 15
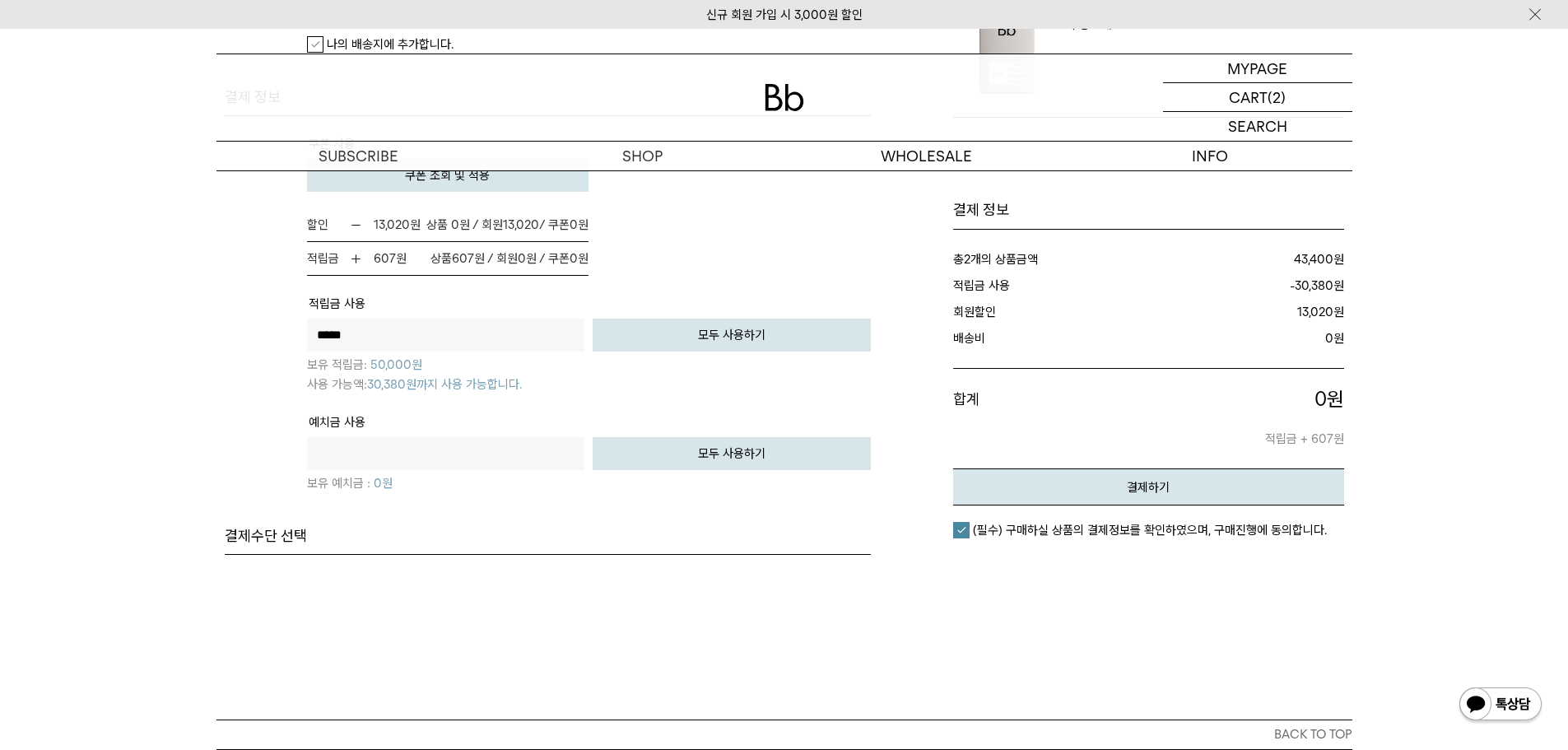
scroll to position [1235, 0]
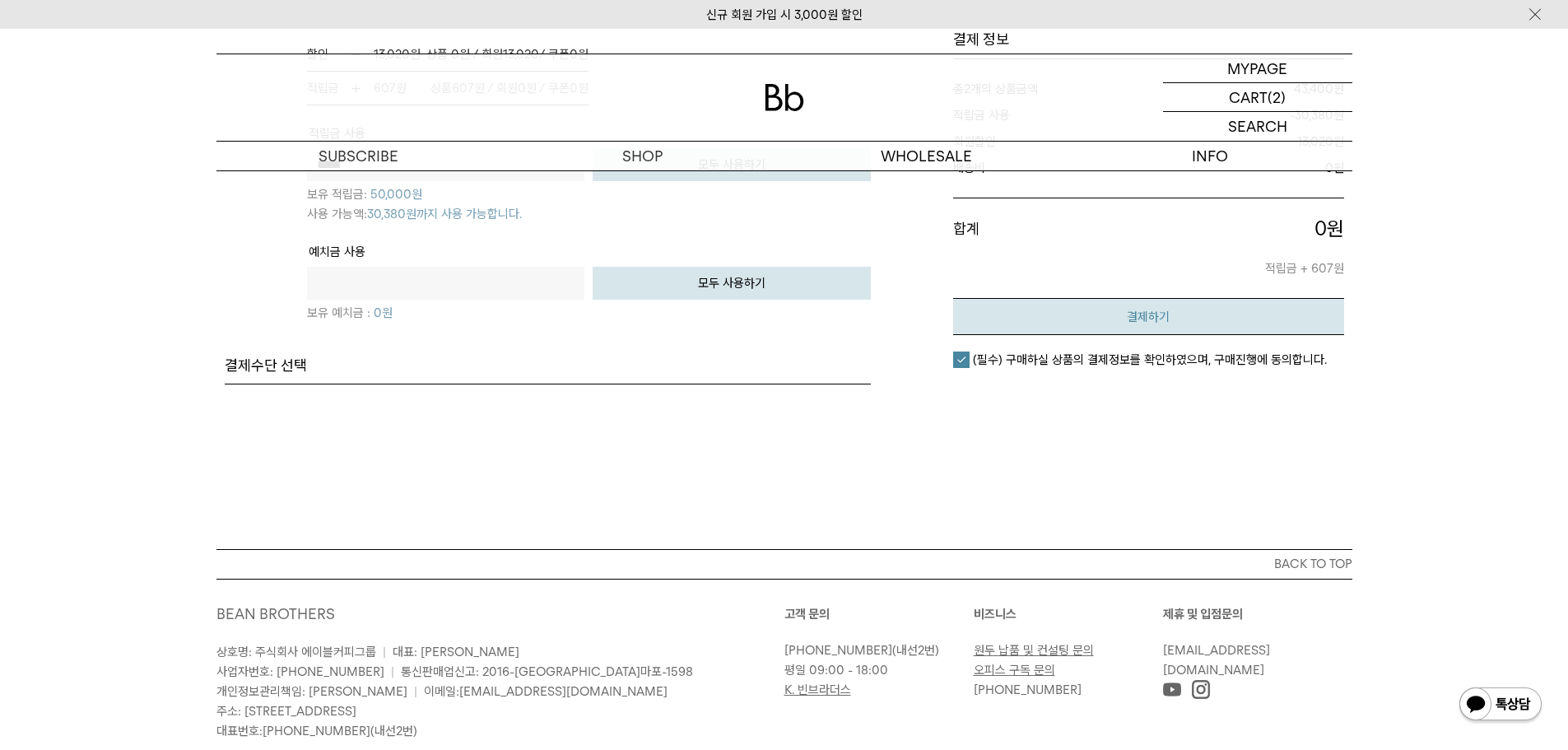
click at [1180, 323] on button "결제하기" at bounding box center [1148, 316] width 391 height 37
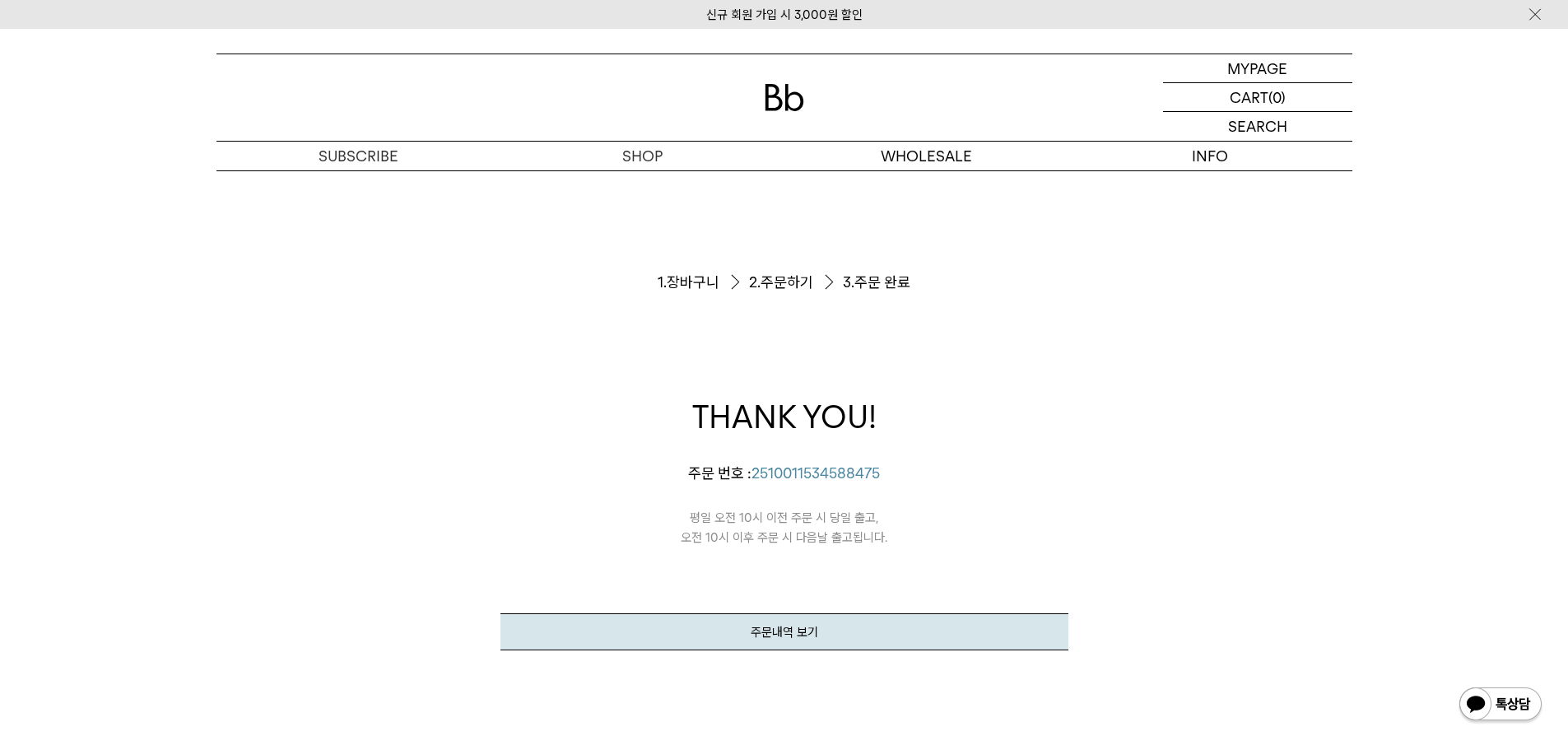
click at [346, 491] on div "주문서작성 / 결제 1. 장바구니 2. 주문하기 3. 주문 완료 THANK YOU! [PERSON_NAME]의 [PERSON_NAME]이 정상…" at bounding box center [784, 492] width 1135 height 644
